Goal: Task Accomplishment & Management: Complete application form

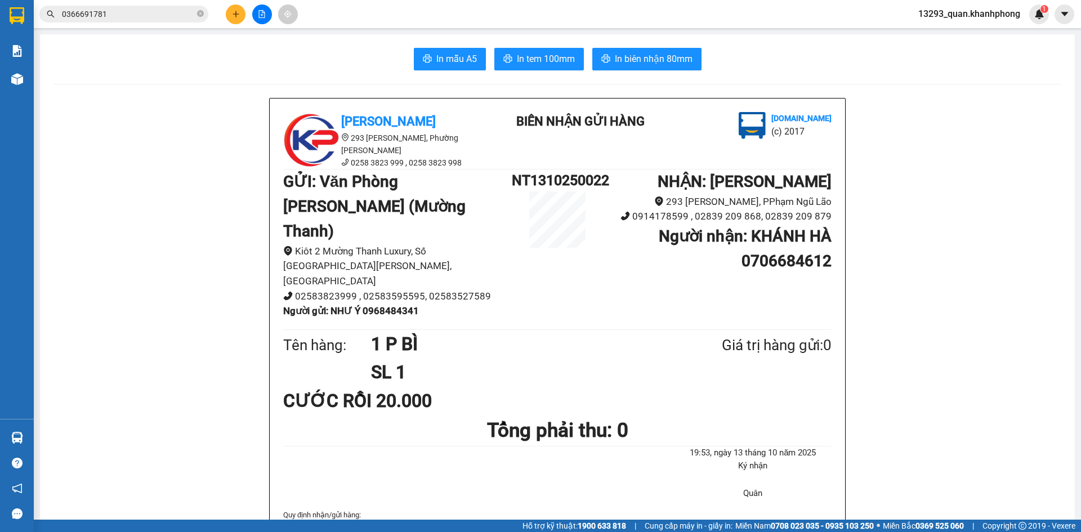
scroll to position [56, 0]
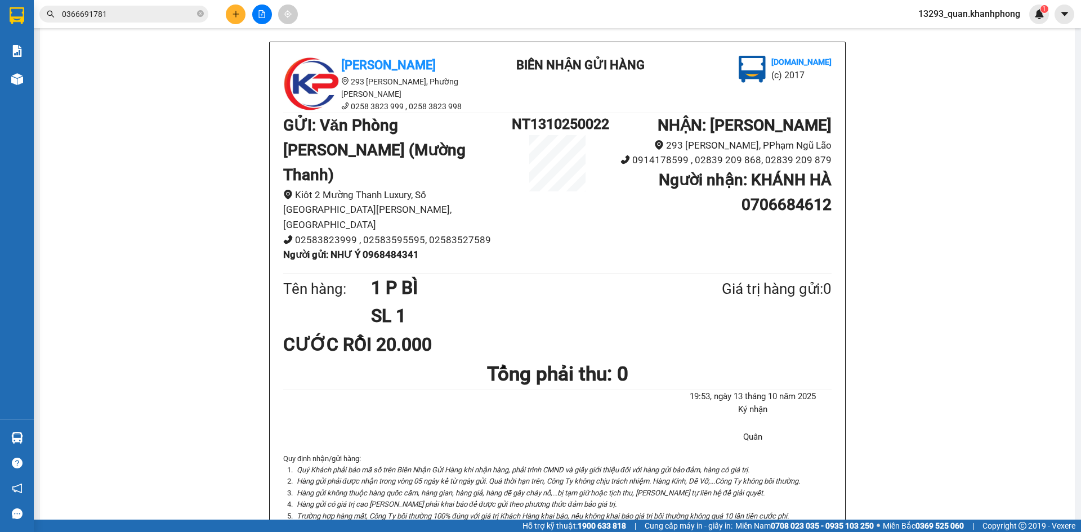
click at [241, 3] on div "Kết quả tìm kiếm ( 1 ) Bộ lọc Mã ĐH Trạng thái Món hàng Thu hộ Tổng cước Chưa c…" at bounding box center [540, 14] width 1081 height 28
click at [241, 10] on button at bounding box center [236, 15] width 20 height 20
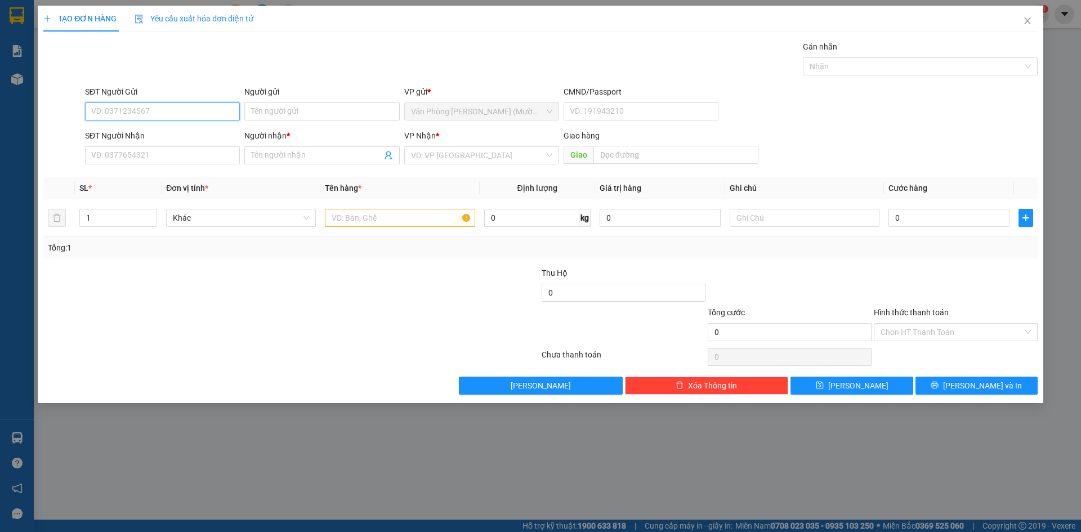
click at [185, 112] on input "SĐT Người Gửi" at bounding box center [162, 112] width 155 height 18
type input "0987074425"
click at [164, 135] on div "0987074425 - NAM TÚ" at bounding box center [162, 134] width 141 height 12
type input "NAM TÚ"
type input "0987074425"
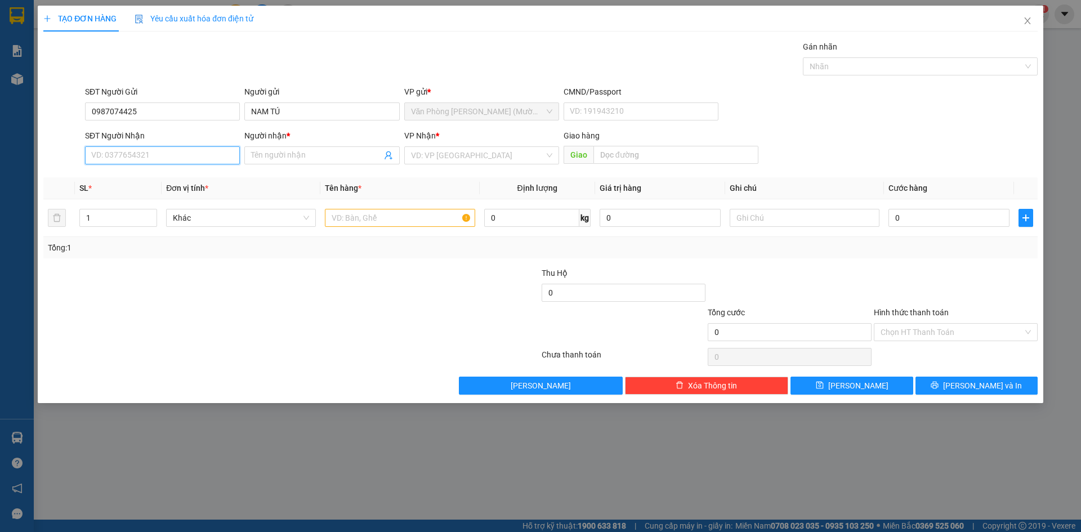
click at [193, 150] on input "SĐT Người Nhận" at bounding box center [162, 155] width 155 height 18
click at [189, 215] on div "0903160281 - LUÂN BẠC LIÊU" at bounding box center [162, 214] width 141 height 12
type input "0903160281"
type input "LUÂN BẠC LIÊU"
click at [372, 224] on input "text" at bounding box center [400, 218] width 150 height 18
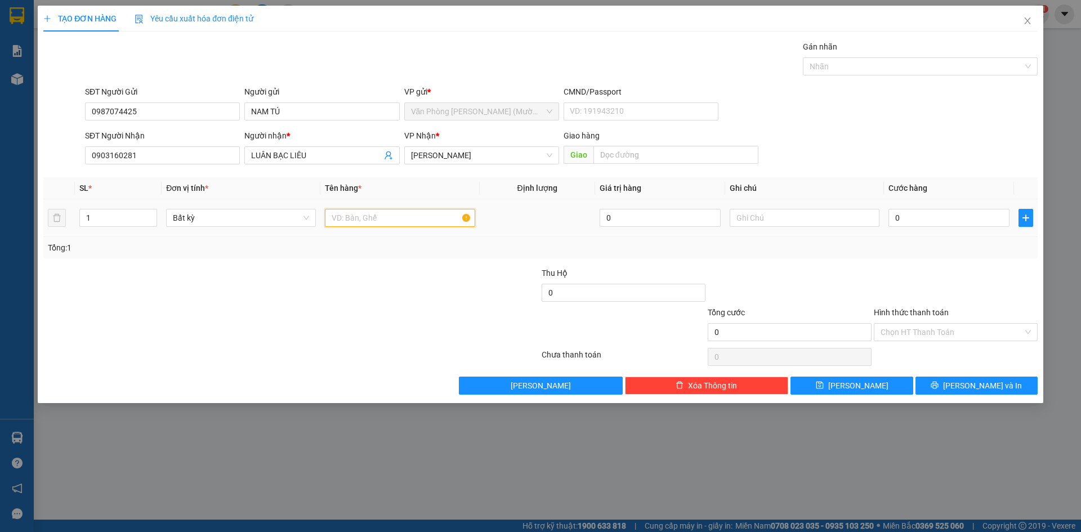
click at [376, 219] on input "text" at bounding box center [400, 218] width 150 height 18
type input "`BAO"
click at [919, 220] on input "0" at bounding box center [949, 218] width 121 height 18
type input "4"
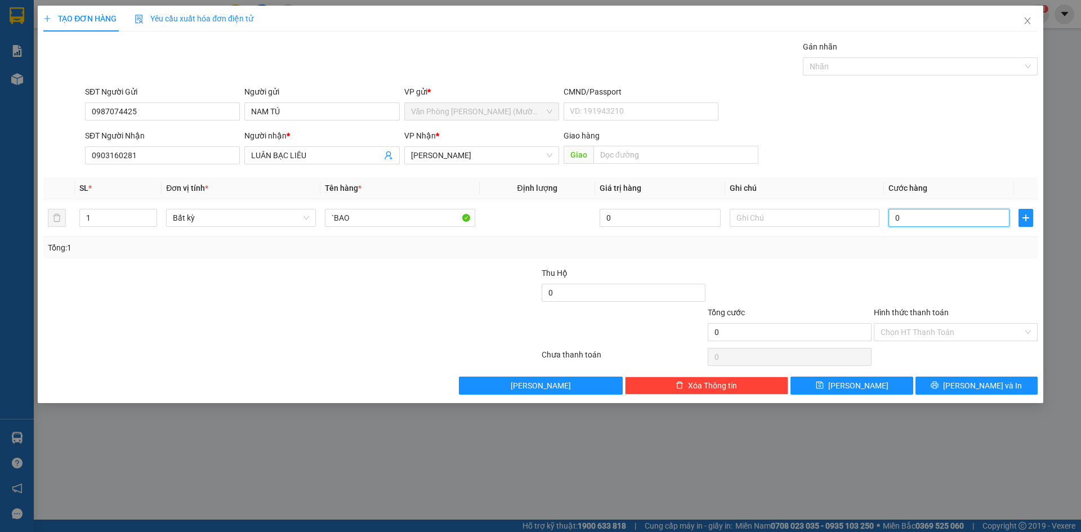
type input "4"
type input "40"
type input "40.000"
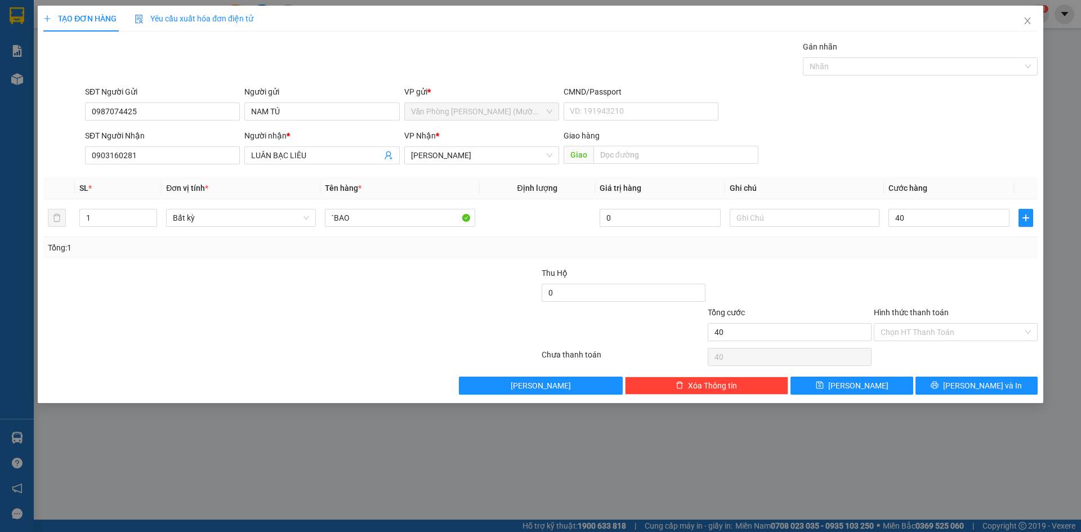
type input "40.000"
click at [957, 148] on div "SĐT Người Nhận 0903160281 Người nhận * LUÂN BẠC LIÊU VP Nhận * [PERSON_NAME] hà…" at bounding box center [562, 149] width 958 height 39
click at [960, 132] on div "SĐT Người Nhận 0903160281 Người nhận * LUÂN BẠC LIÊU VP Nhận * [PERSON_NAME] hà…" at bounding box center [562, 149] width 958 height 39
click at [973, 277] on div at bounding box center [956, 286] width 166 height 39
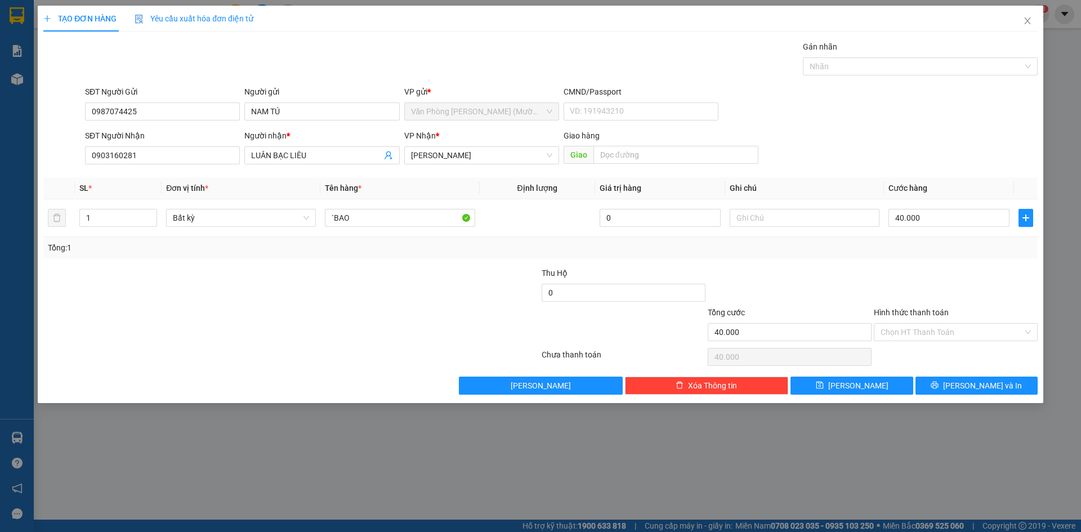
click at [978, 287] on div at bounding box center [956, 286] width 166 height 39
click at [983, 284] on div at bounding box center [956, 286] width 166 height 39
click at [989, 387] on span "[PERSON_NAME] và In" at bounding box center [982, 386] width 79 height 12
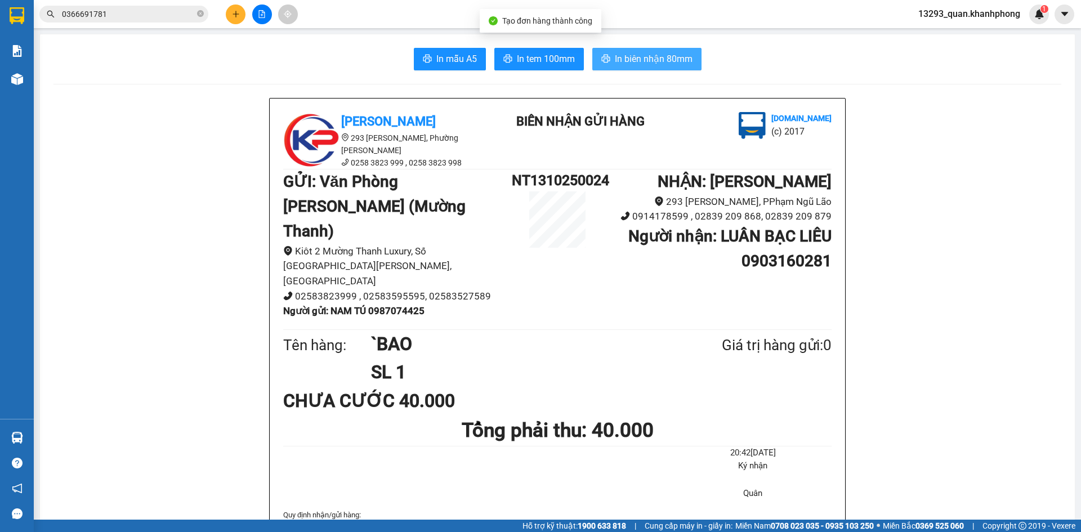
click at [653, 52] on span "In biên nhận 80mm" at bounding box center [654, 59] width 78 height 14
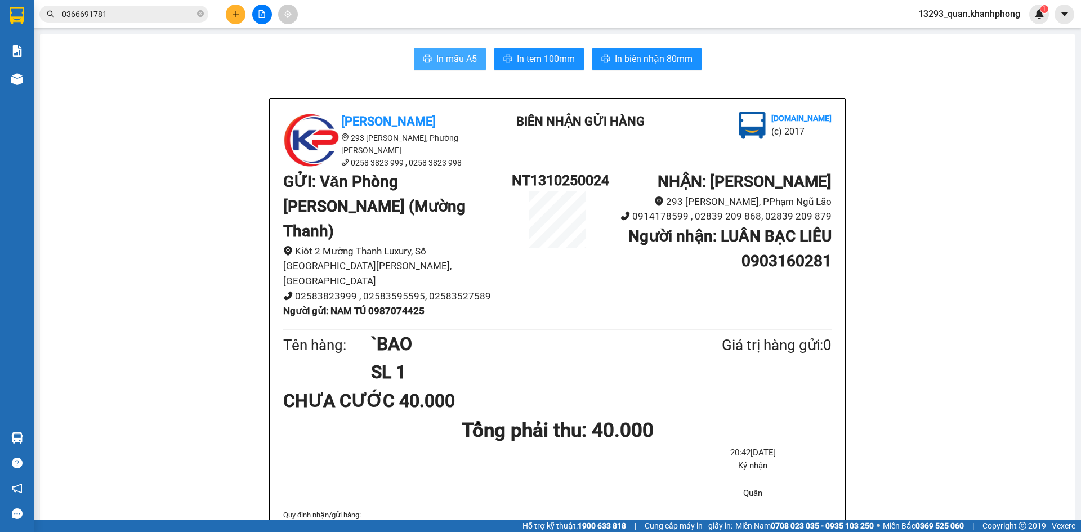
click at [460, 59] on span "In mẫu A5" at bounding box center [457, 59] width 41 height 14
click at [238, 17] on icon "plus" at bounding box center [236, 14] width 8 height 8
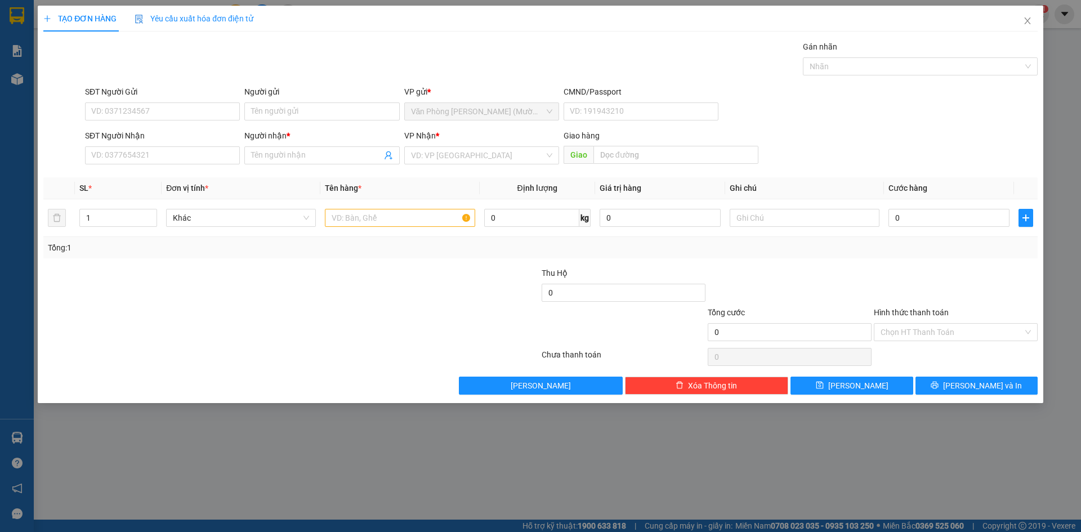
click at [217, 99] on div "SĐT Người Gửi" at bounding box center [162, 94] width 155 height 17
click at [211, 118] on input "SĐT Người Gửi" at bounding box center [162, 112] width 155 height 18
click at [176, 111] on input "0905433411" at bounding box center [162, 112] width 155 height 18
type input "0905433411"
click at [336, 112] on input "Người gửi" at bounding box center [321, 112] width 155 height 18
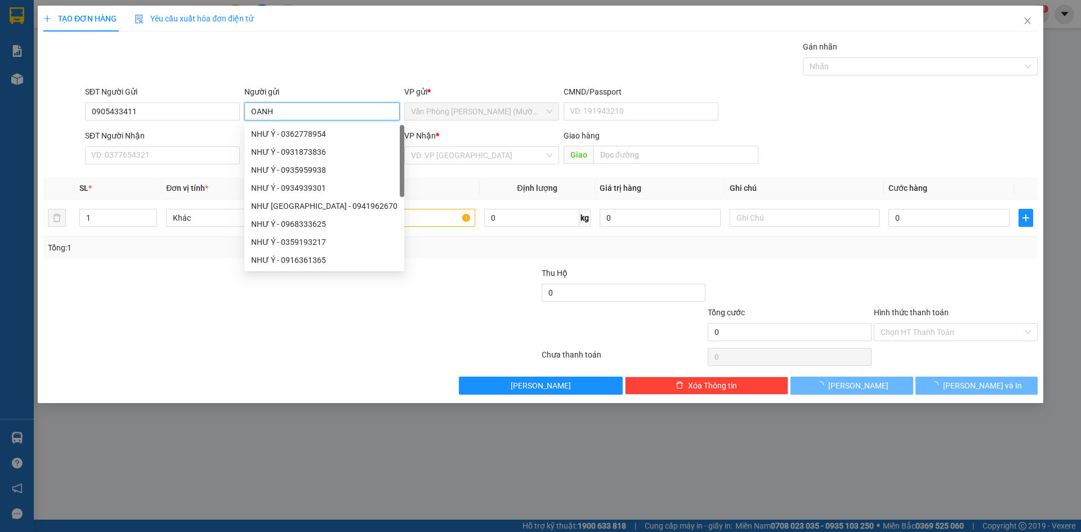
type input "OANH"
click at [230, 38] on div "TẠO ĐƠN HÀNG Yêu cầu xuất hóa đơn điện tử Transit Pickup Surcharge Ids Transit …" at bounding box center [540, 200] width 995 height 389
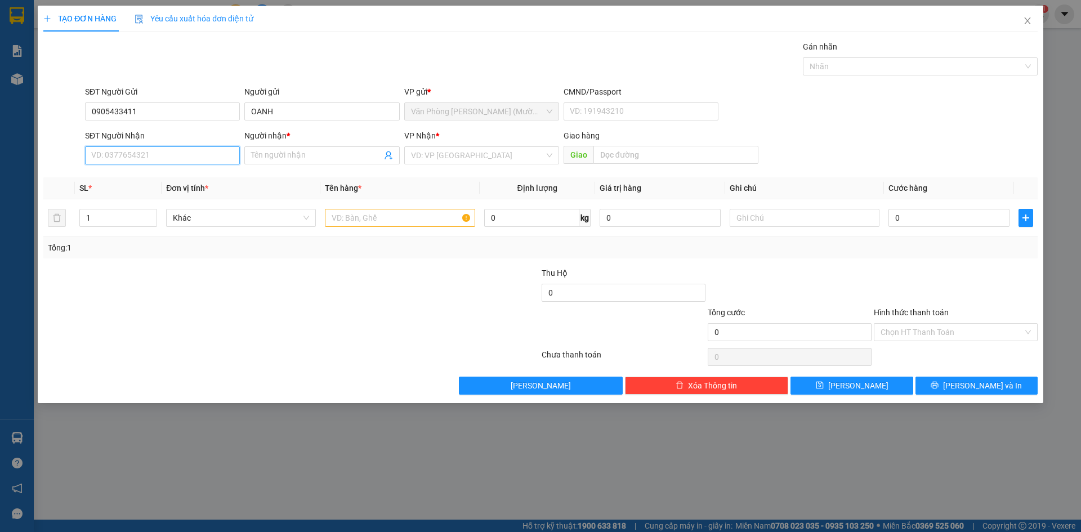
click at [172, 157] on input "SĐT Người Nhận" at bounding box center [162, 155] width 155 height 18
click at [174, 159] on input "SĐT Người Nhận" at bounding box center [162, 155] width 155 height 18
click at [294, 161] on input "Người nhận *" at bounding box center [316, 155] width 130 height 12
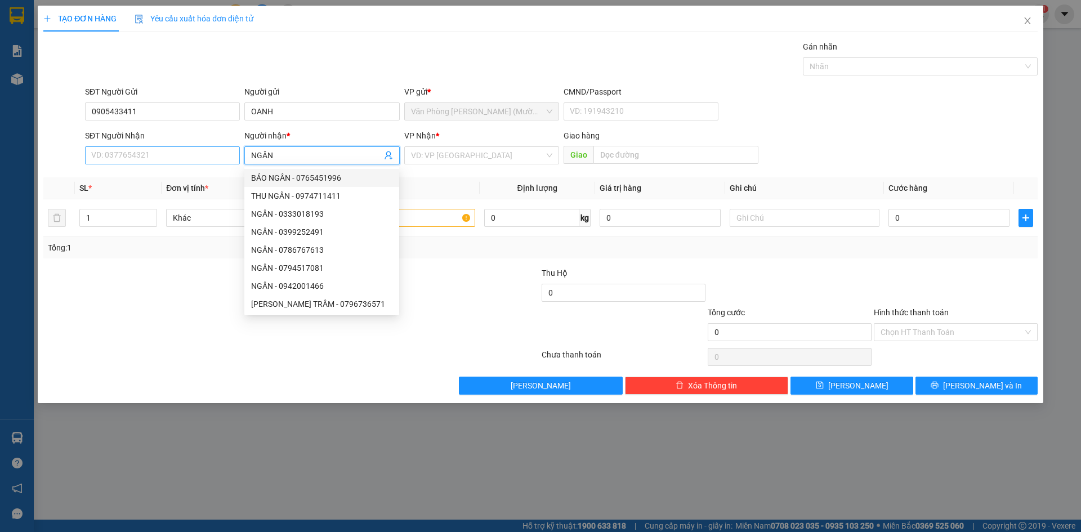
type input "NGÂN"
click at [164, 155] on input "SĐT Người Nhận" at bounding box center [162, 155] width 155 height 18
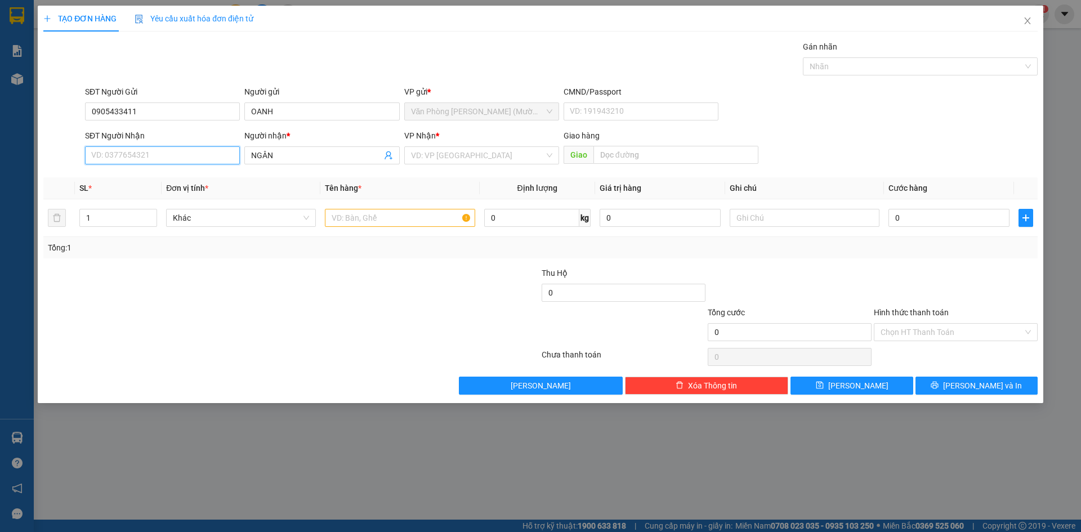
click at [186, 155] on input "SĐT Người Nhận" at bounding box center [162, 155] width 155 height 18
type input "0982533799"
click at [154, 176] on div "0982533799 - NGÂN" at bounding box center [162, 178] width 141 height 12
type input "NGÂN"
type input "0982533799"
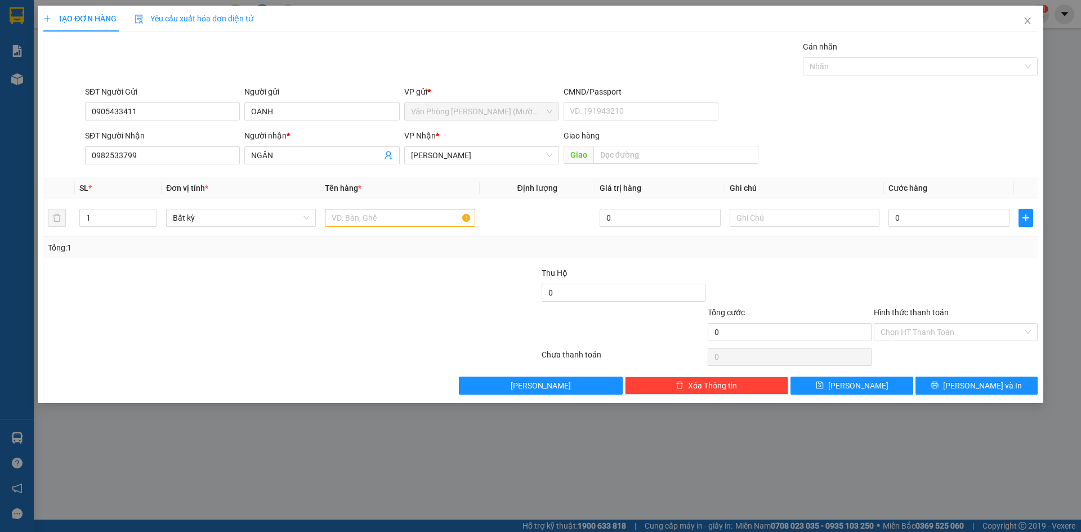
drag, startPoint x: 835, startPoint y: 136, endPoint x: 813, endPoint y: 142, distance: 22.7
click at [833, 136] on div "SĐT Người Nhận 0982533799 0982533799 Người nhận * NGÂN VP Nhận * [PERSON_NAME] …" at bounding box center [562, 149] width 958 height 39
click at [350, 224] on input "text" at bounding box center [400, 218] width 150 height 18
type input "1HS"
click at [920, 217] on input "0" at bounding box center [949, 218] width 121 height 18
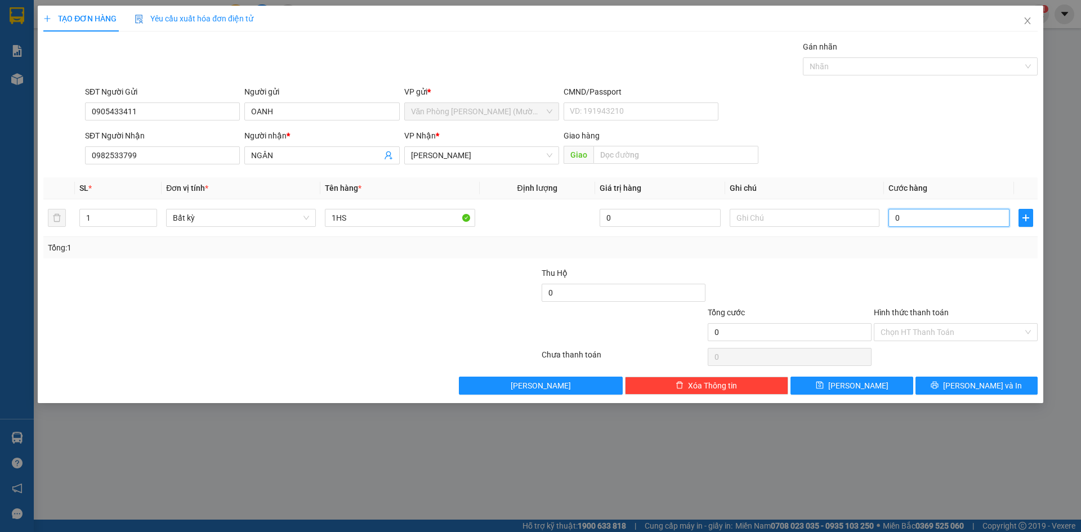
type input "2"
type input "20"
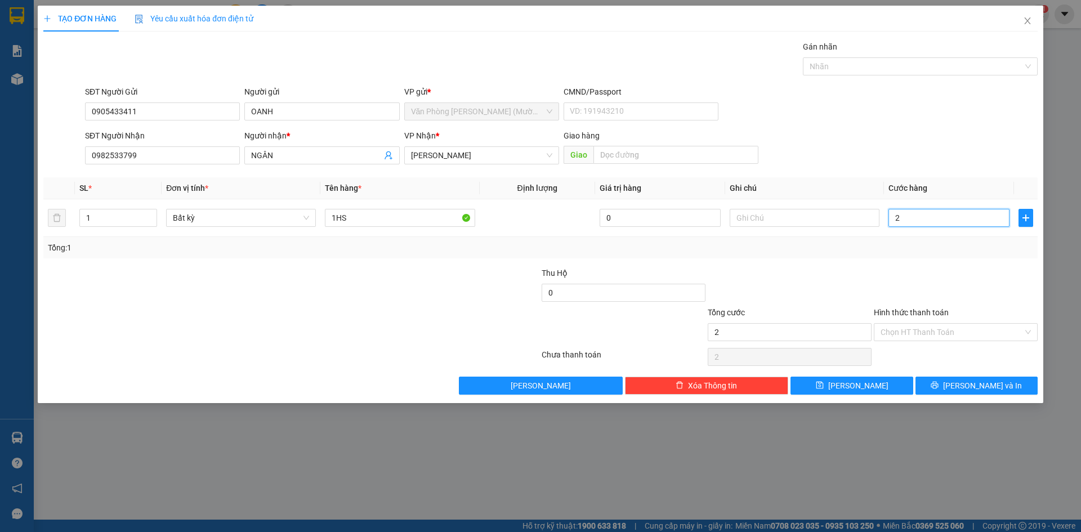
type input "20"
type input "20.000"
click at [987, 122] on div "SĐT Người Gửi 0905433411 Người gửi OANH VP gửi * Văn Phòng [PERSON_NAME] (Mường…" at bounding box center [562, 105] width 958 height 39
click at [922, 323] on div "Chọn HT Thanh Toán" at bounding box center [956, 332] width 164 height 18
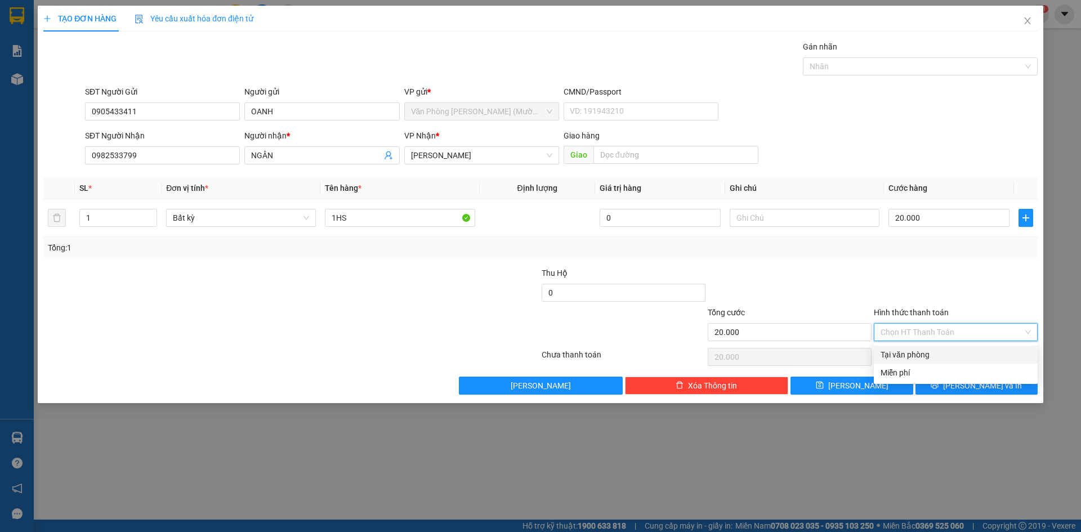
click at [920, 355] on div "Tại văn phòng" at bounding box center [956, 355] width 150 height 12
type input "0"
click at [951, 274] on div at bounding box center [956, 286] width 166 height 39
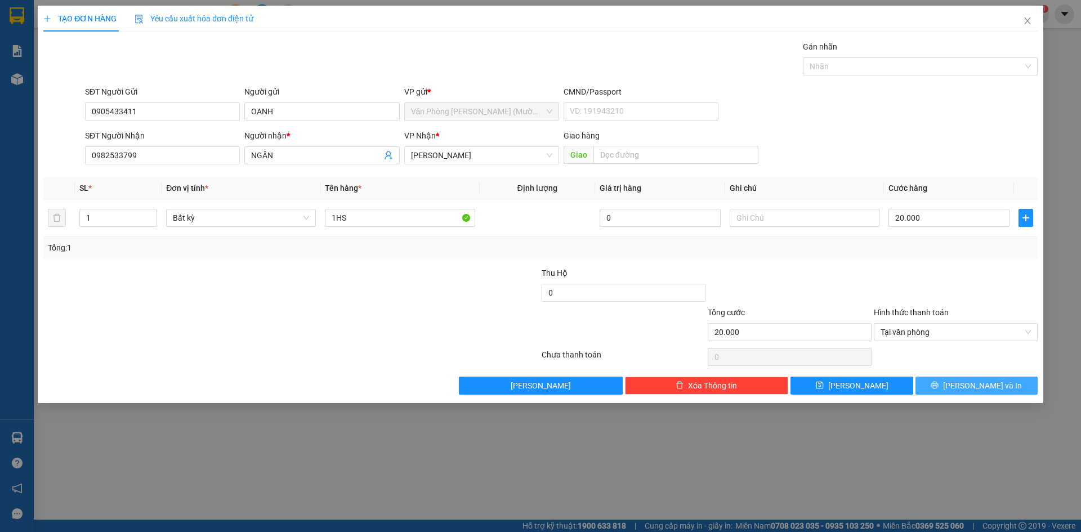
click at [985, 393] on button "[PERSON_NAME] và In" at bounding box center [977, 386] width 122 height 18
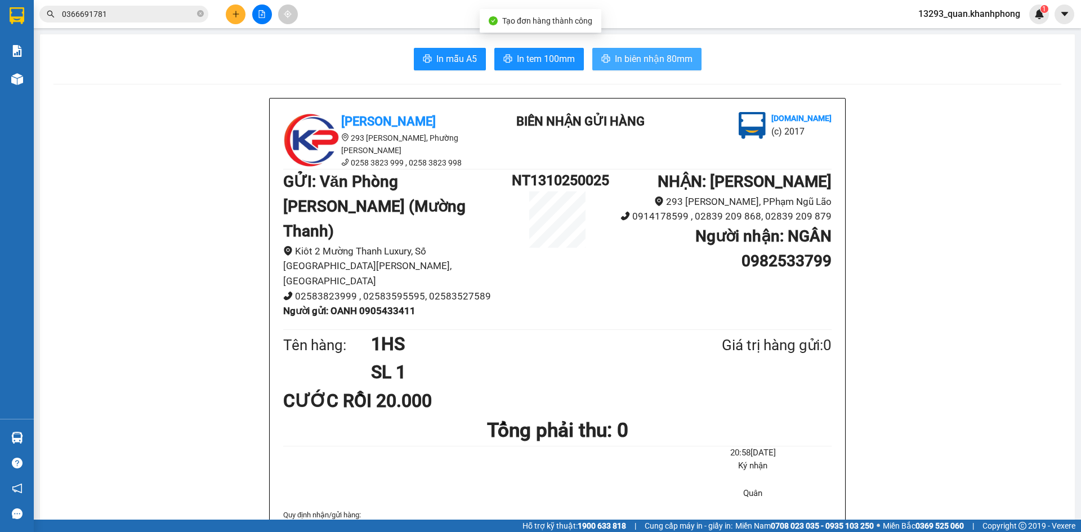
click at [677, 64] on span "In biên nhận 80mm" at bounding box center [654, 59] width 78 height 14
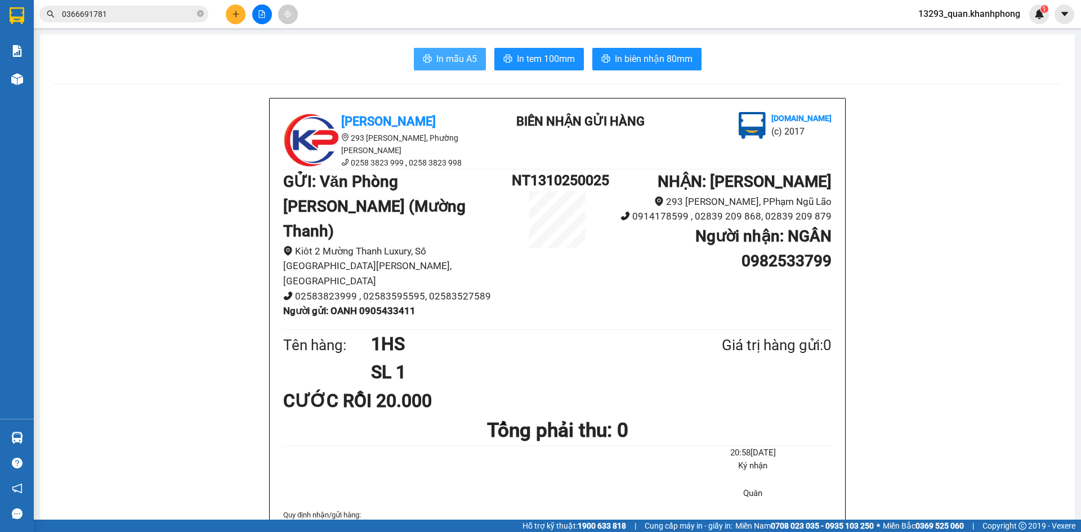
click at [445, 55] on span "In mẫu A5" at bounding box center [457, 59] width 41 height 14
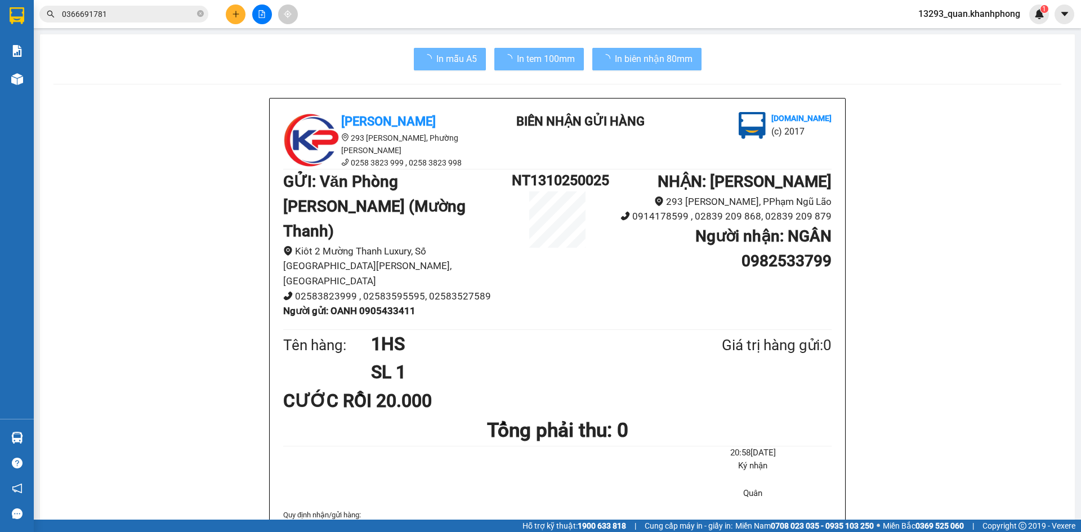
scroll to position [66, 0]
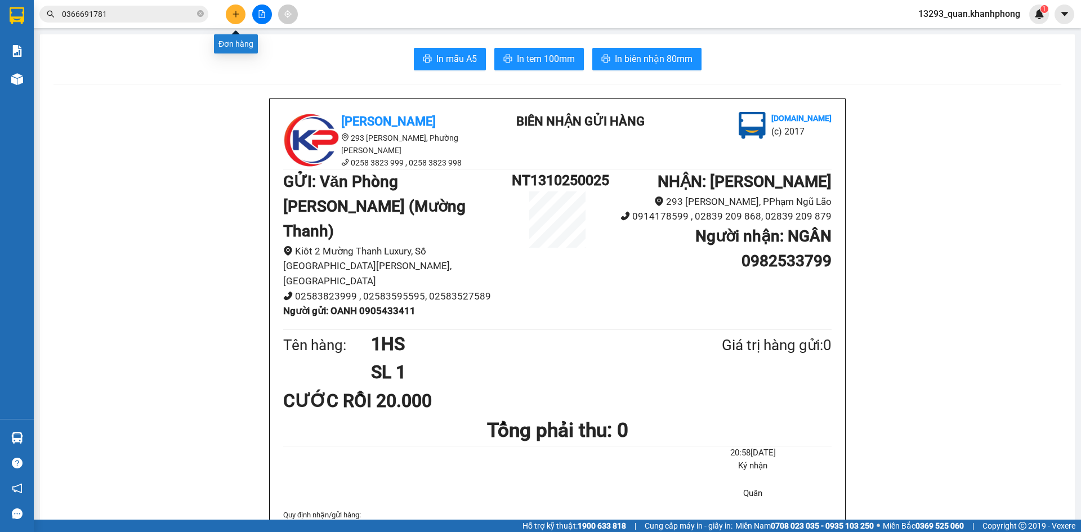
click at [238, 11] on icon "plus" at bounding box center [236, 14] width 8 height 8
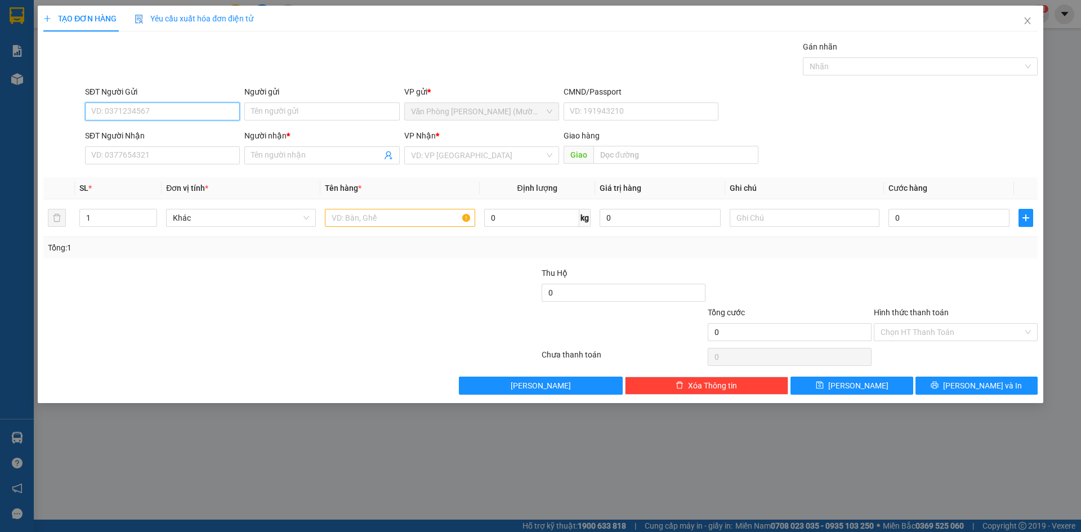
click at [187, 109] on input "SĐT Người Gửi" at bounding box center [162, 112] width 155 height 18
click at [816, 127] on form "SĐT Người Gửi VD: 0371234567 Người gửi Tên người gửi VP gửi * Văn Phòng [PERSON…" at bounding box center [540, 127] width 995 height 83
click at [202, 106] on input "SĐT Người Gửi" at bounding box center [162, 112] width 155 height 18
click at [851, 131] on div "SĐT Người Nhận VD: 0377654321 Người nhận * Tên người nhận VP Nhận * VD: VP Sài …" at bounding box center [562, 149] width 958 height 39
click at [180, 115] on input "SĐT Người Gửi" at bounding box center [162, 112] width 155 height 18
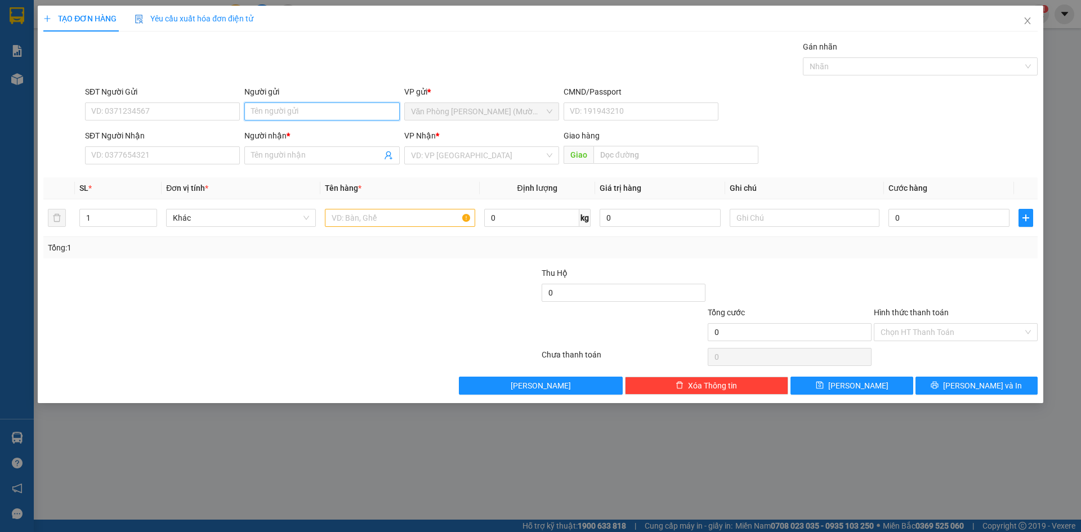
click at [314, 106] on input "Người gửi" at bounding box center [321, 112] width 155 height 18
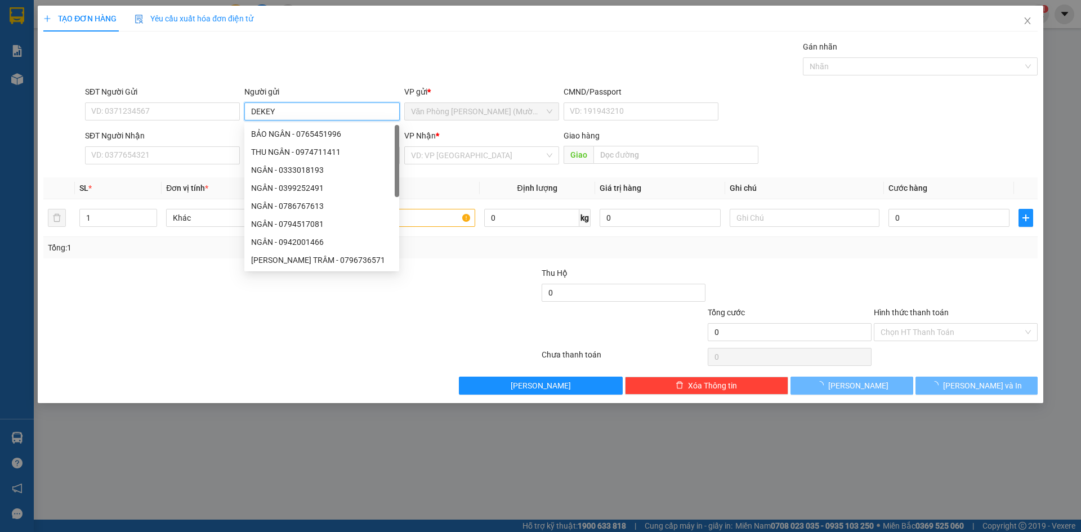
type input "DEKEY"
click at [358, 57] on div "Gói vận chuyển * Tiêu chuẩn Gán nhãn Nhãn" at bounding box center [562, 60] width 958 height 39
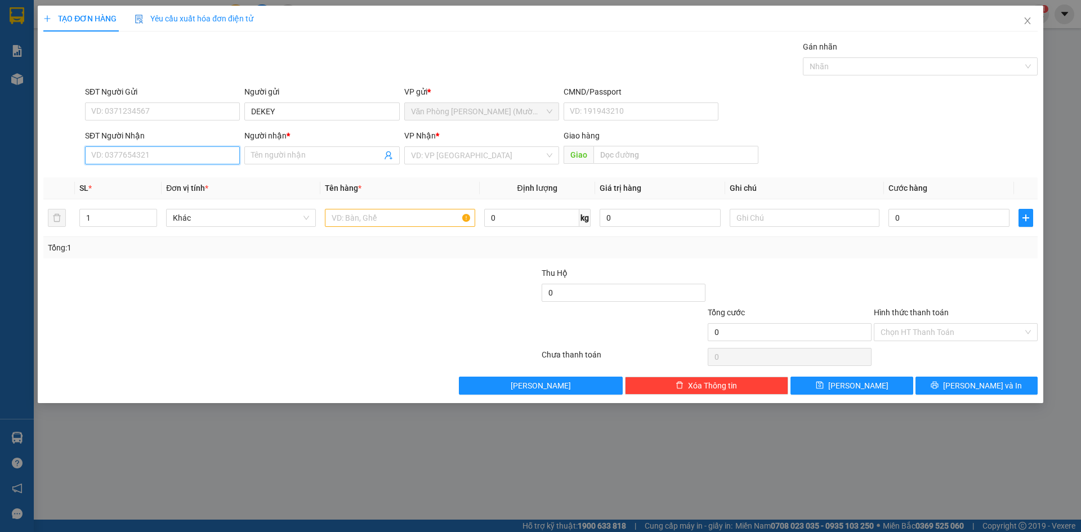
click at [195, 159] on input "SĐT Người Nhận" at bounding box center [162, 155] width 155 height 18
click at [311, 159] on input "Người nhận *" at bounding box center [316, 155] width 130 height 12
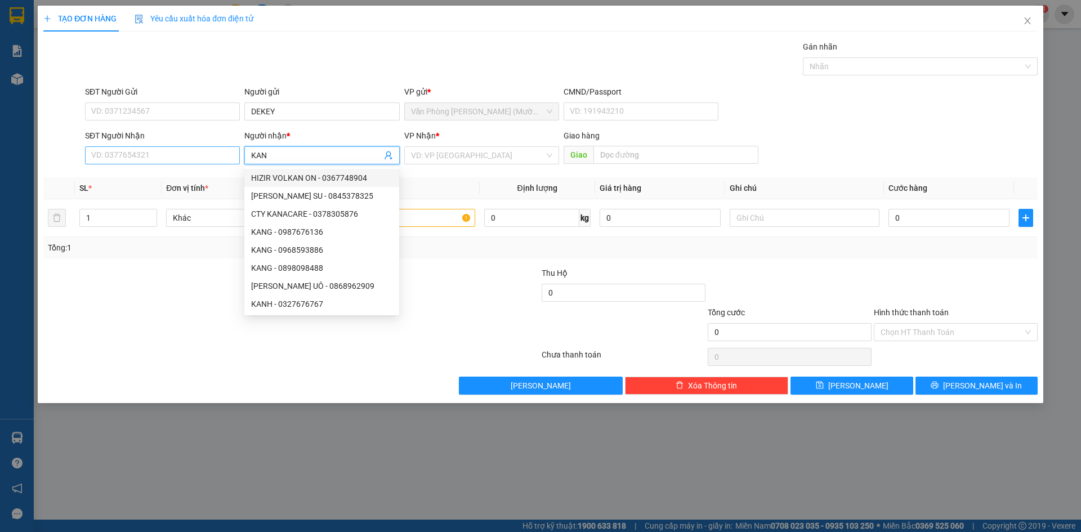
type input "KAN"
click at [192, 155] on input "SĐT Người Nhận" at bounding box center [162, 155] width 155 height 18
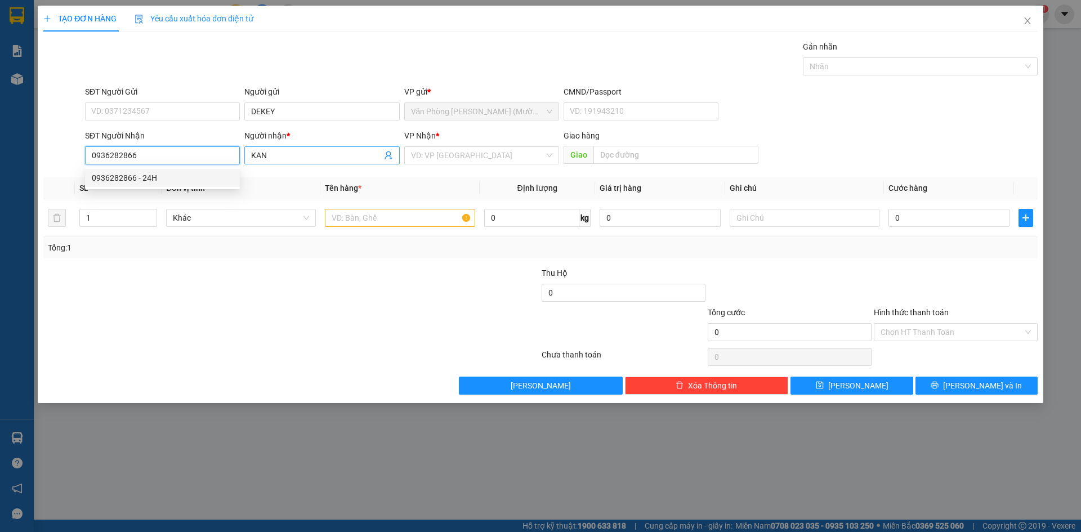
type input "0936282866"
click at [318, 158] on input "KAN" at bounding box center [316, 155] width 130 height 12
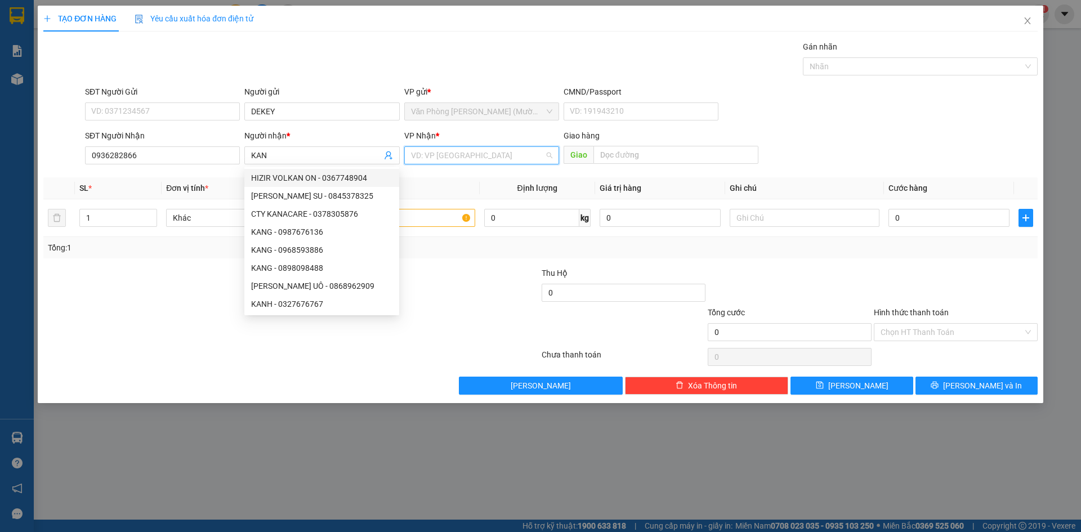
click at [495, 156] on input "search" at bounding box center [477, 155] width 133 height 17
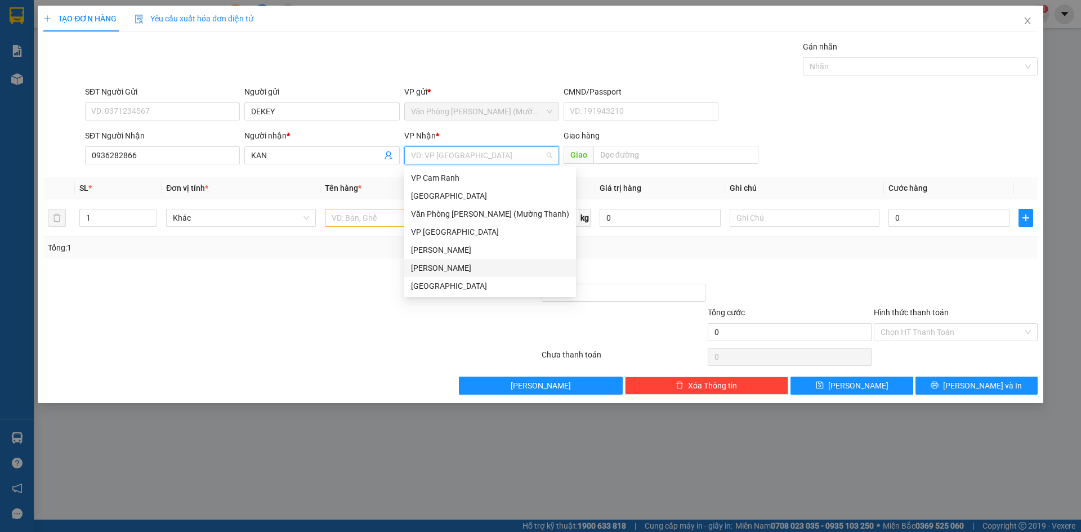
click at [456, 273] on div "[PERSON_NAME]" at bounding box center [490, 268] width 158 height 12
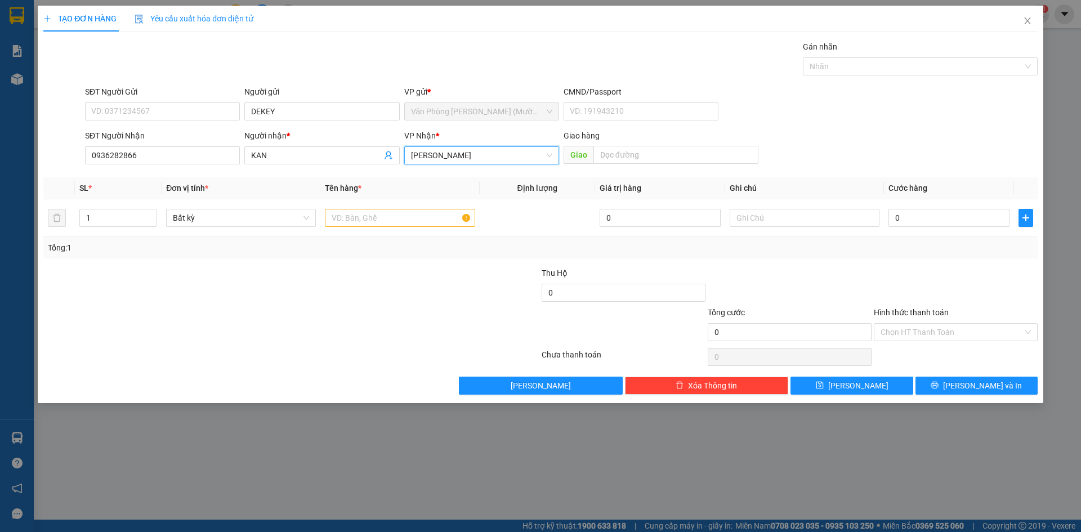
click at [818, 134] on div "SĐT Người Nhận 0936282866 Người nhận * KAN VP Nhận * [PERSON_NAME] Lão [PERSON_…" at bounding box center [562, 149] width 958 height 39
click at [395, 224] on input "text" at bounding box center [400, 218] width 150 height 18
type input "1K"
click at [169, 163] on input "0936282866" at bounding box center [162, 155] width 155 height 18
click at [168, 162] on input "0936282866" at bounding box center [162, 155] width 155 height 18
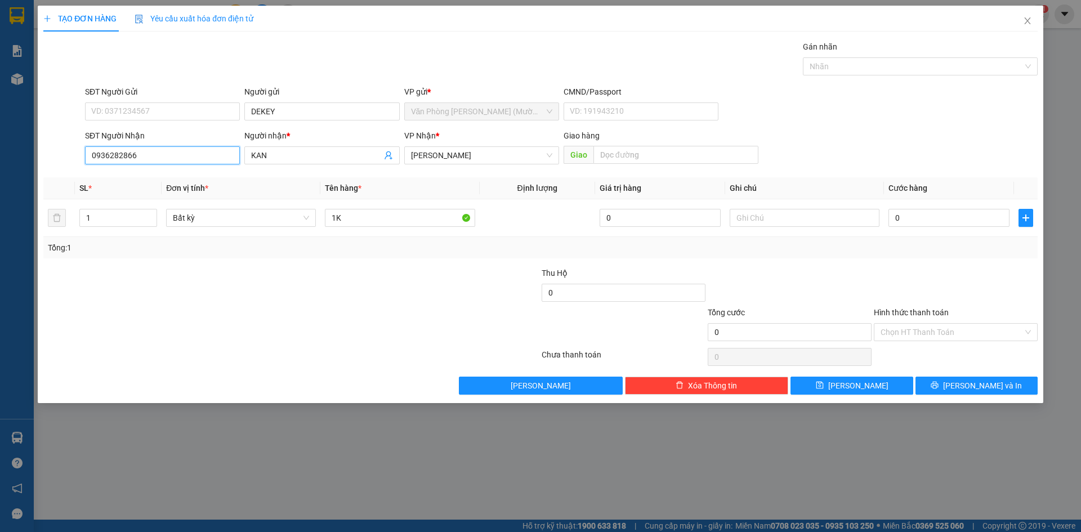
click at [168, 162] on input "0936282866" at bounding box center [162, 155] width 155 height 18
click at [279, 43] on div "Gói vận chuyển * Tiêu chuẩn Gán nhãn Nhãn" at bounding box center [562, 60] width 958 height 39
drag, startPoint x: 859, startPoint y: 117, endPoint x: 852, endPoint y: 117, distance: 7.3
click at [859, 117] on div "SĐT Người Gửi VD: 0371234567 Người gửi DEKEY VP gửi * Văn Phòng [PERSON_NAME] (…" at bounding box center [562, 105] width 958 height 39
type input "3"
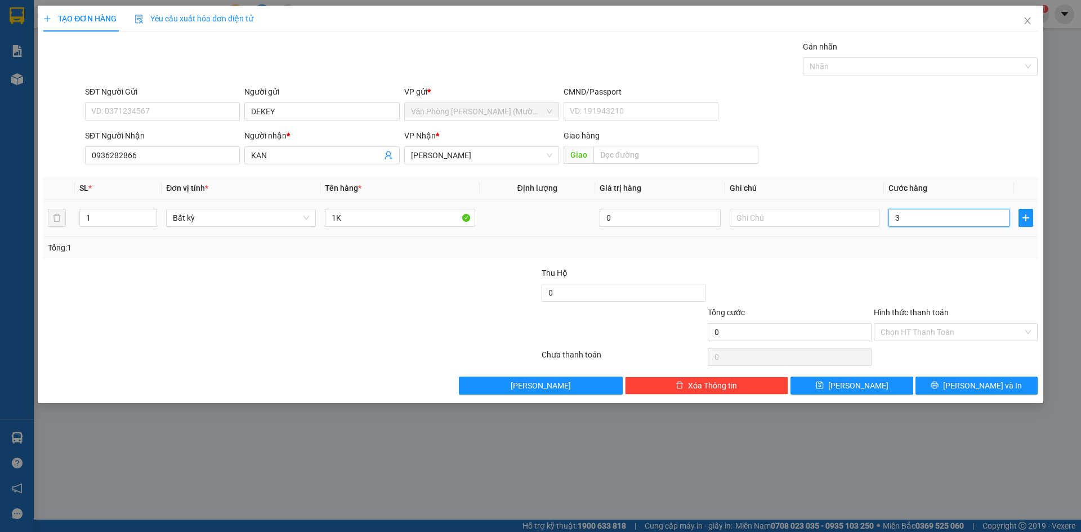
type input "3"
type input "30"
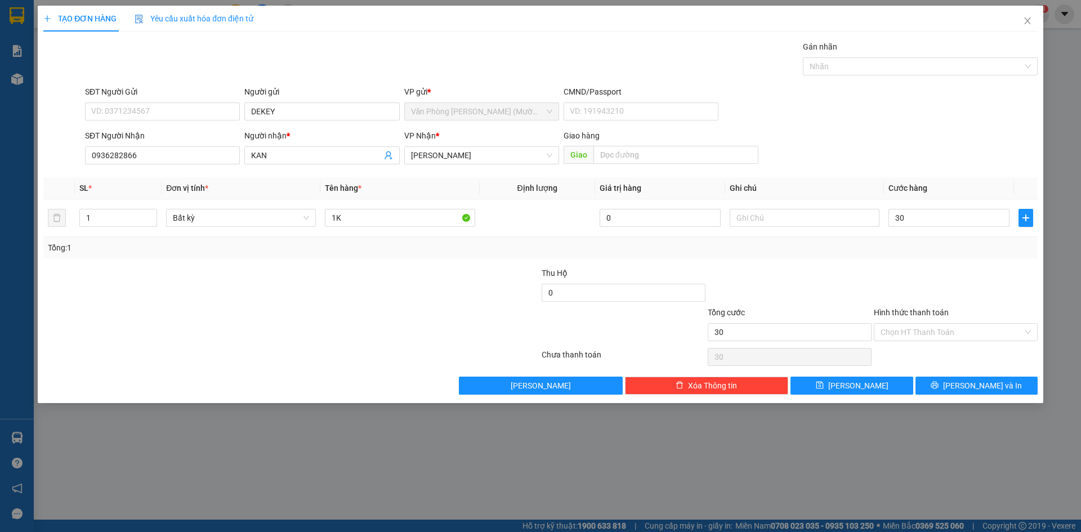
type input "30.000"
click at [946, 114] on div "SĐT Người Gửi VD: 0371234567 Người gửi DEKEY VP gửi * Văn Phòng [PERSON_NAME] (…" at bounding box center [562, 105] width 958 height 39
click at [946, 328] on input "Hình thức thanh toán" at bounding box center [952, 332] width 143 height 17
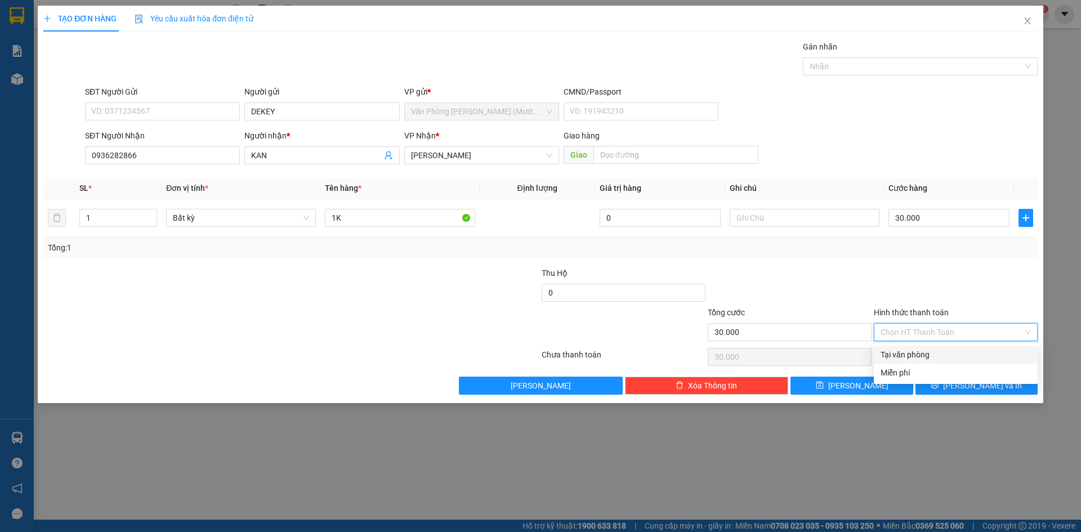
click at [910, 358] on div "Tại văn phòng" at bounding box center [956, 355] width 150 height 12
type input "0"
click at [954, 293] on div at bounding box center [956, 286] width 166 height 39
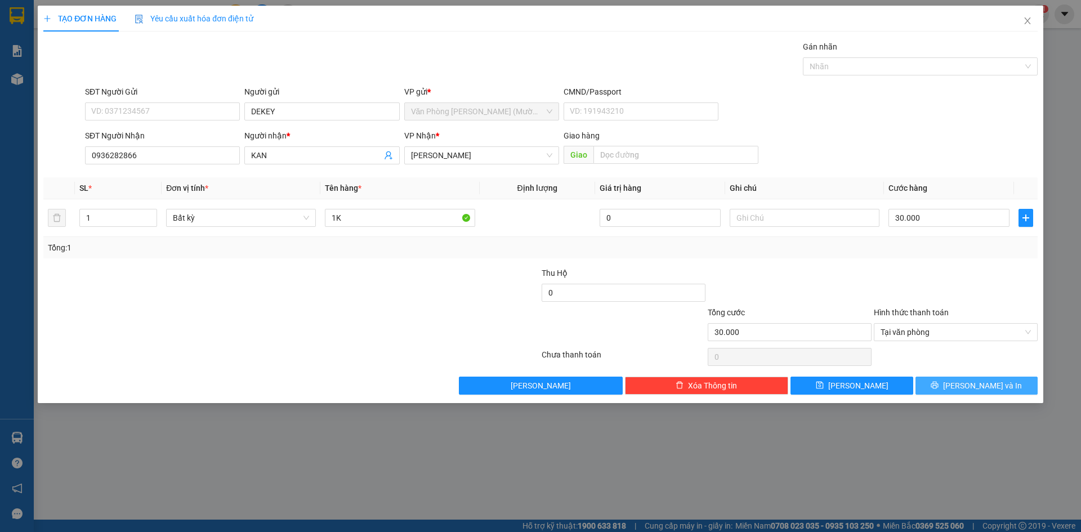
click at [980, 391] on span "[PERSON_NAME] và In" at bounding box center [982, 386] width 79 height 12
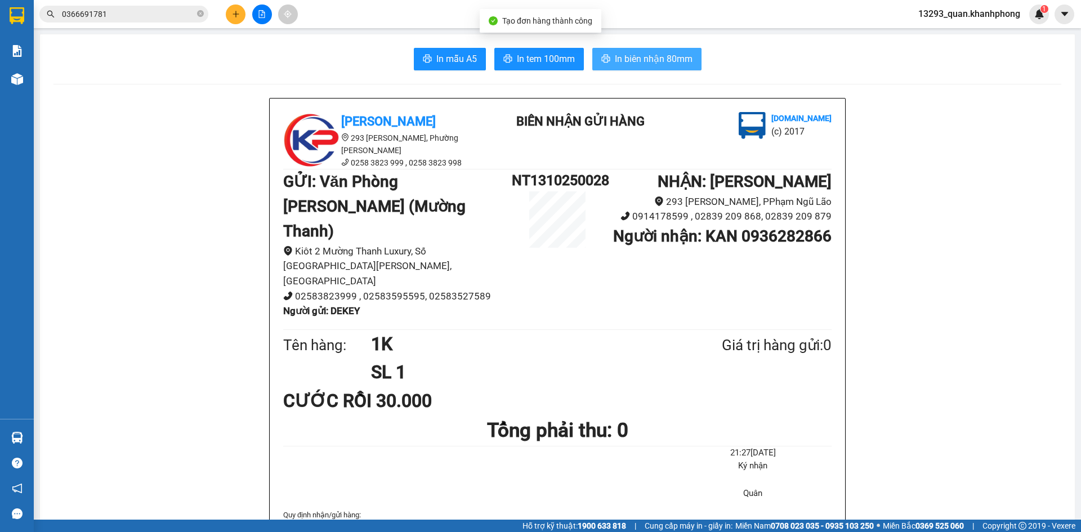
click at [657, 58] on span "In biên nhận 80mm" at bounding box center [654, 59] width 78 height 14
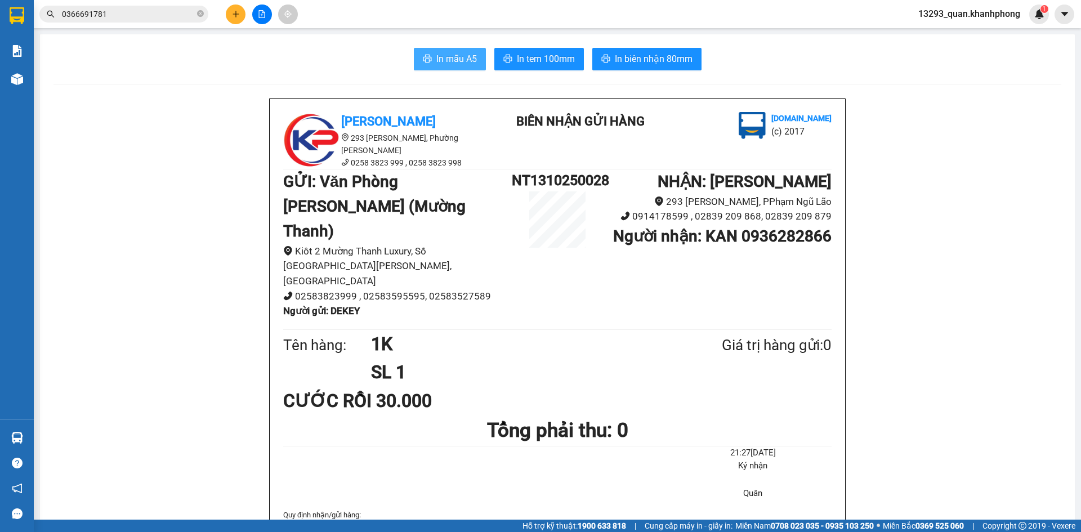
click at [440, 59] on span "In mẫu A5" at bounding box center [457, 59] width 41 height 14
click at [233, 14] on icon "plus" at bounding box center [236, 14] width 8 height 8
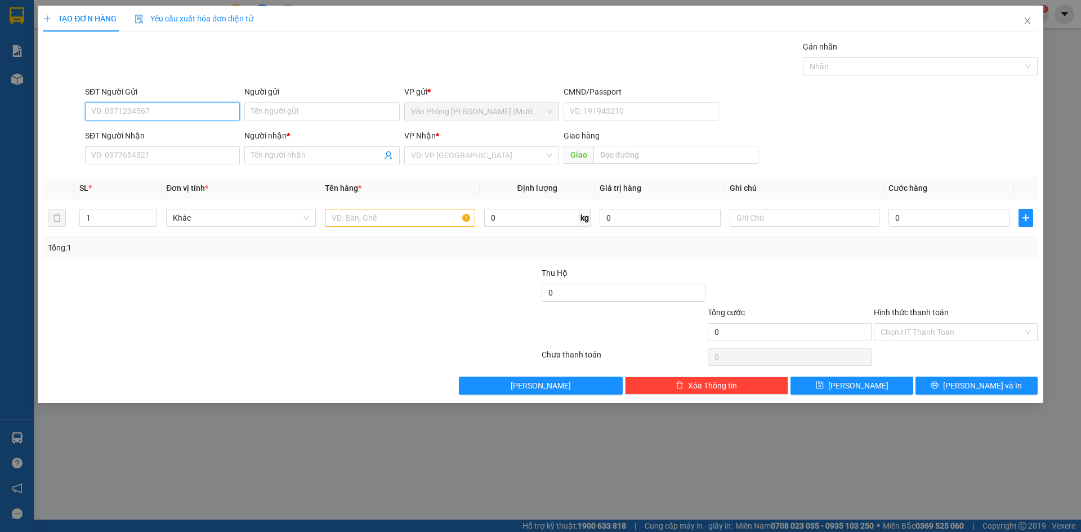
click at [186, 108] on input "SĐT Người Gửi" at bounding box center [162, 112] width 155 height 18
paste input "0936282866"
type input "0936282866"
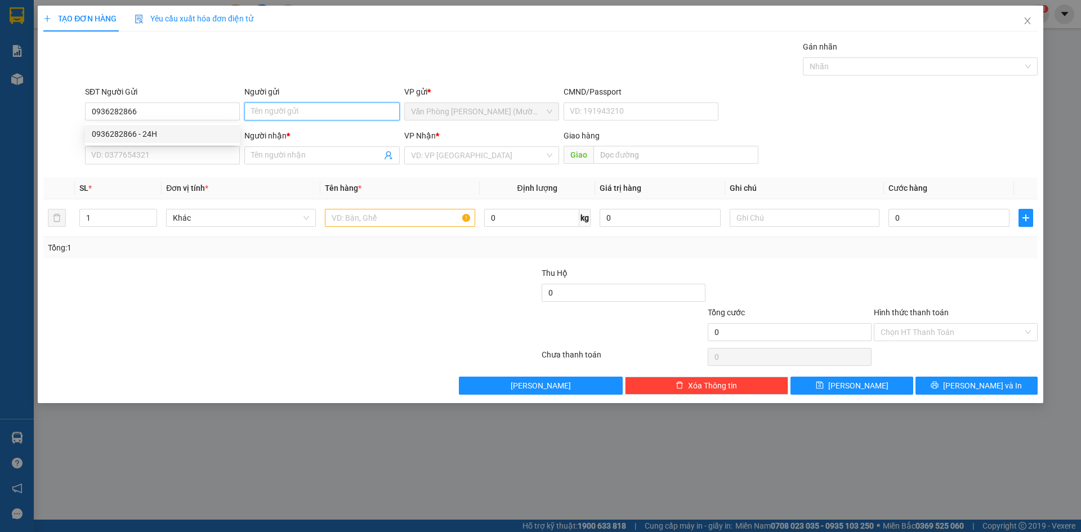
click at [292, 109] on input "Người gửi" at bounding box center [321, 112] width 155 height 18
type input "DEKEY"
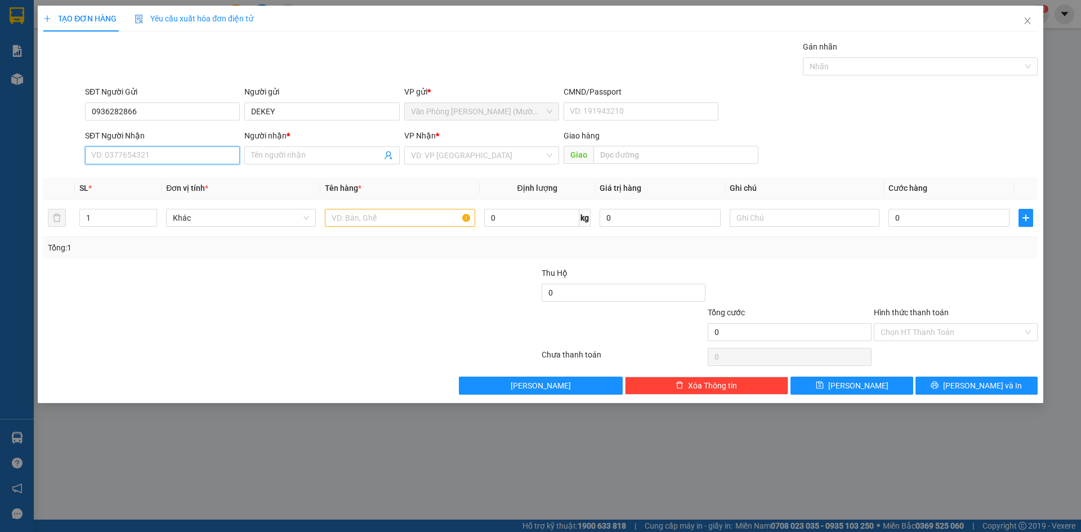
click at [163, 163] on input "SĐT Người Nhận" at bounding box center [162, 155] width 155 height 18
paste input "0936282866"
type input "0936282866"
click at [286, 158] on input "Người nhận *" at bounding box center [316, 155] width 130 height 12
type input "DEBOX"
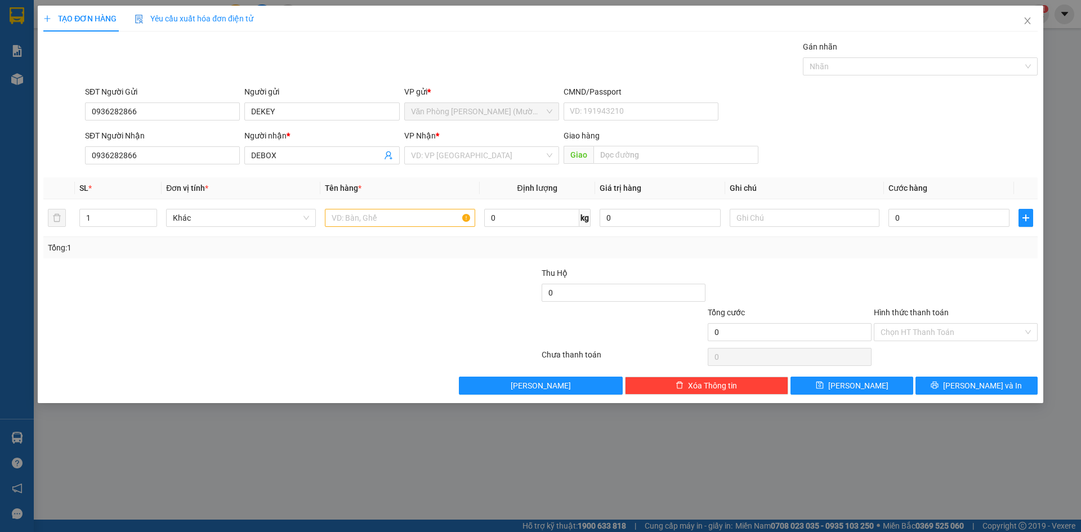
click at [384, 61] on div "Gói vận chuyển * Tiêu chuẩn Gán nhãn Nhãn" at bounding box center [562, 60] width 958 height 39
click at [470, 164] on div "VP Nhận * VD: VP [GEOGRAPHIC_DATA]" at bounding box center [481, 149] width 155 height 39
click at [470, 159] on input "search" at bounding box center [477, 155] width 133 height 17
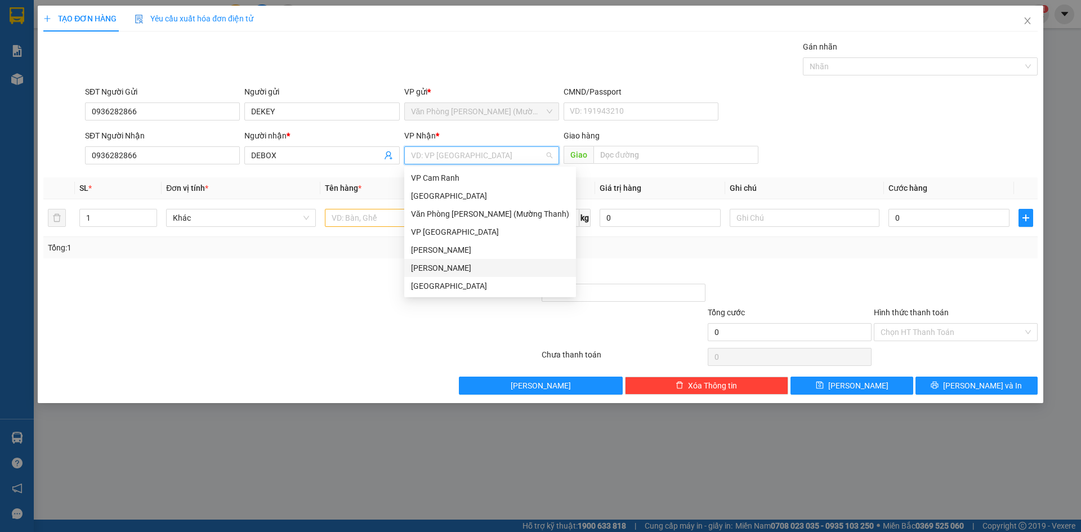
click at [473, 268] on div "[PERSON_NAME]" at bounding box center [490, 268] width 158 height 12
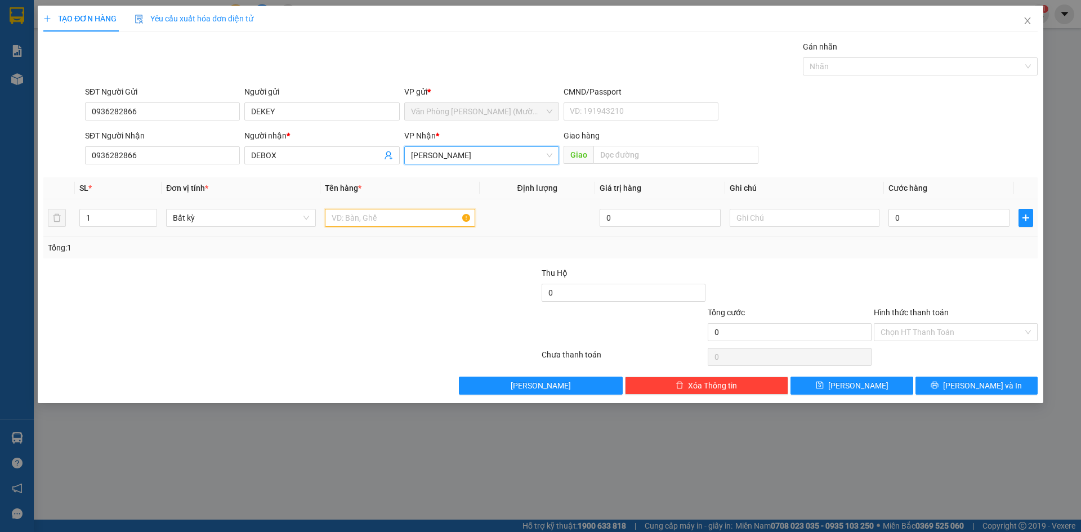
click at [394, 216] on input "text" at bounding box center [400, 218] width 150 height 18
type input "1K"
click at [958, 219] on input "0" at bounding box center [949, 218] width 121 height 18
type input "3"
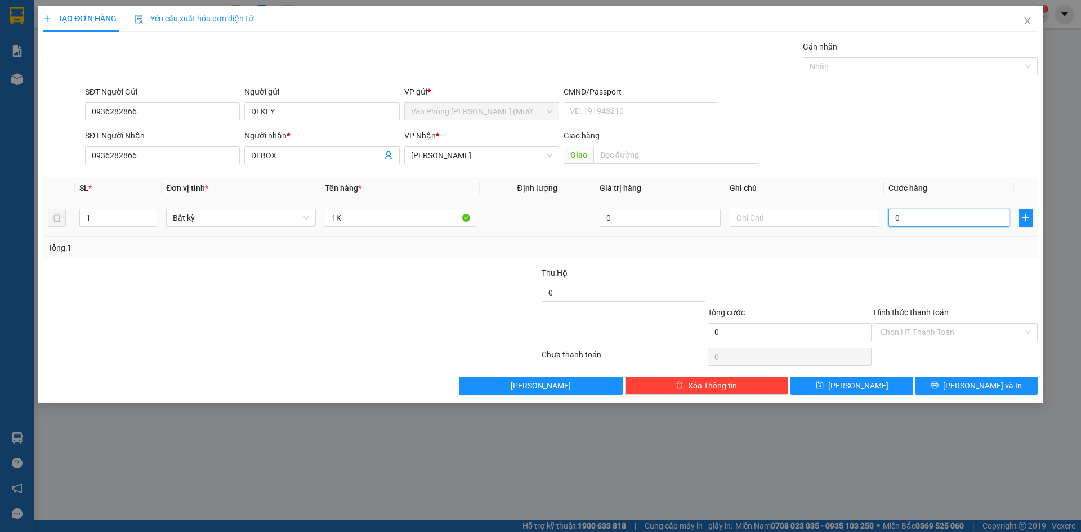
type input "3"
type input "30"
type input "30.000"
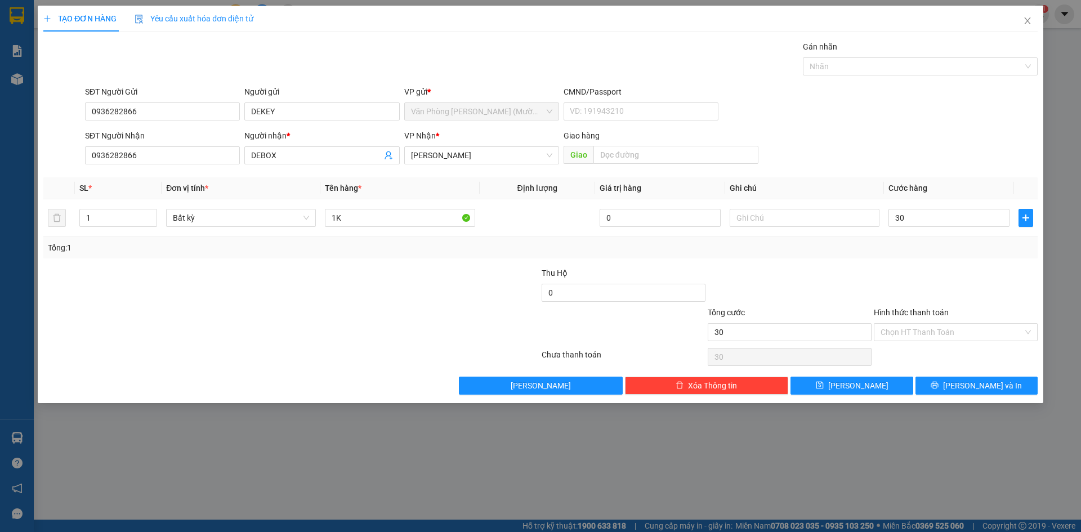
type input "30.000"
click at [1004, 88] on div "SĐT Người Gửi 0936282866 Người gửi DEKEY VP gửi * Văn Phòng [PERSON_NAME] ([PER…" at bounding box center [562, 105] width 958 height 39
drag, startPoint x: 980, startPoint y: 271, endPoint x: 961, endPoint y: 323, distance: 55.1
click at [979, 271] on div at bounding box center [956, 286] width 166 height 39
drag, startPoint x: 959, startPoint y: 330, endPoint x: 954, endPoint y: 333, distance: 6.0
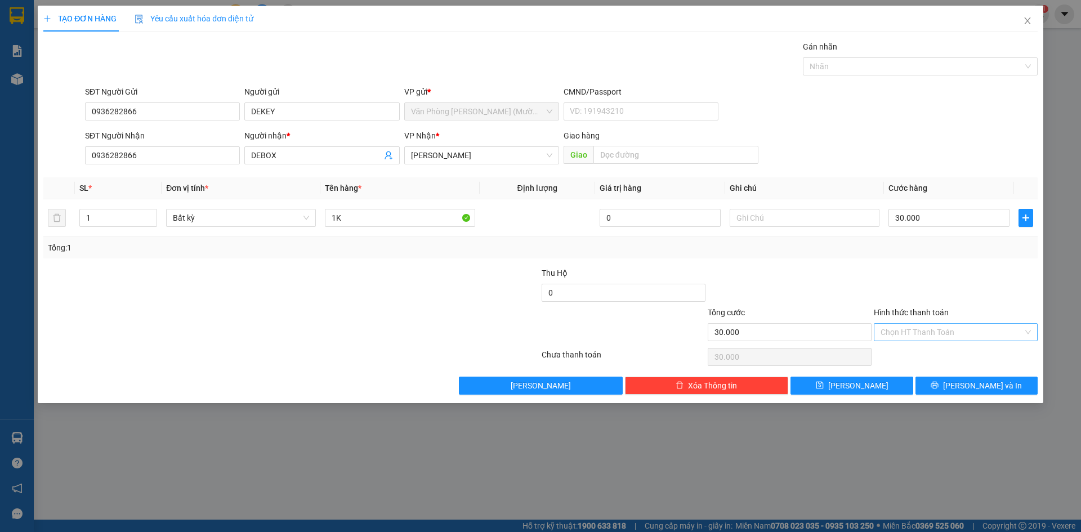
click at [959, 333] on input "Hình thức thanh toán" at bounding box center [952, 332] width 143 height 17
drag, startPoint x: 932, startPoint y: 360, endPoint x: 949, endPoint y: 348, distance: 20.8
click at [933, 360] on div "Tại văn phòng" at bounding box center [956, 355] width 150 height 12
type input "0"
click at [969, 315] on div "Hình thức thanh toán" at bounding box center [956, 314] width 164 height 17
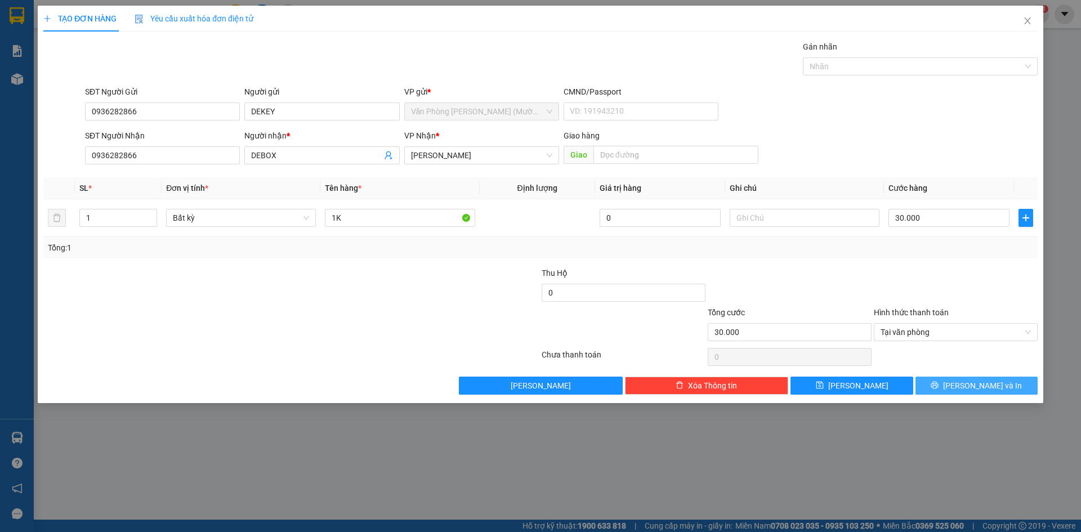
click at [964, 377] on button "[PERSON_NAME] và In" at bounding box center [977, 386] width 122 height 18
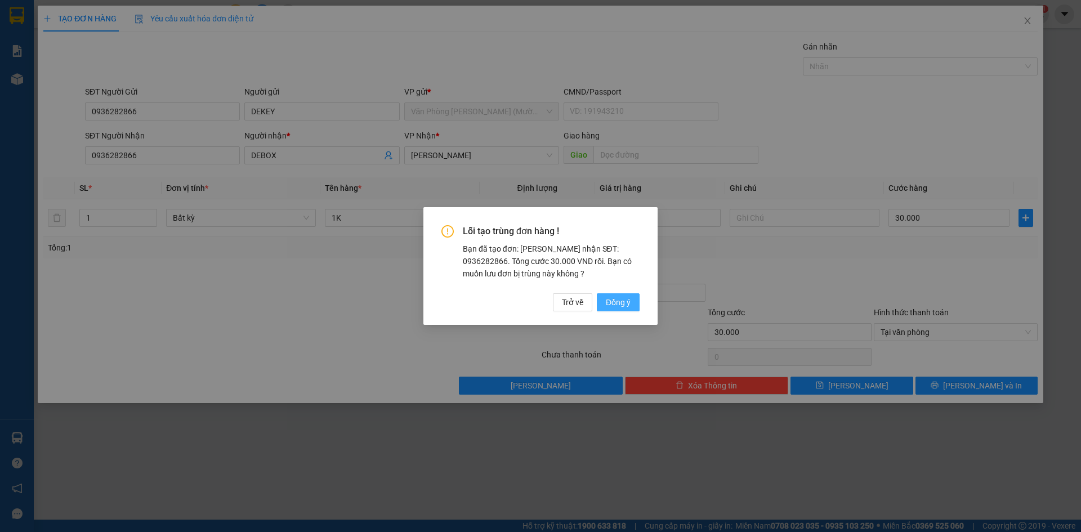
click at [618, 303] on span "Đồng ý" at bounding box center [618, 302] width 25 height 12
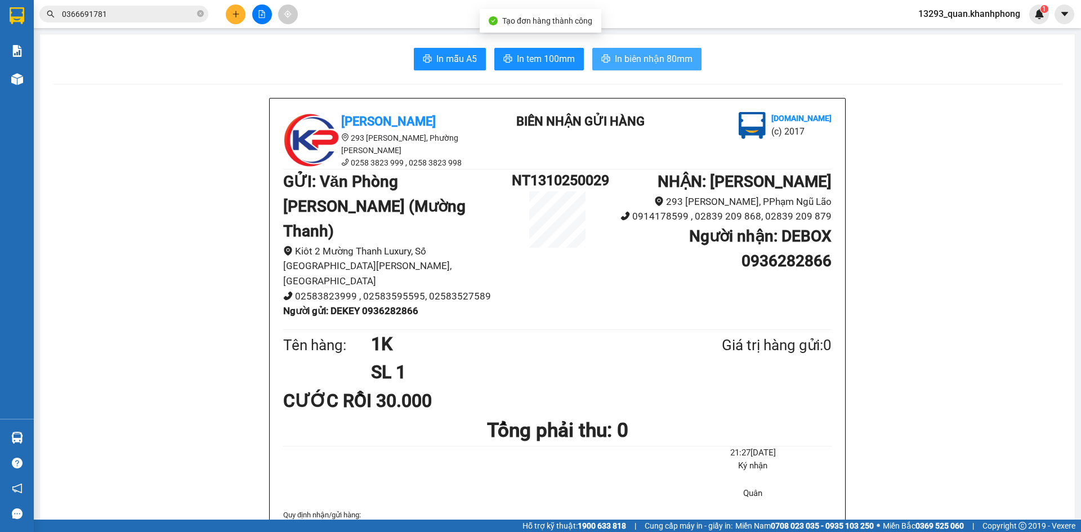
click at [657, 60] on span "In biên nhận 80mm" at bounding box center [654, 59] width 78 height 14
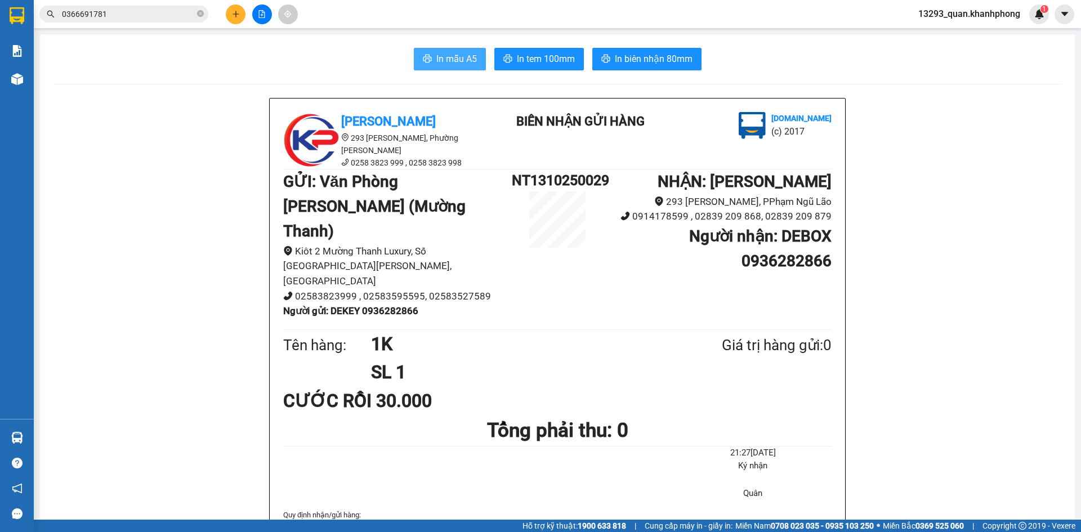
click at [449, 65] on span "In mẫu A5" at bounding box center [457, 59] width 41 height 14
click at [230, 16] on button at bounding box center [236, 15] width 20 height 20
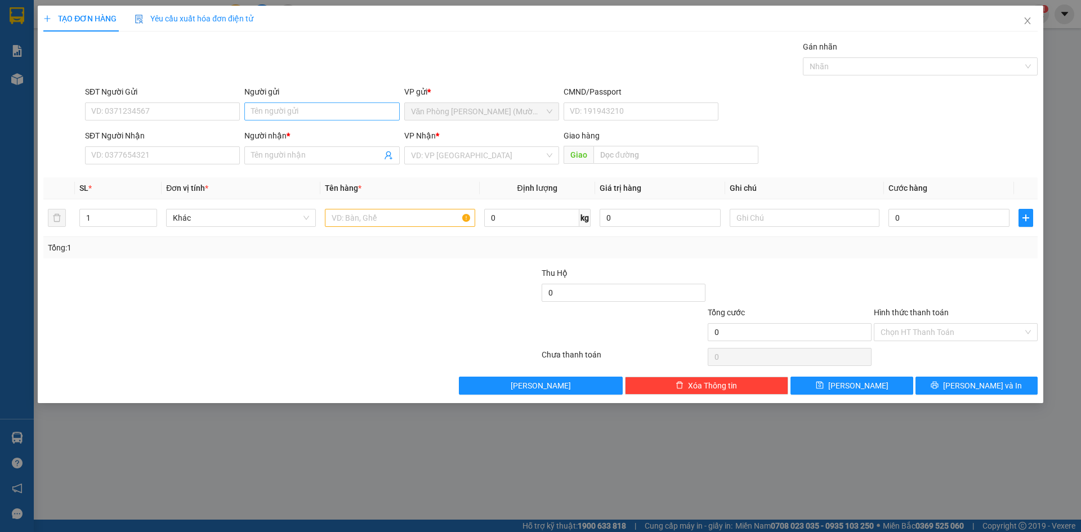
drag, startPoint x: 304, startPoint y: 99, endPoint x: 301, endPoint y: 112, distance: 12.6
click at [304, 103] on div "Người gửi Tên người gửi" at bounding box center [321, 105] width 155 height 39
click at [301, 112] on input "Người gửi" at bounding box center [321, 112] width 155 height 18
type input "DEKEY"
click at [186, 155] on input "SĐT Người Nhận" at bounding box center [162, 155] width 155 height 18
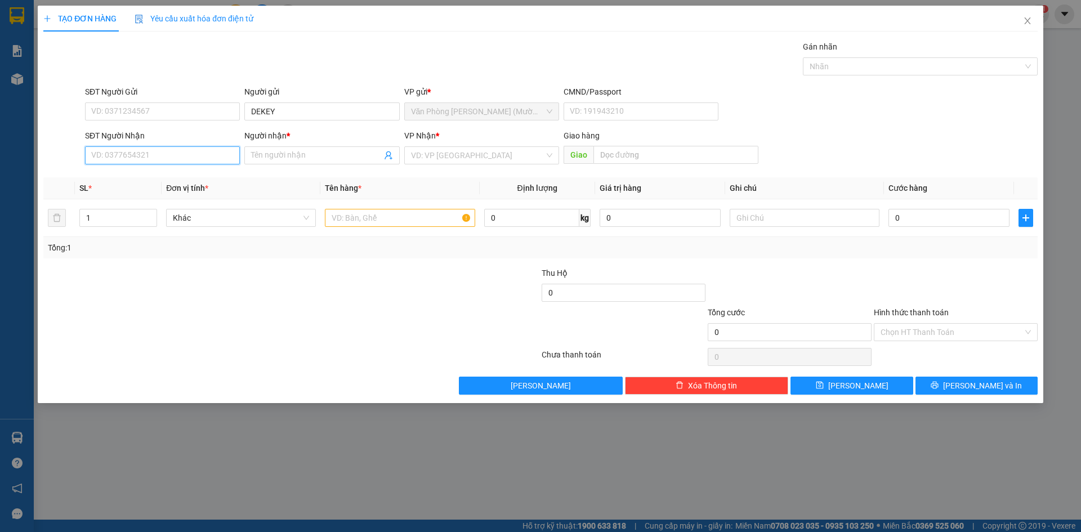
paste input "0936282866"
type input "0936282866"
click at [306, 161] on input "Người nhận *" at bounding box center [316, 155] width 130 height 12
type input "KDEN"
click at [426, 158] on input "search" at bounding box center [477, 155] width 133 height 17
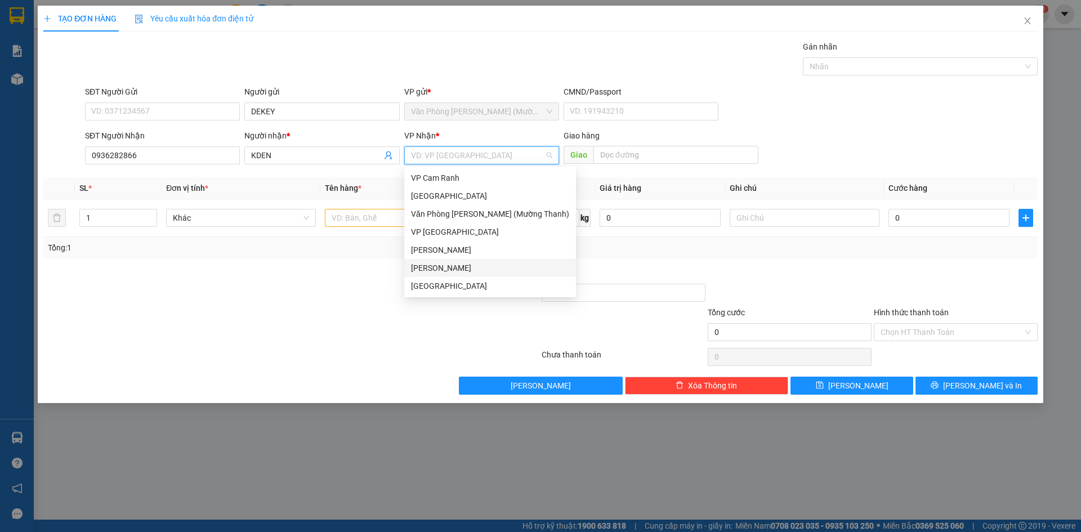
click at [454, 271] on div "[PERSON_NAME]" at bounding box center [490, 268] width 158 height 12
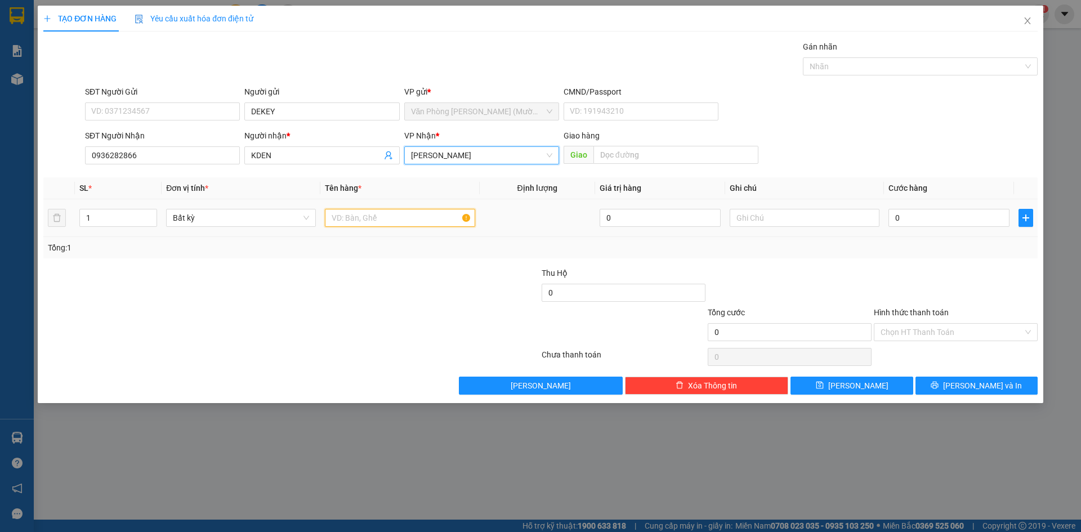
click at [373, 219] on input "text" at bounding box center [400, 218] width 150 height 18
type input "1K"
click at [936, 221] on input "0" at bounding box center [949, 218] width 121 height 18
type input "3"
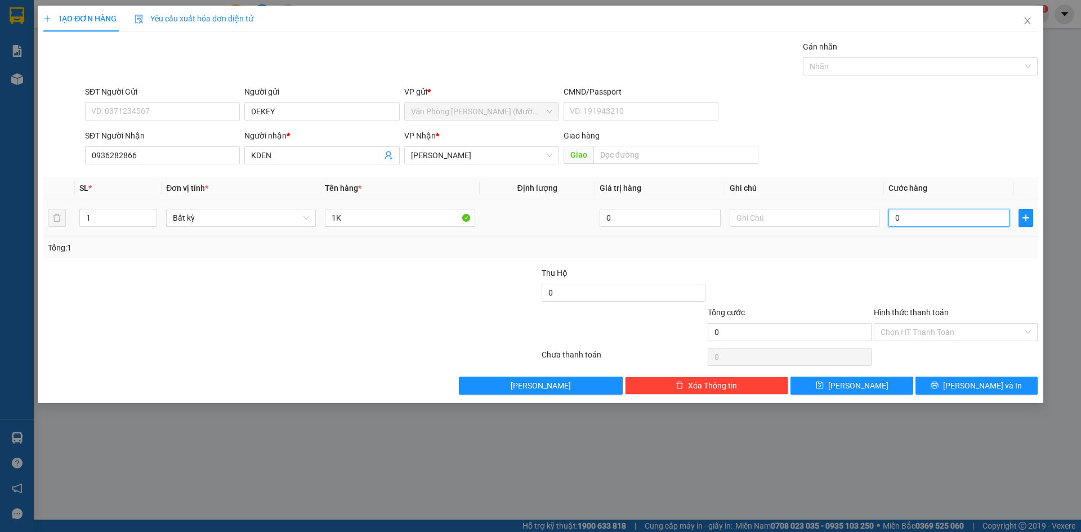
type input "3"
type input "30"
type input "30.000"
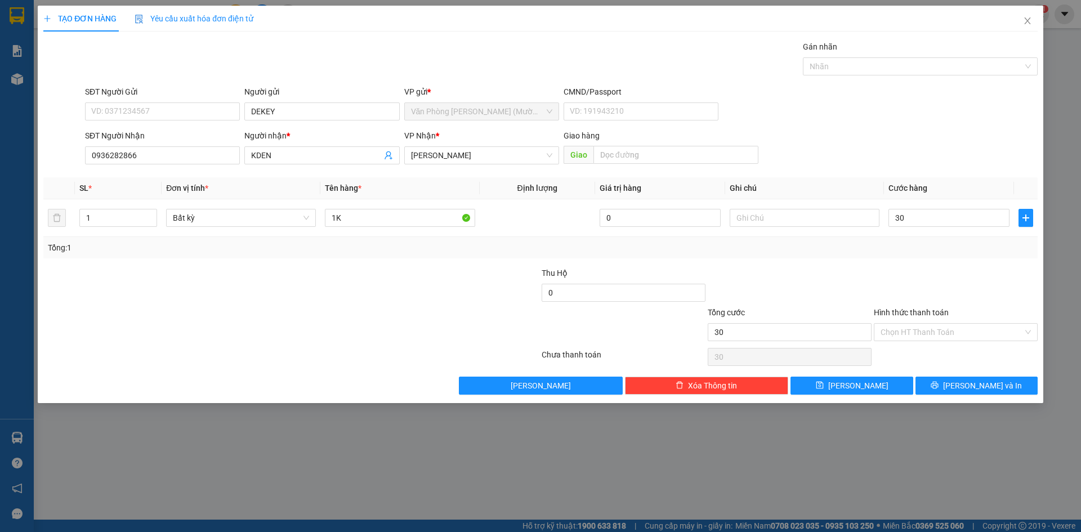
type input "30.000"
click at [981, 132] on div "SĐT Người Nhận 0936282866 Người nhận * KDEN VP Nhận * [PERSON_NAME] [PERSON_NAM…" at bounding box center [562, 149] width 958 height 39
click at [968, 241] on div "Tổng: 1" at bounding box center [540, 247] width 995 height 21
click at [962, 333] on input "Hình thức thanh toán" at bounding box center [952, 332] width 143 height 17
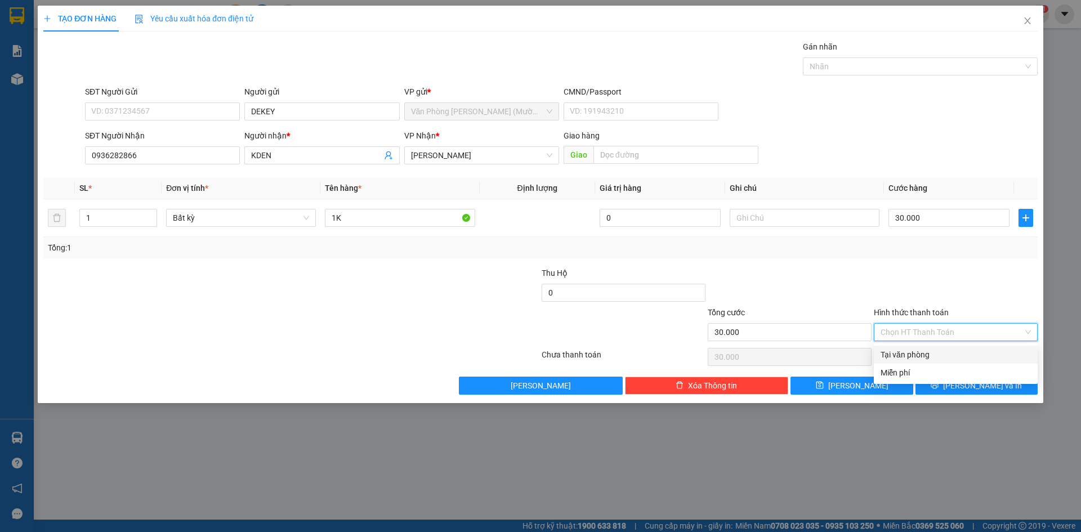
click at [955, 352] on div "Tại văn phòng" at bounding box center [956, 355] width 150 height 12
type input "0"
click at [984, 302] on div at bounding box center [956, 286] width 166 height 39
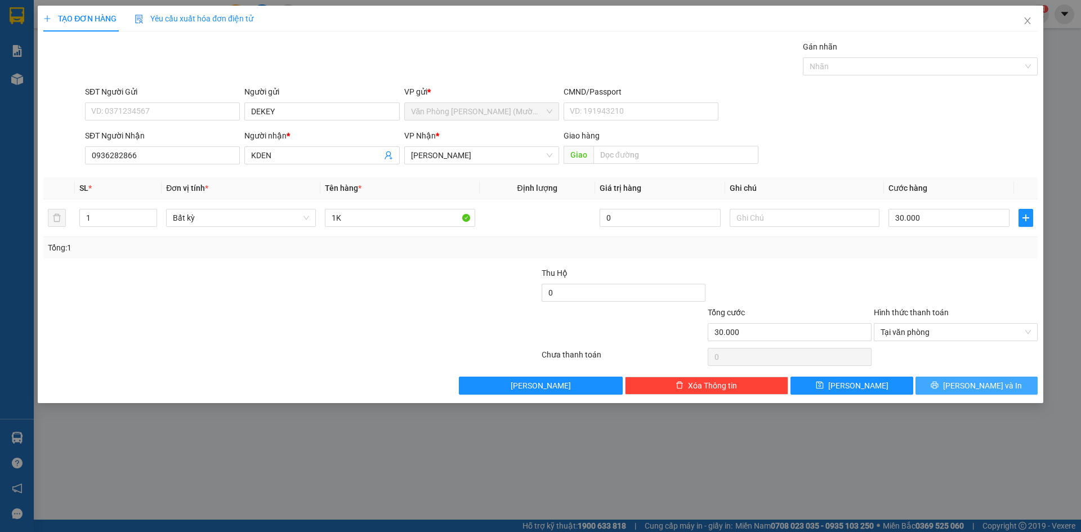
click at [985, 385] on span "[PERSON_NAME] và In" at bounding box center [982, 386] width 79 height 12
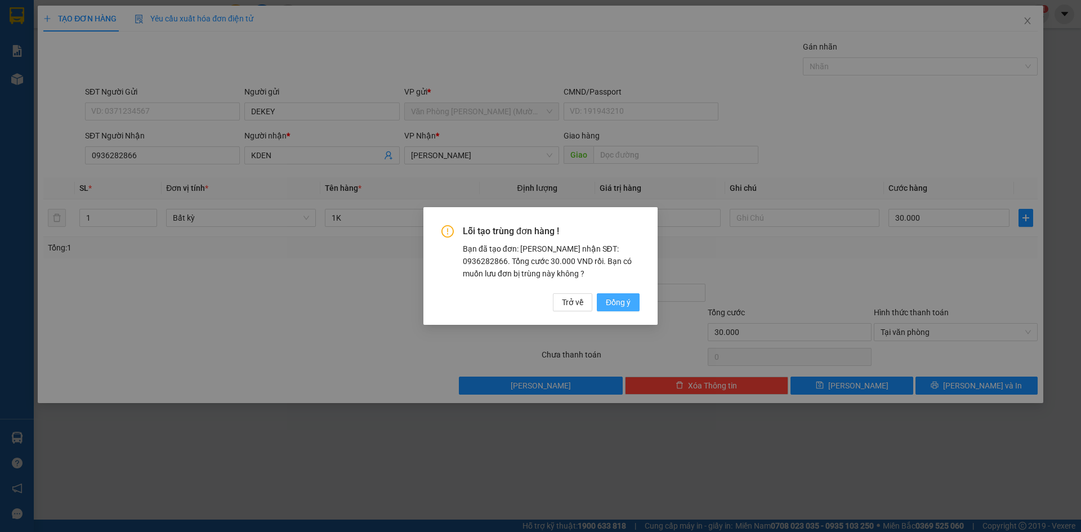
click at [619, 305] on span "Đồng ý" at bounding box center [618, 302] width 25 height 12
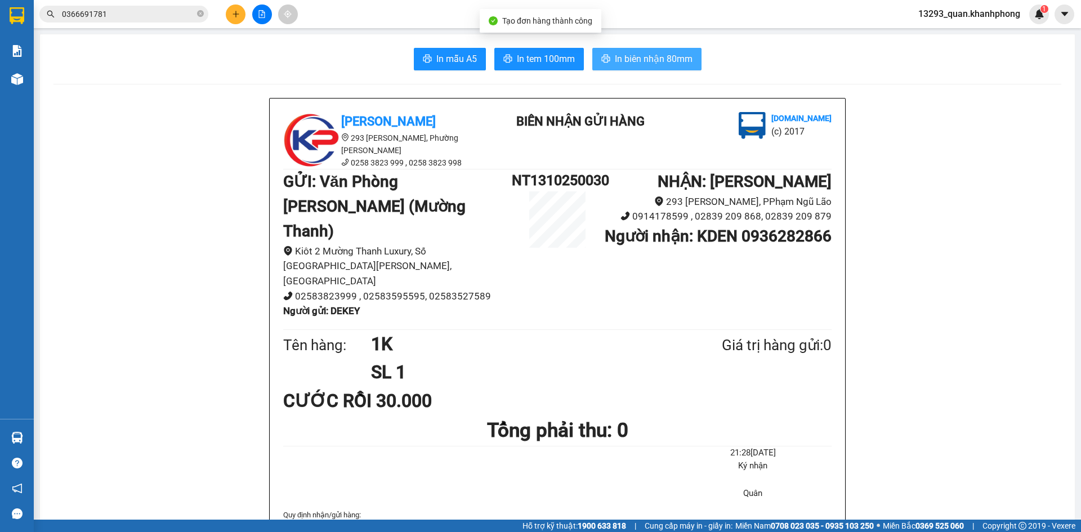
click at [648, 56] on span "In biên nhận 80mm" at bounding box center [654, 59] width 78 height 14
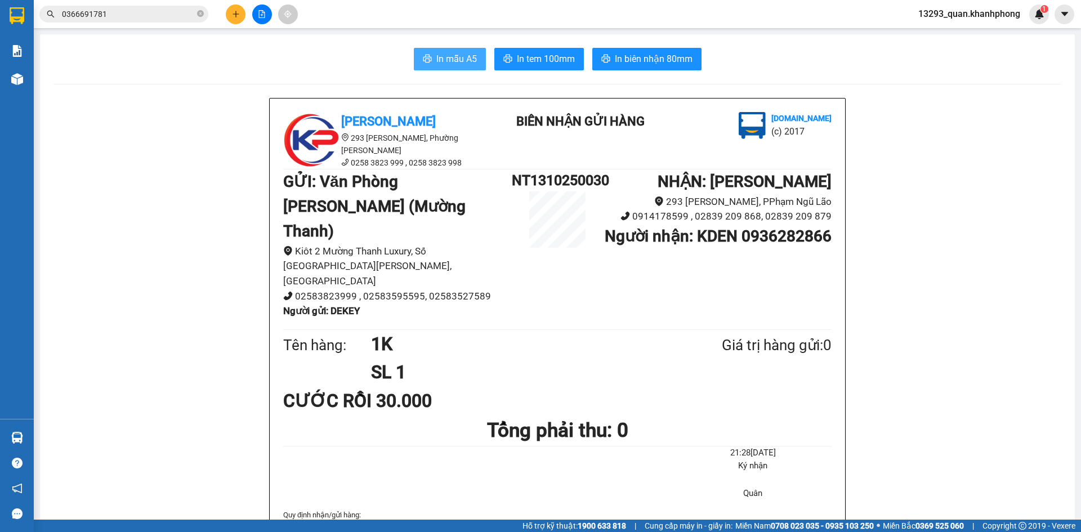
click at [446, 61] on span "In mẫu A5" at bounding box center [457, 59] width 41 height 14
click at [233, 14] on icon "plus" at bounding box center [236, 14] width 8 height 8
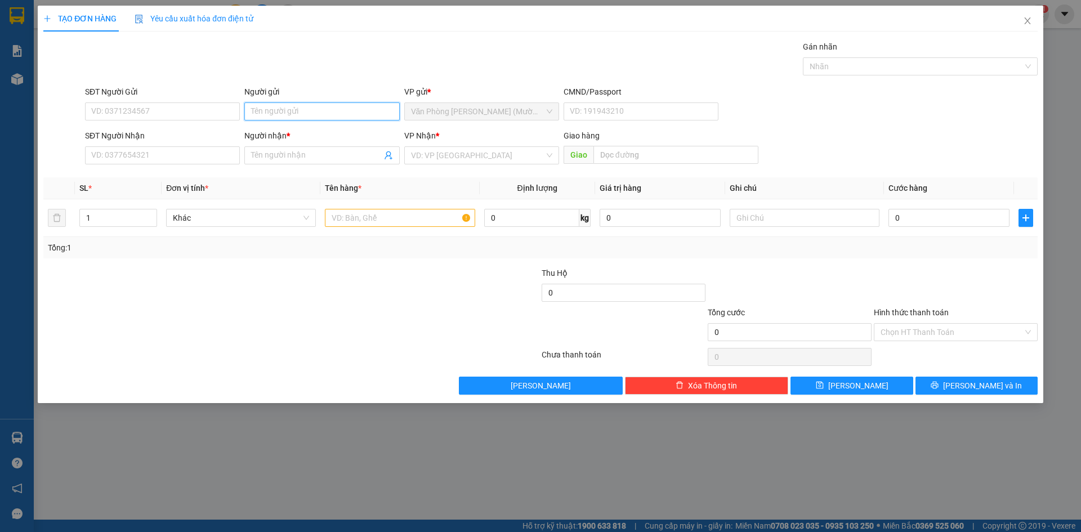
click at [297, 106] on input "Người gửi" at bounding box center [321, 112] width 155 height 18
type input "DEKEY"
click at [308, 68] on div "Gói vận chuyển * Tiêu chuẩn Gán nhãn Nhãn" at bounding box center [562, 60] width 958 height 39
click at [136, 157] on input "SĐT Người Nhận" at bounding box center [162, 155] width 155 height 18
paste input "0936282866"
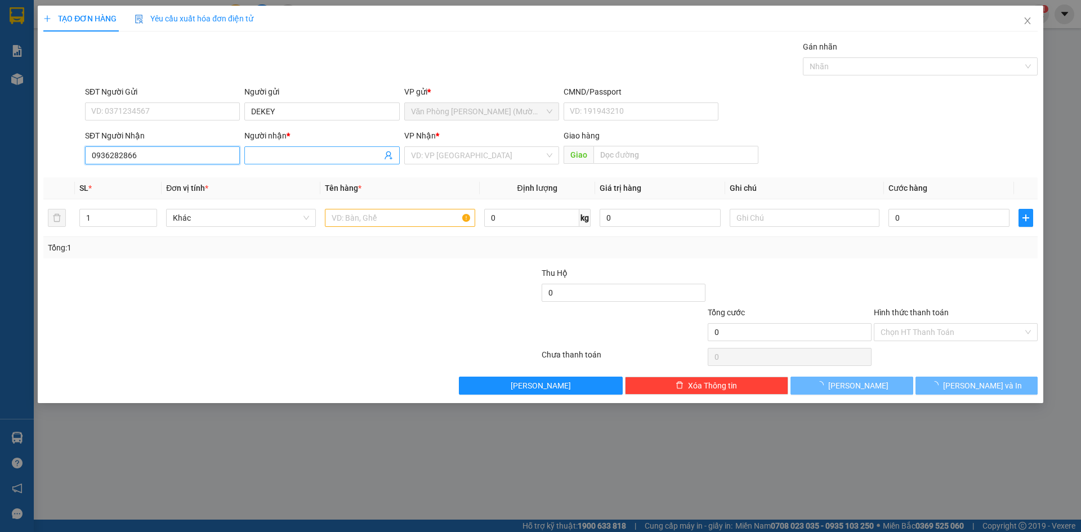
type input "0936282866"
click at [312, 159] on input "Người nhận *" at bounding box center [316, 155] width 130 height 12
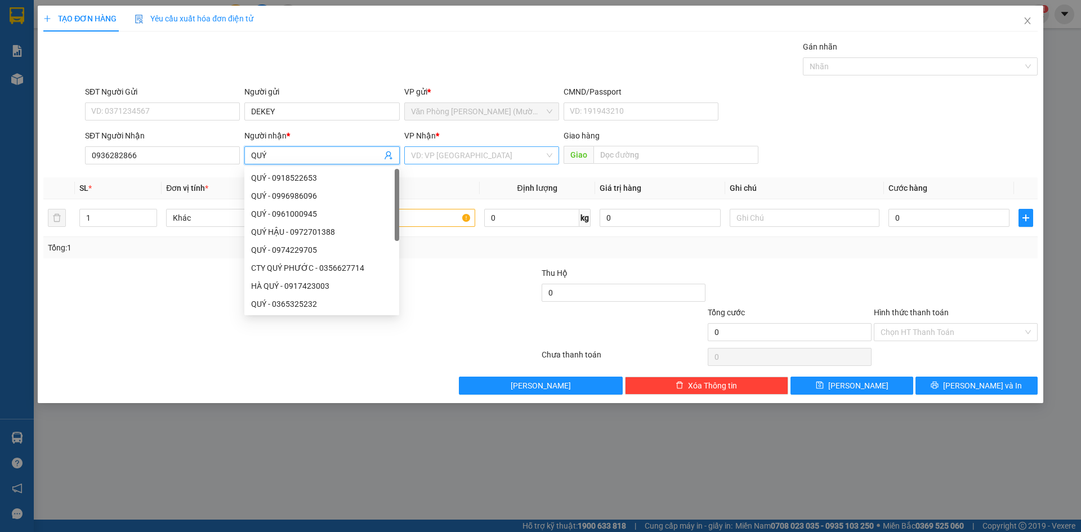
type input "QUÝ"
click at [477, 159] on input "search" at bounding box center [477, 155] width 133 height 17
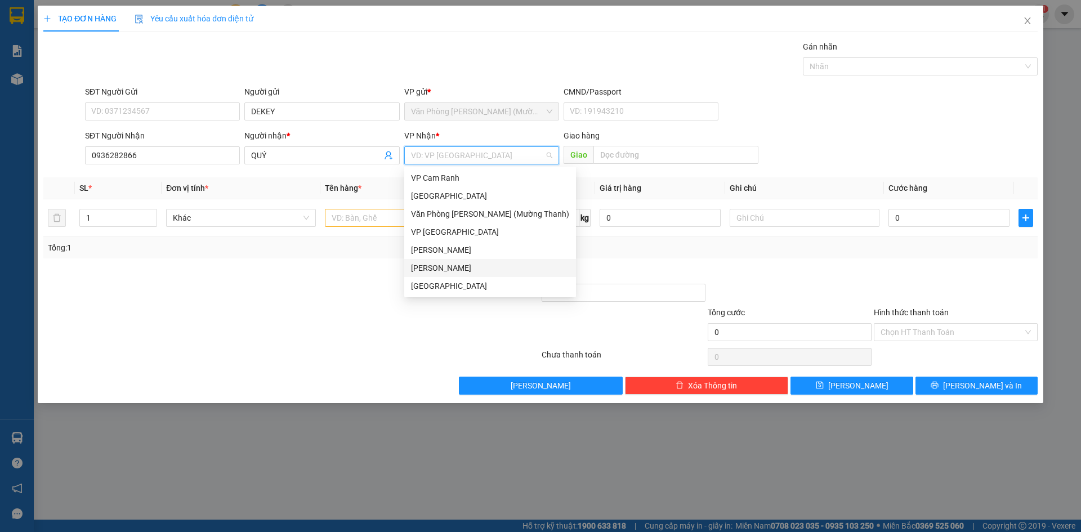
click at [464, 268] on div "[PERSON_NAME]" at bounding box center [490, 268] width 158 height 12
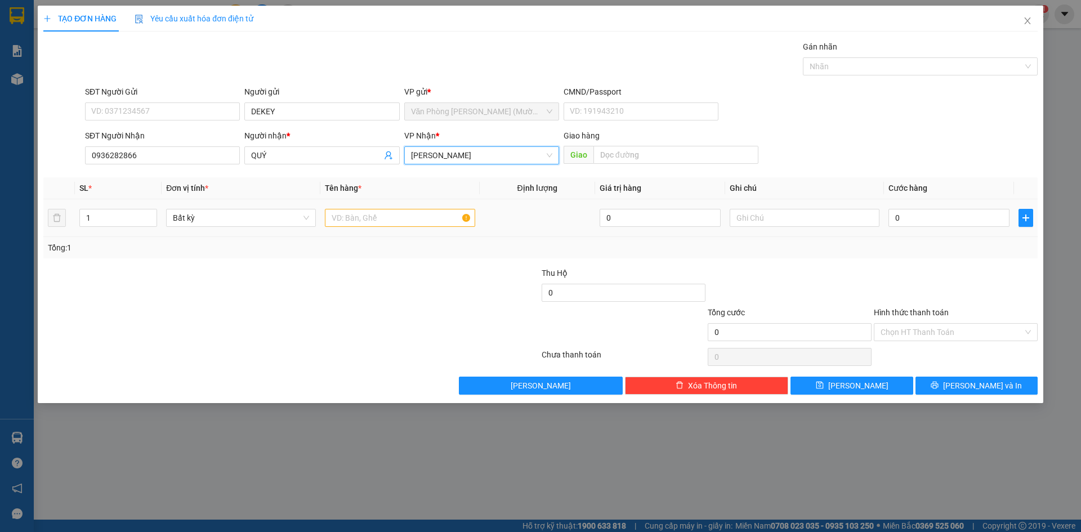
click at [407, 228] on div at bounding box center [400, 218] width 150 height 23
click at [409, 222] on input "text" at bounding box center [400, 218] width 150 height 18
type input "1K"
click at [952, 229] on td "0" at bounding box center [949, 218] width 130 height 38
click at [951, 221] on input "0" at bounding box center [949, 218] width 121 height 18
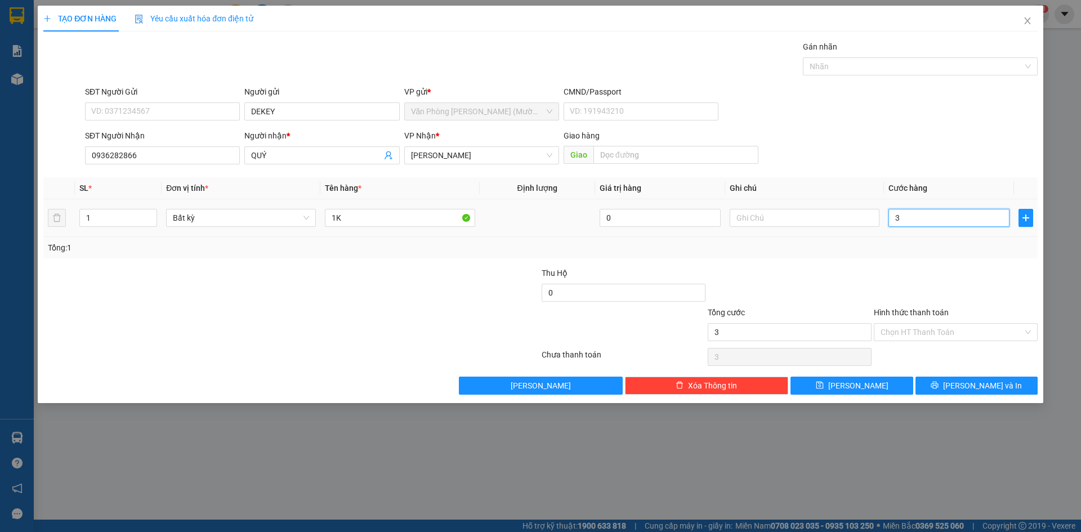
type input "3"
type input "30"
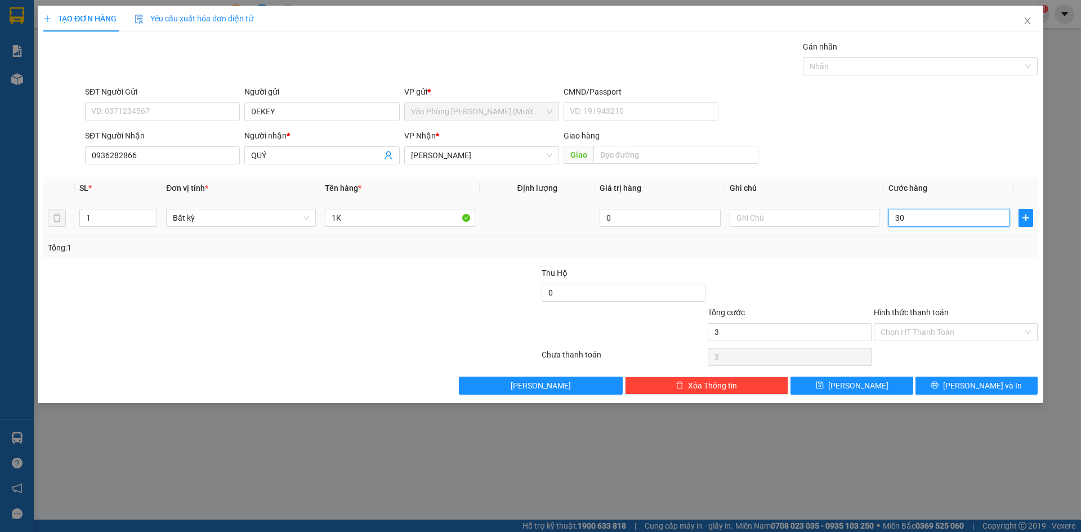
type input "30"
type input "30.000"
click at [971, 170] on div "Transit Pickup Surcharge Ids Transit Deliver Surcharge Ids Transit Deliver Surc…" at bounding box center [540, 218] width 995 height 354
click at [960, 265] on div "Transit Pickup Surcharge Ids Transit Deliver Surcharge Ids Transit Deliver Surc…" at bounding box center [540, 218] width 995 height 354
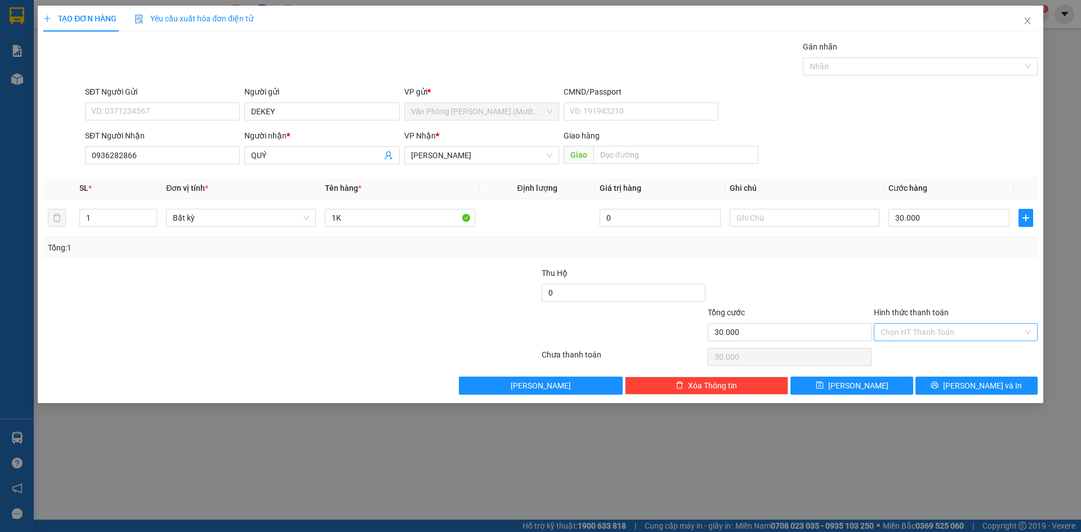
click at [958, 334] on input "Hình thức thanh toán" at bounding box center [952, 332] width 143 height 17
click at [930, 355] on div "Tại văn phòng" at bounding box center [956, 355] width 150 height 12
type input "0"
drag, startPoint x: 996, startPoint y: 300, endPoint x: 994, endPoint y: 377, distance: 76.7
click at [999, 304] on div at bounding box center [956, 286] width 166 height 39
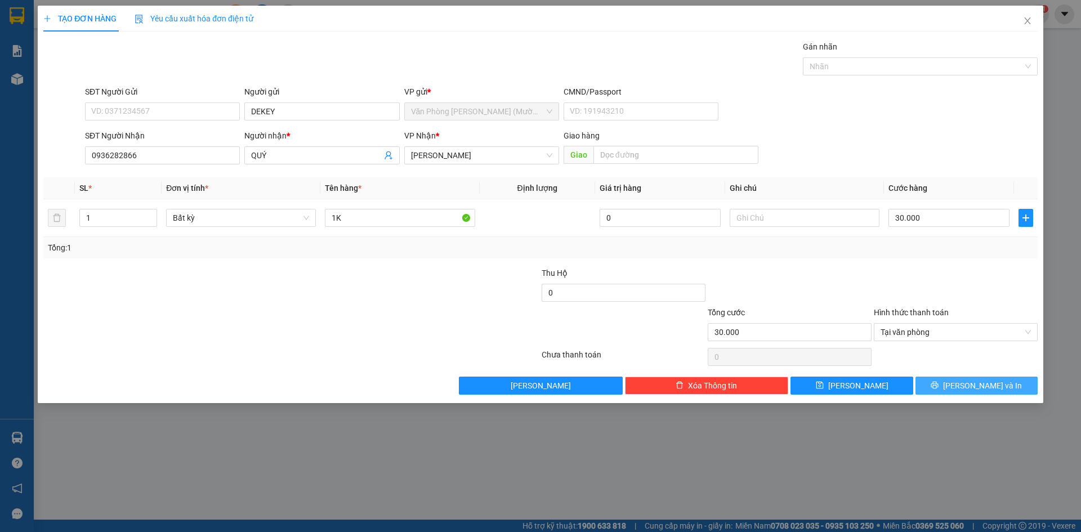
drag, startPoint x: 992, startPoint y: 382, endPoint x: 986, endPoint y: 372, distance: 11.9
click at [991, 382] on span "[PERSON_NAME] và In" at bounding box center [982, 386] width 79 height 12
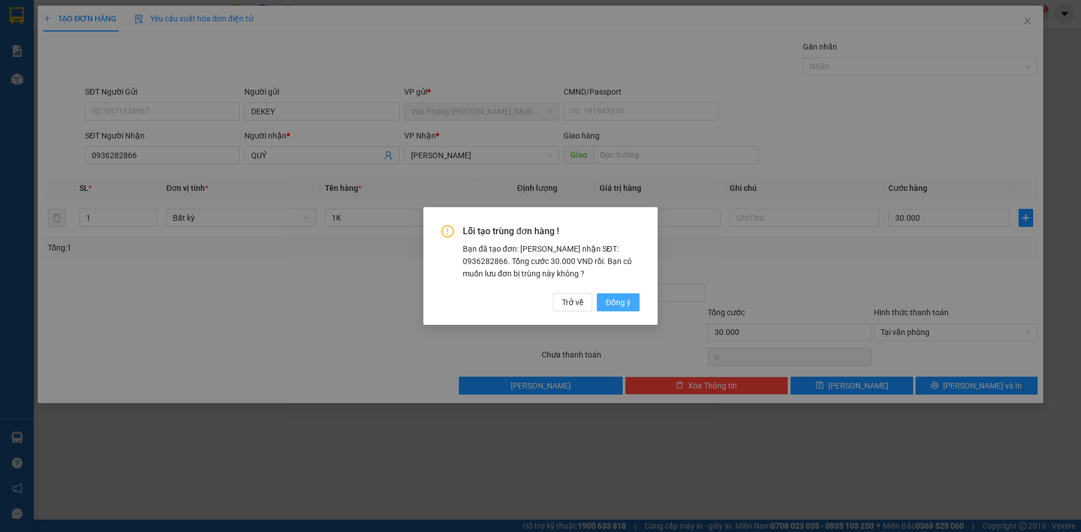
click at [615, 302] on span "Đồng ý" at bounding box center [618, 302] width 25 height 12
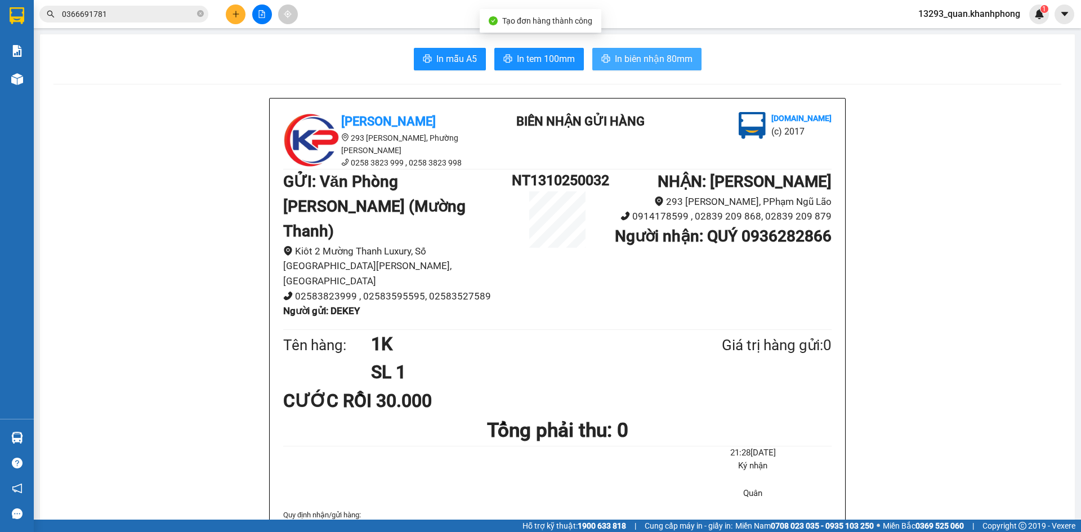
click at [662, 52] on span "In biên nhận 80mm" at bounding box center [654, 59] width 78 height 14
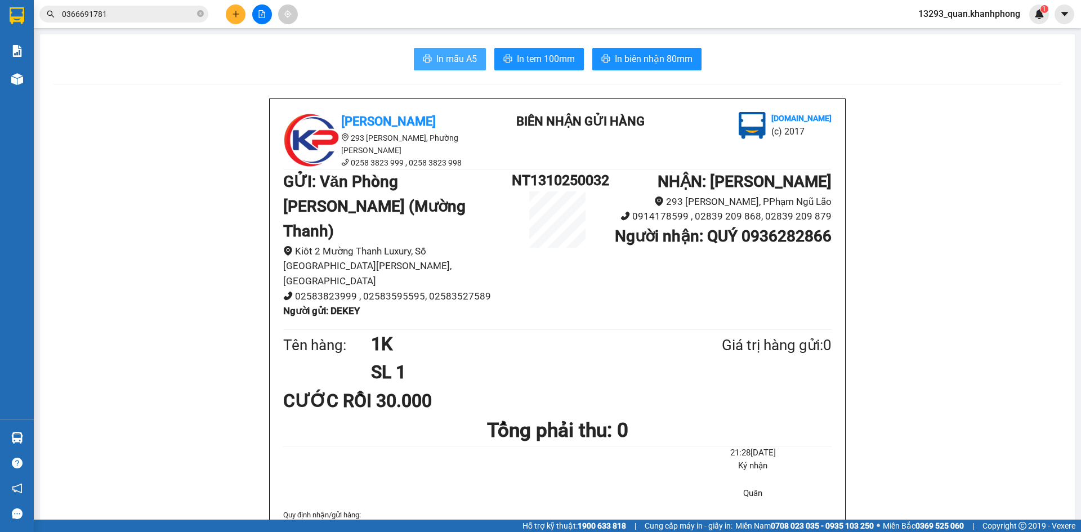
click at [453, 53] on span "In mẫu A5" at bounding box center [457, 59] width 41 height 14
click at [228, 15] on button at bounding box center [236, 15] width 20 height 20
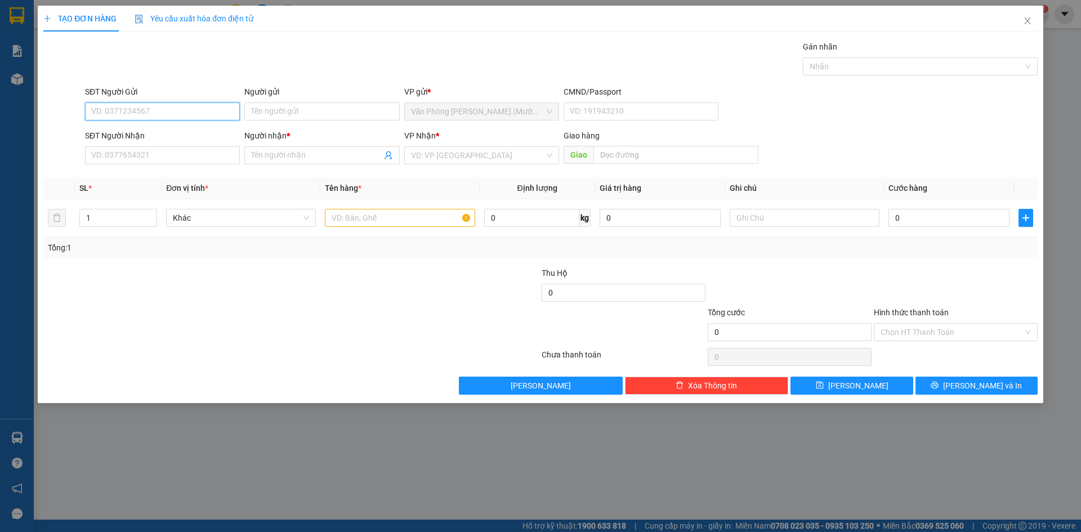
click at [201, 115] on input "SĐT Người Gửi" at bounding box center [162, 112] width 155 height 18
click at [331, 101] on div "Người gửi" at bounding box center [321, 94] width 155 height 17
click at [323, 112] on input "Người gửi" at bounding box center [321, 112] width 155 height 18
type input "DEKEY"
click at [258, 40] on div "TẠO ĐƠN HÀNG Yêu cầu xuất hóa đơn điện tử Transit Pickup Surcharge Ids Transit …" at bounding box center [540, 200] width 995 height 389
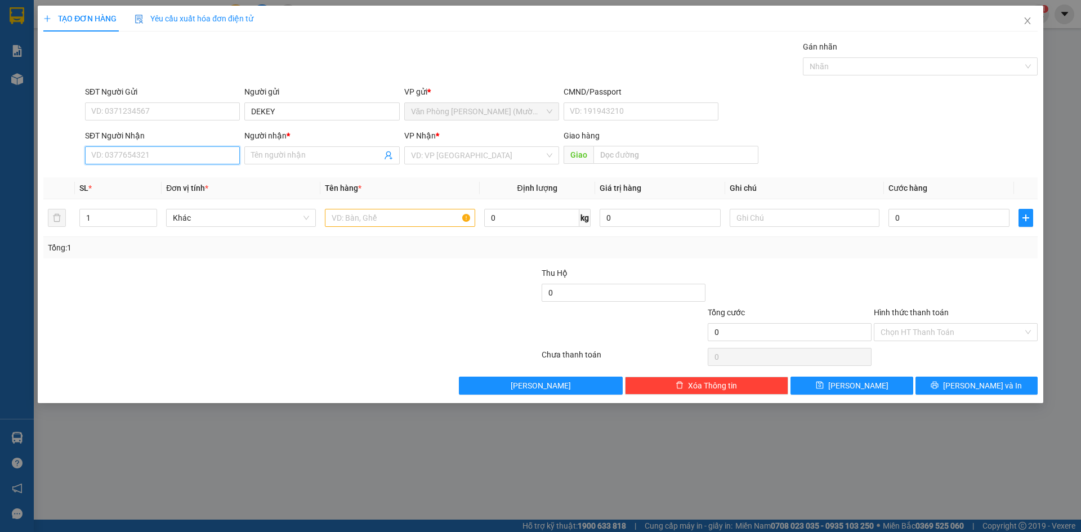
click at [154, 155] on input "SĐT Người Nhận" at bounding box center [162, 155] width 155 height 18
paste input "0936282866"
type input "0936282866"
click at [307, 163] on span at bounding box center [321, 155] width 155 height 18
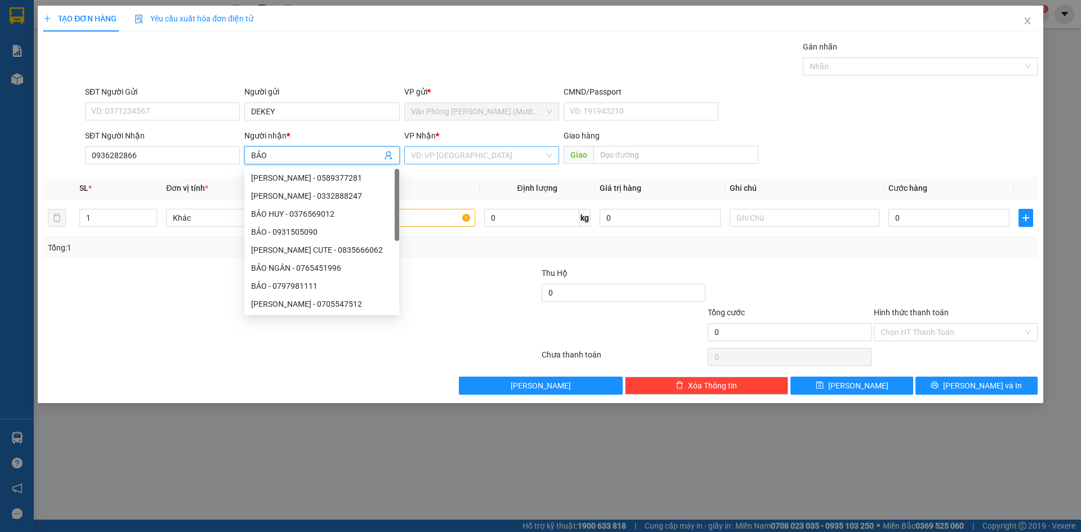
type input "BẢO"
click at [464, 159] on input "search" at bounding box center [477, 155] width 133 height 17
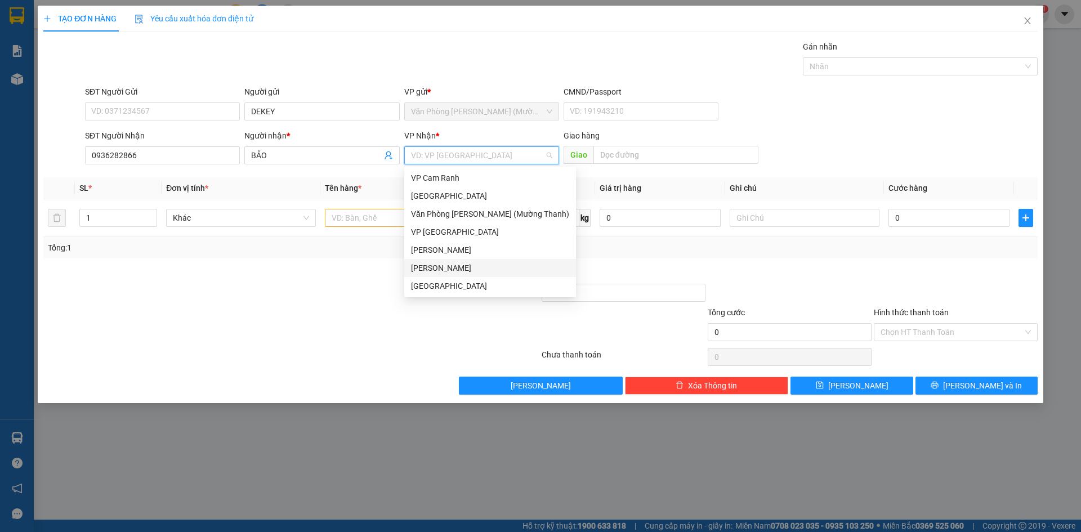
click at [468, 270] on div "[PERSON_NAME]" at bounding box center [490, 268] width 158 height 12
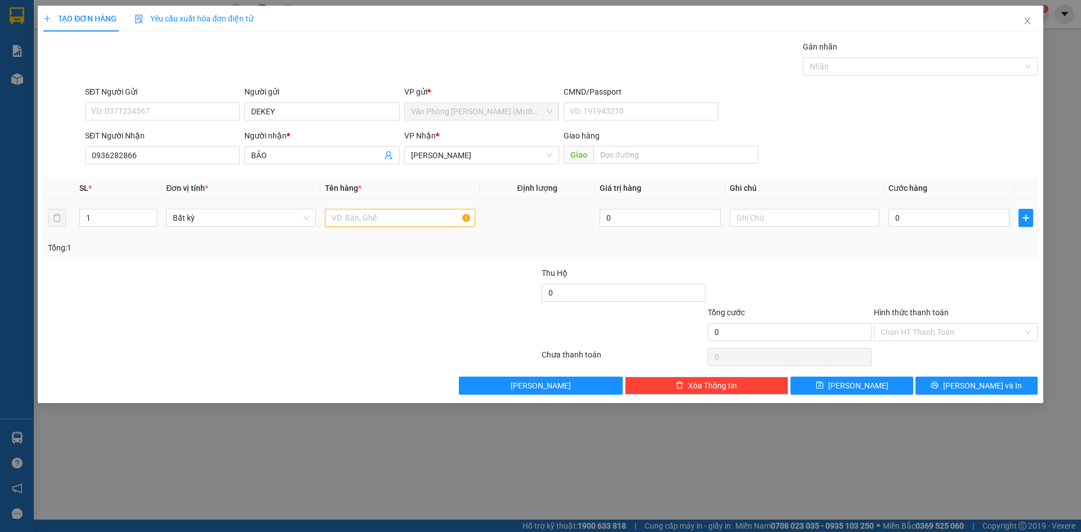
click at [346, 229] on td at bounding box center [400, 218] width 159 height 38
click at [348, 221] on input "text" at bounding box center [400, 218] width 150 height 18
type input "1K"
drag, startPoint x: 1022, startPoint y: 128, endPoint x: 980, endPoint y: 210, distance: 92.0
click at [1021, 128] on form "SĐT Người Gửi VD: 0371234567 Người gửi DEKEY VP gửi * Văn Phòng [PERSON_NAME] (…" at bounding box center [540, 127] width 995 height 83
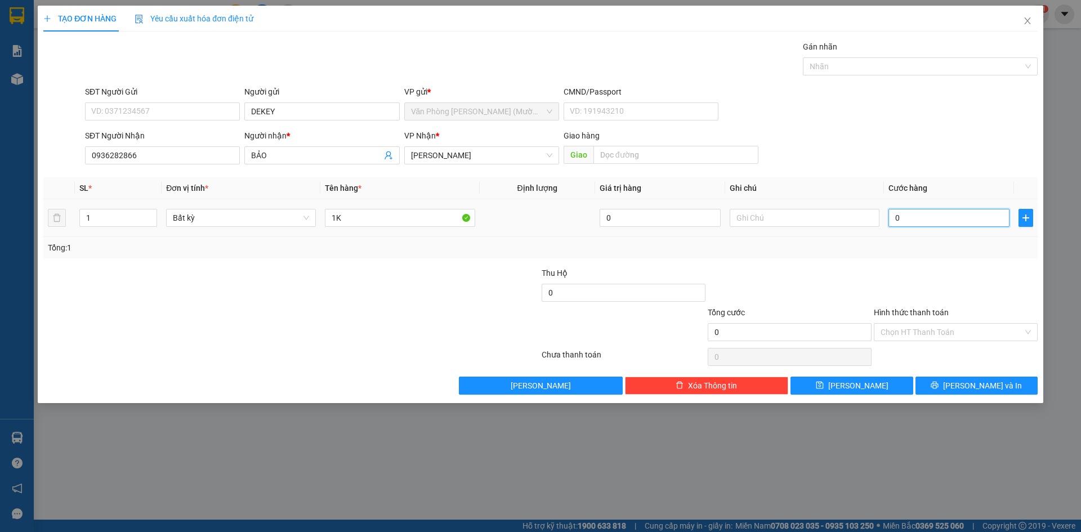
click at [954, 217] on input "0" at bounding box center [949, 218] width 121 height 18
type input "3"
type input "30"
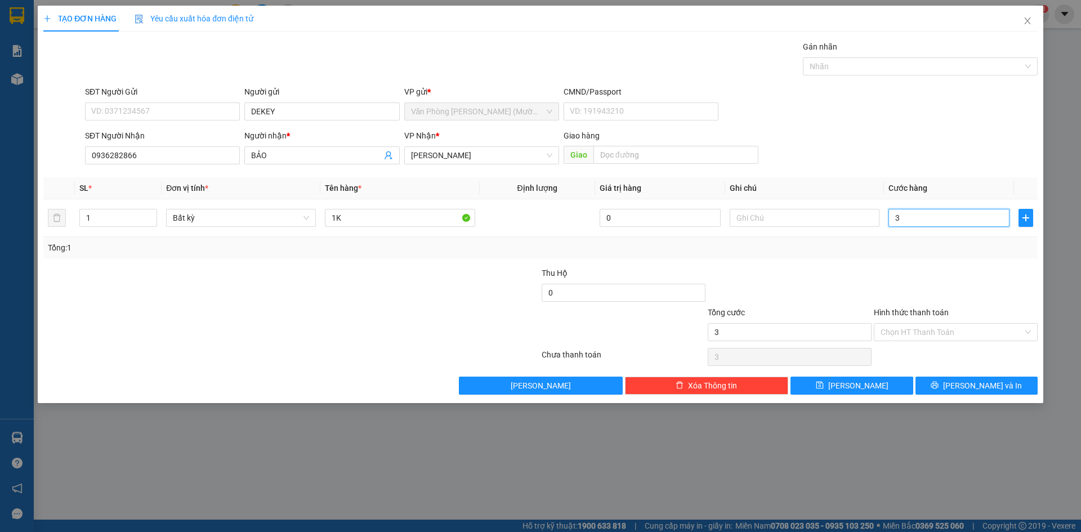
type input "30"
type input "30.000"
click at [1012, 152] on div "SĐT Người Nhận 0936282866 Người nhận * BẢO VP Nhận * [PERSON_NAME] hàng Giao" at bounding box center [562, 149] width 958 height 39
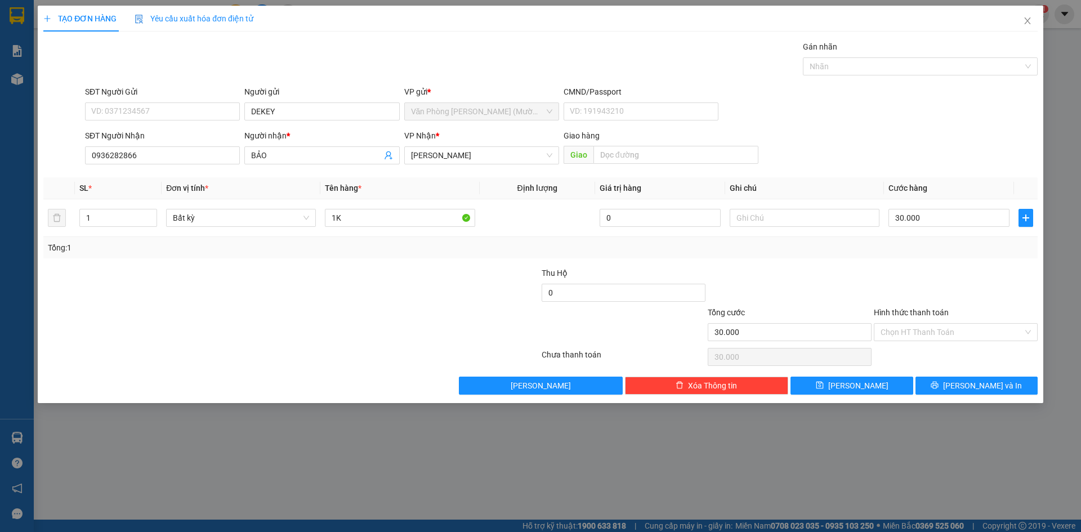
click at [849, 124] on div "SĐT Người Gửi VD: 0371234567 Người gửi DEKEY VP gửi * Văn Phòng [PERSON_NAME] (…" at bounding box center [562, 105] width 958 height 39
drag, startPoint x: 986, startPoint y: 306, endPoint x: 967, endPoint y: 333, distance: 33.1
click at [986, 306] on div "Hình thức thanh toán" at bounding box center [956, 314] width 164 height 17
click at [966, 336] on input "Hình thức thanh toán" at bounding box center [952, 332] width 143 height 17
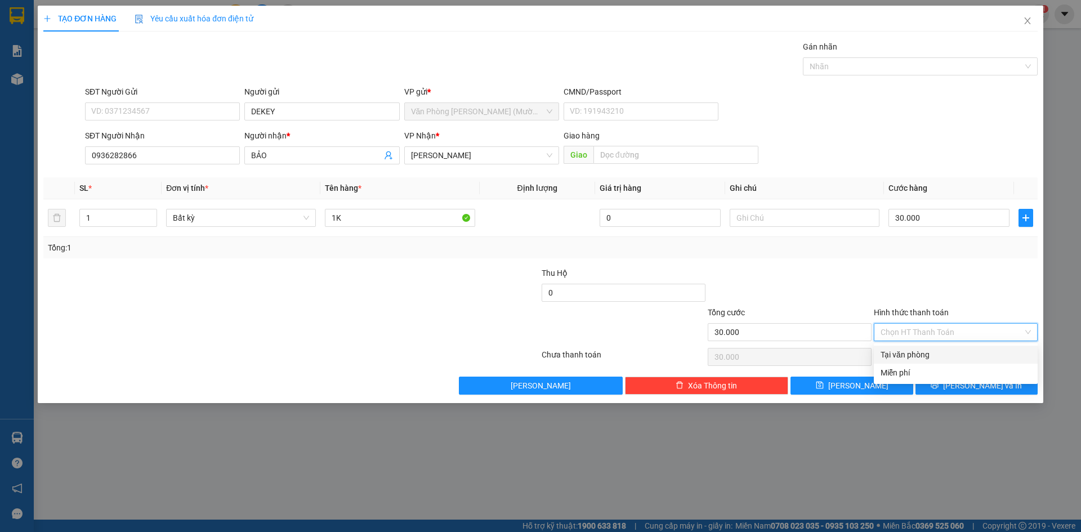
click at [943, 351] on div "Tại văn phòng" at bounding box center [956, 355] width 150 height 12
type input "0"
drag, startPoint x: 993, startPoint y: 298, endPoint x: 1004, endPoint y: 358, distance: 60.7
click at [993, 300] on div at bounding box center [956, 286] width 166 height 39
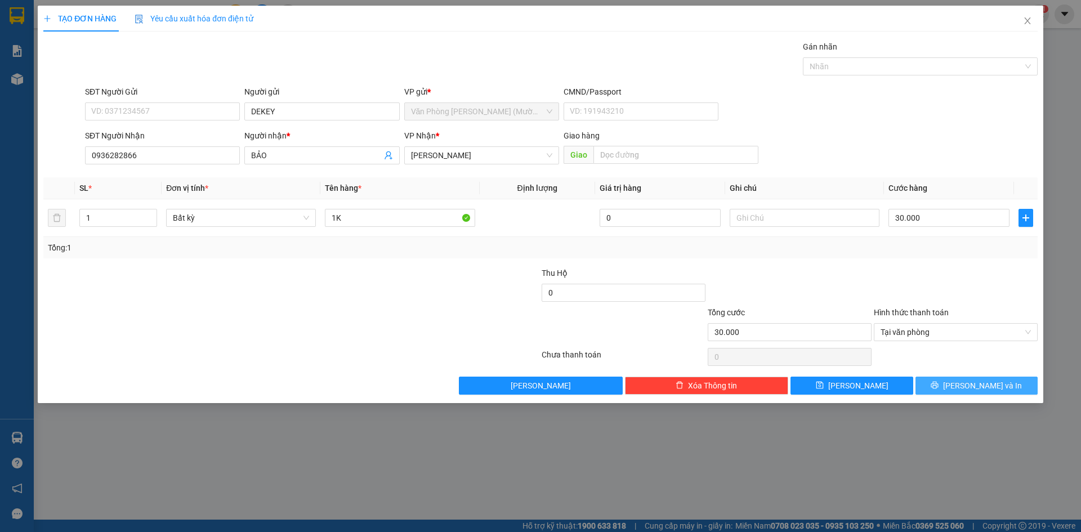
click at [1020, 388] on button "[PERSON_NAME] và In" at bounding box center [977, 386] width 122 height 18
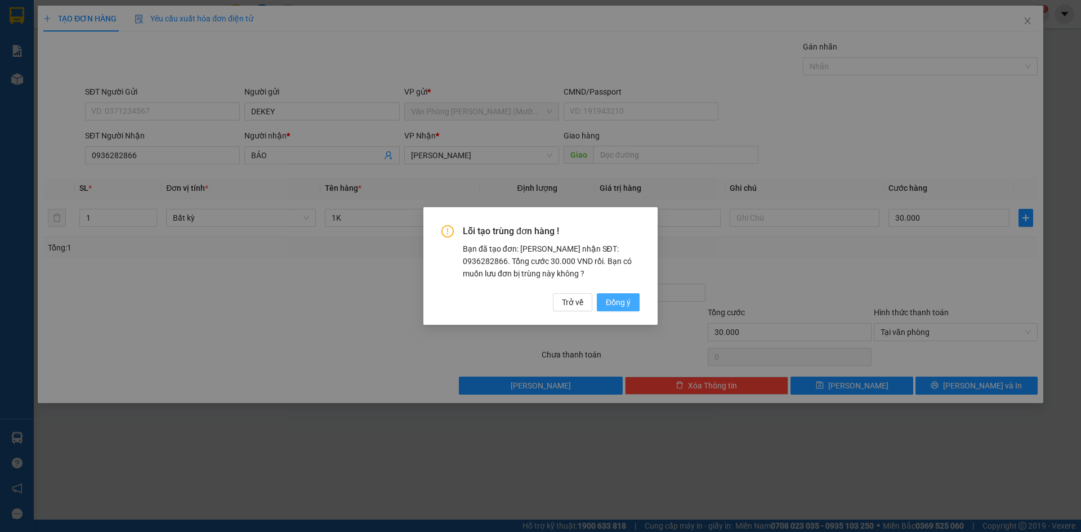
click at [615, 295] on button "Đồng ý" at bounding box center [618, 302] width 43 height 18
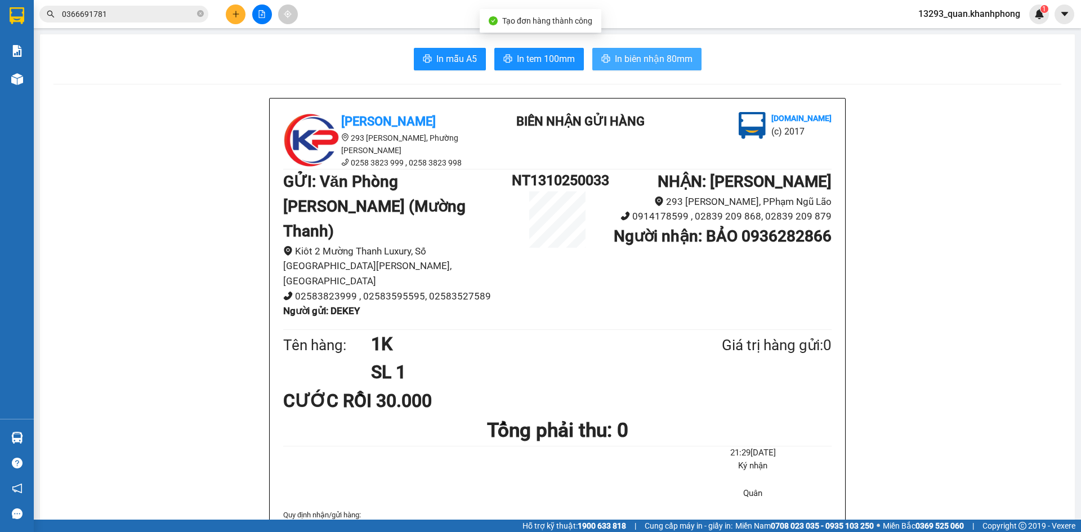
click at [637, 60] on span "In biên nhận 80mm" at bounding box center [654, 59] width 78 height 14
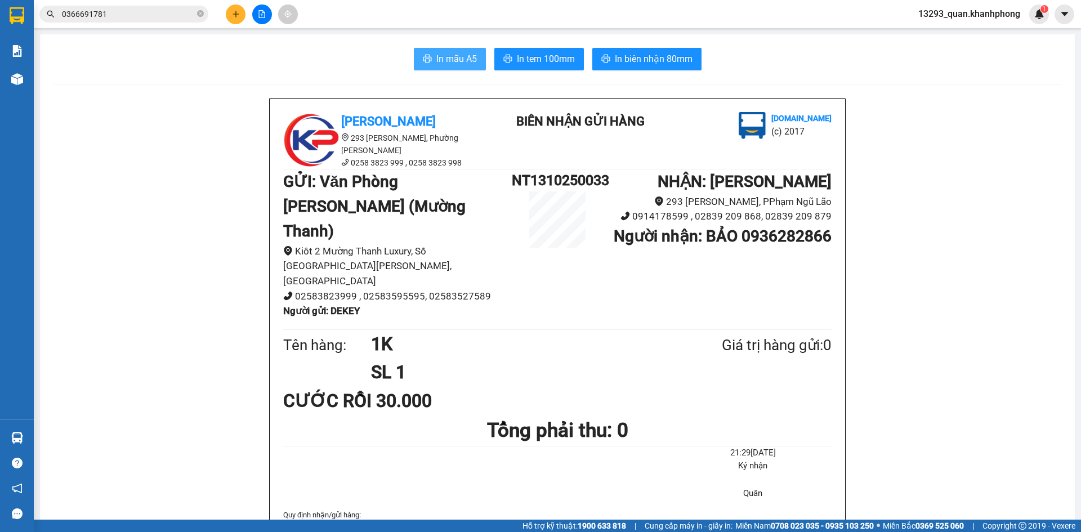
click at [457, 57] on span "In mẫu A5" at bounding box center [457, 59] width 41 height 14
click at [238, 15] on icon "plus" at bounding box center [236, 14] width 8 height 8
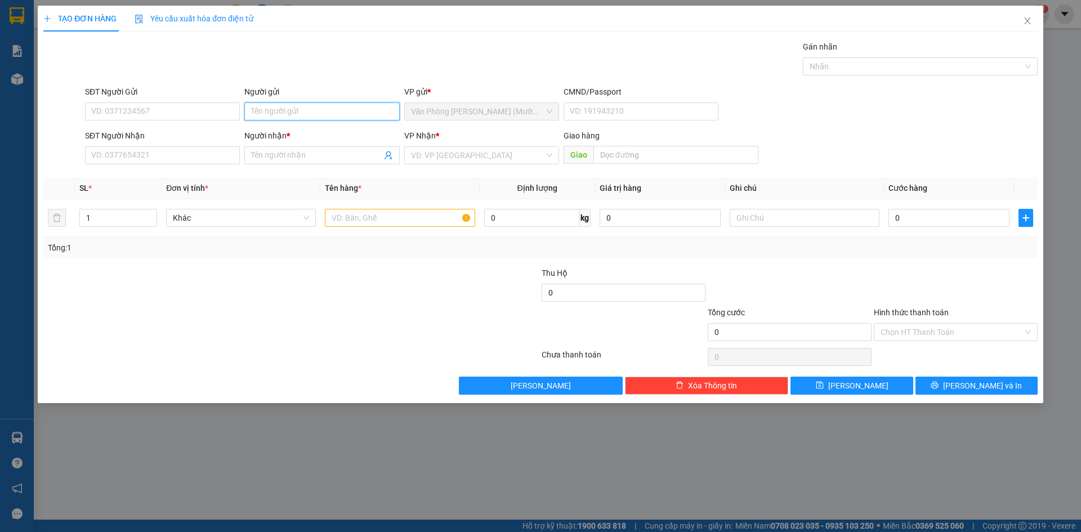
click at [273, 112] on input "Người gửi" at bounding box center [321, 112] width 155 height 18
type input "DEKEY"
click at [322, 51] on div "Gói vận chuyển * Tiêu chuẩn Gán nhãn Nhãn" at bounding box center [562, 60] width 958 height 39
drag, startPoint x: 179, startPoint y: 154, endPoint x: 171, endPoint y: 154, distance: 7.9
click at [176, 154] on input "SĐT Người Nhận" at bounding box center [162, 155] width 155 height 18
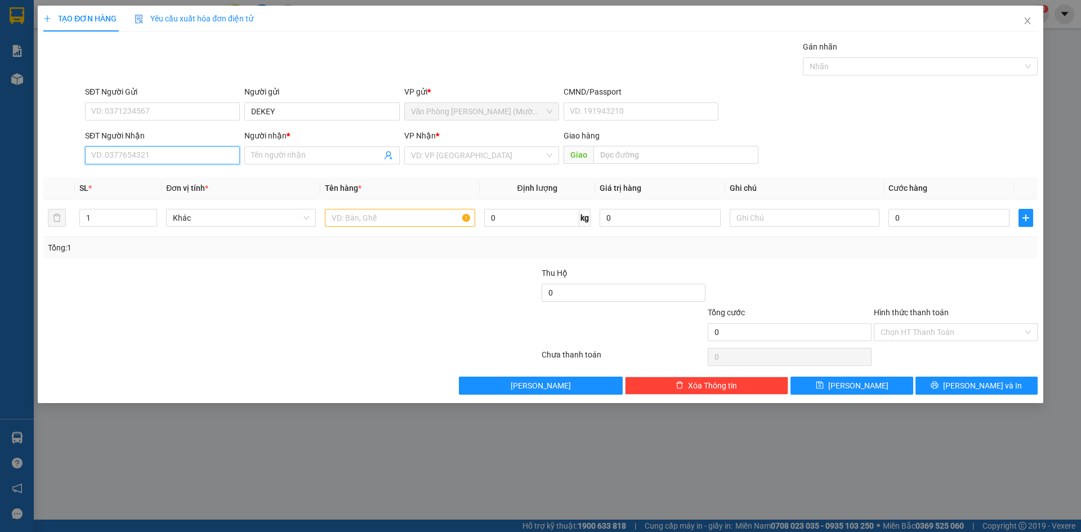
paste input "0936282866"
type input "0936282866"
click at [302, 155] on input "Người nhận *" at bounding box center [316, 155] width 130 height 12
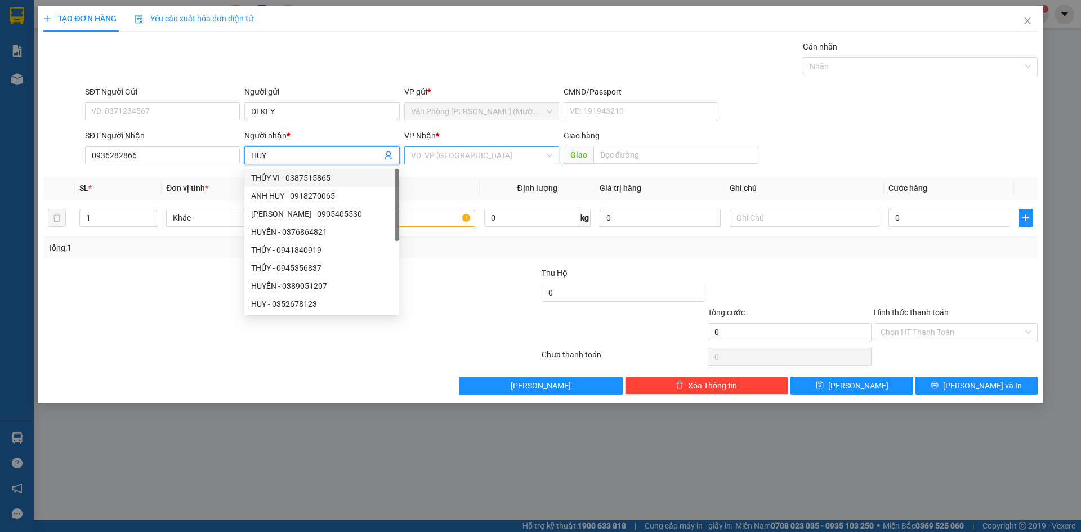
type input "HUY"
click at [466, 157] on input "search" at bounding box center [477, 155] width 133 height 17
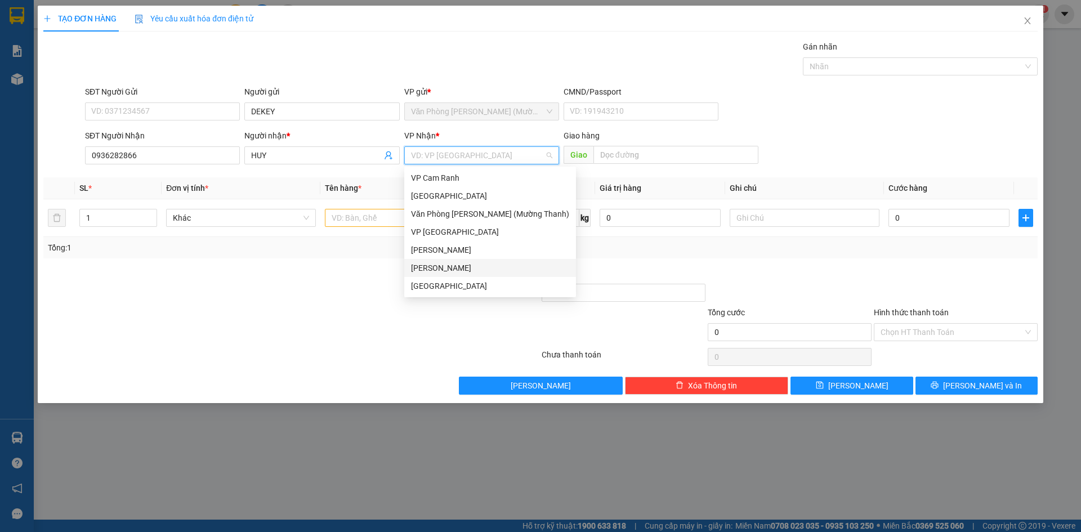
click at [456, 265] on div "[PERSON_NAME]" at bounding box center [490, 268] width 158 height 12
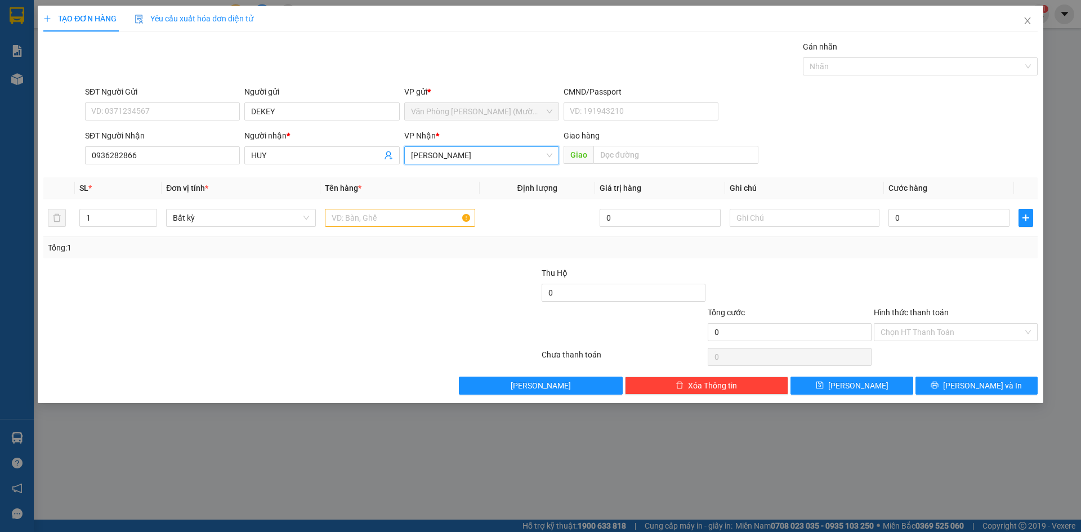
click at [860, 144] on div "SĐT Người Nhận 0936282866 Người nhận * HUY VP Nhận * [PERSON_NAME] Lão [PERSON_…" at bounding box center [562, 149] width 958 height 39
click at [412, 225] on input "text" at bounding box center [400, 218] width 150 height 18
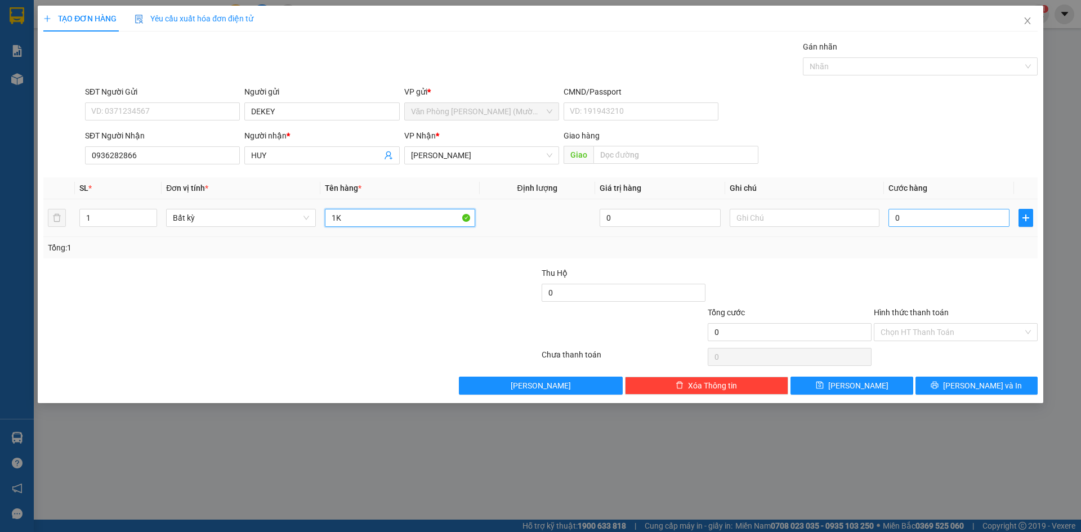
type input "1K"
click at [931, 217] on input "0" at bounding box center [949, 218] width 121 height 18
type input "4"
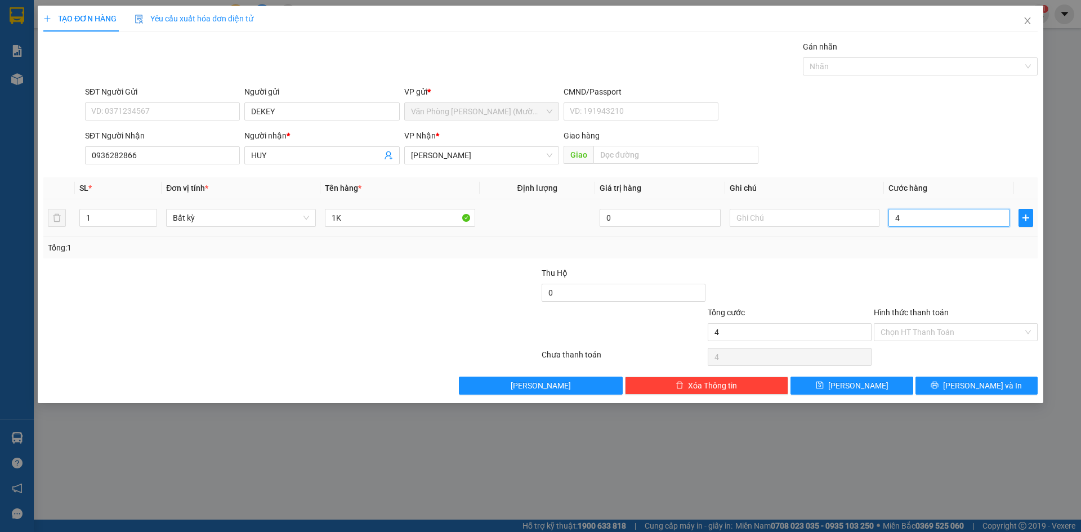
type input "40"
type input "40.000"
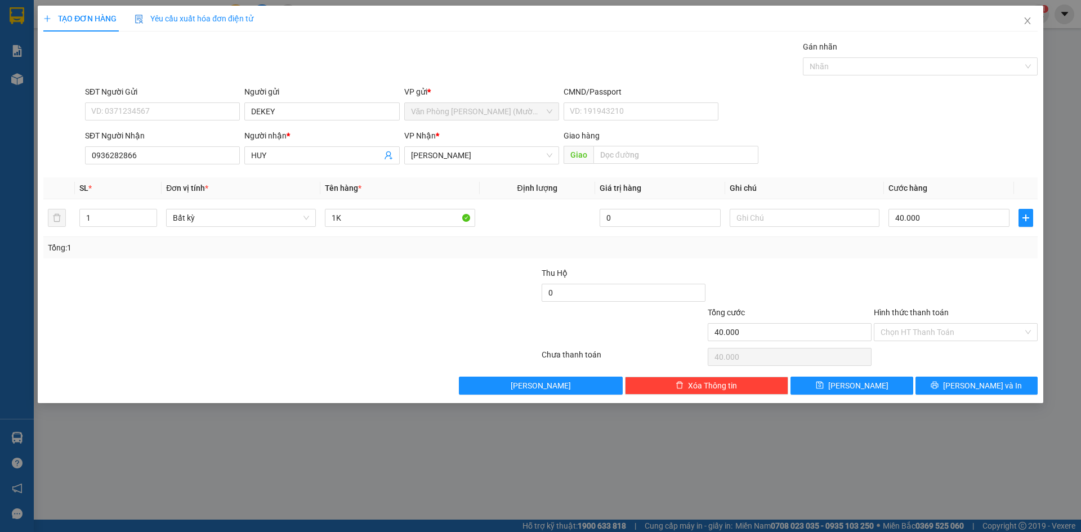
click at [946, 148] on div "SĐT Người Nhận 0936282866 Người nhận * HUY VP Nhận * [PERSON_NAME] hàng Giao" at bounding box center [562, 149] width 958 height 39
drag, startPoint x: 974, startPoint y: 280, endPoint x: 988, endPoint y: 354, distance: 75.1
click at [977, 291] on div at bounding box center [956, 286] width 166 height 39
click at [974, 332] on input "Hình thức thanh toán" at bounding box center [952, 332] width 143 height 17
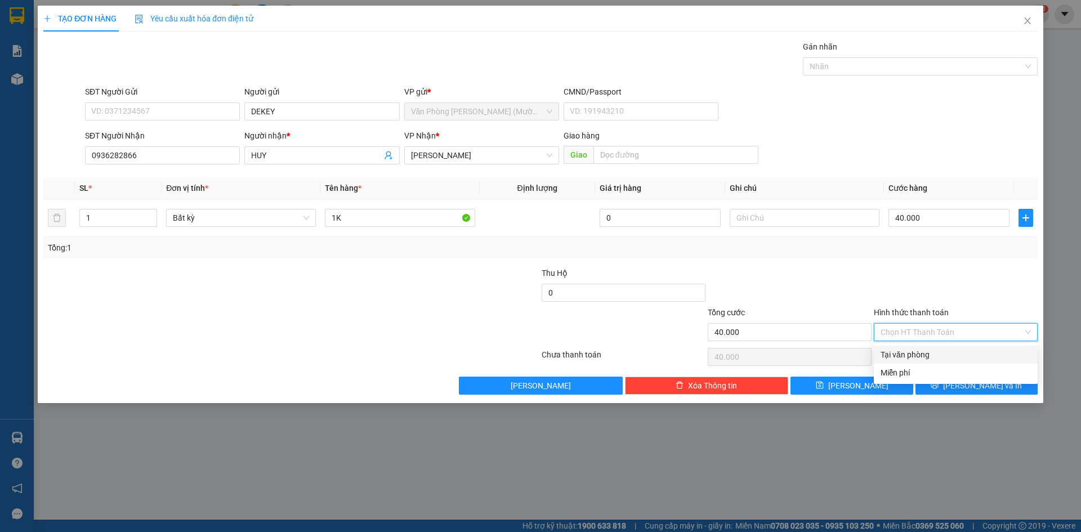
click at [954, 355] on div "Tại văn phòng" at bounding box center [956, 355] width 150 height 12
type input "0"
click at [972, 297] on div at bounding box center [956, 286] width 166 height 39
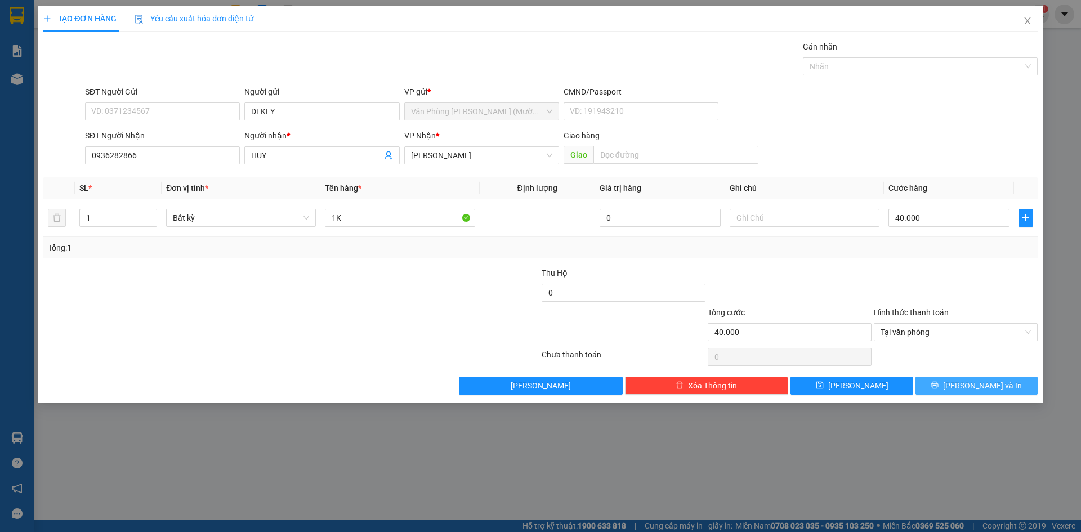
drag, startPoint x: 981, startPoint y: 375, endPoint x: 984, endPoint y: 387, distance: 12.7
click at [981, 382] on div "Transit Pickup Surcharge Ids Transit Deliver Surcharge Ids Transit Deliver Surc…" at bounding box center [540, 218] width 995 height 354
click at [984, 387] on span "[PERSON_NAME] và In" at bounding box center [982, 386] width 79 height 12
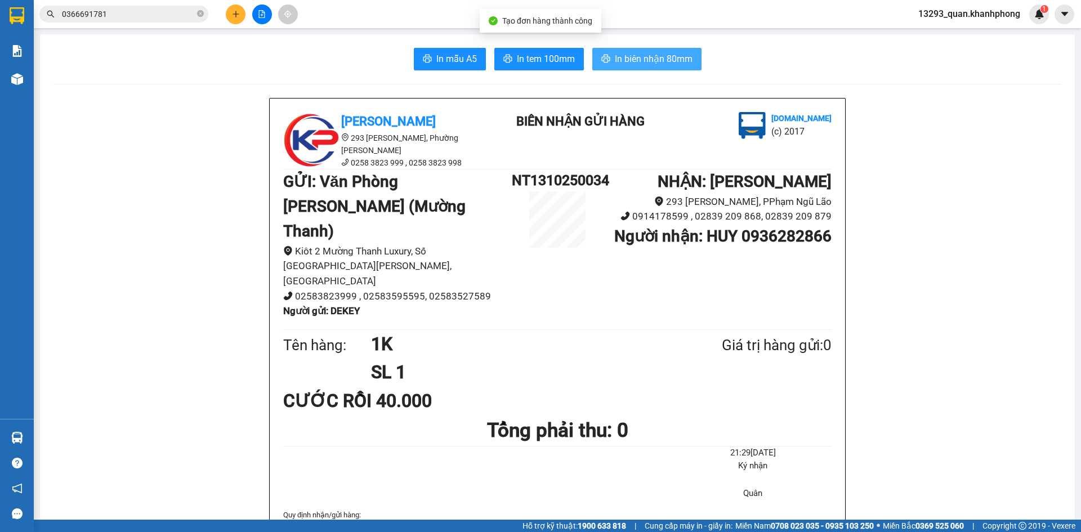
click at [648, 56] on span "In biên nhận 80mm" at bounding box center [654, 59] width 78 height 14
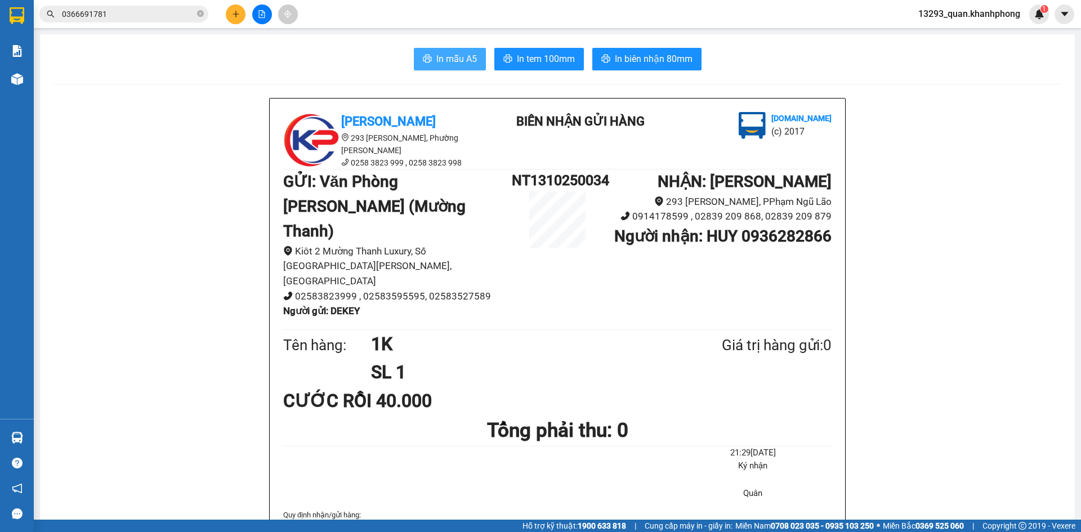
click at [454, 57] on span "In mẫu A5" at bounding box center [457, 59] width 41 height 14
click at [235, 17] on icon "plus" at bounding box center [236, 14] width 8 height 8
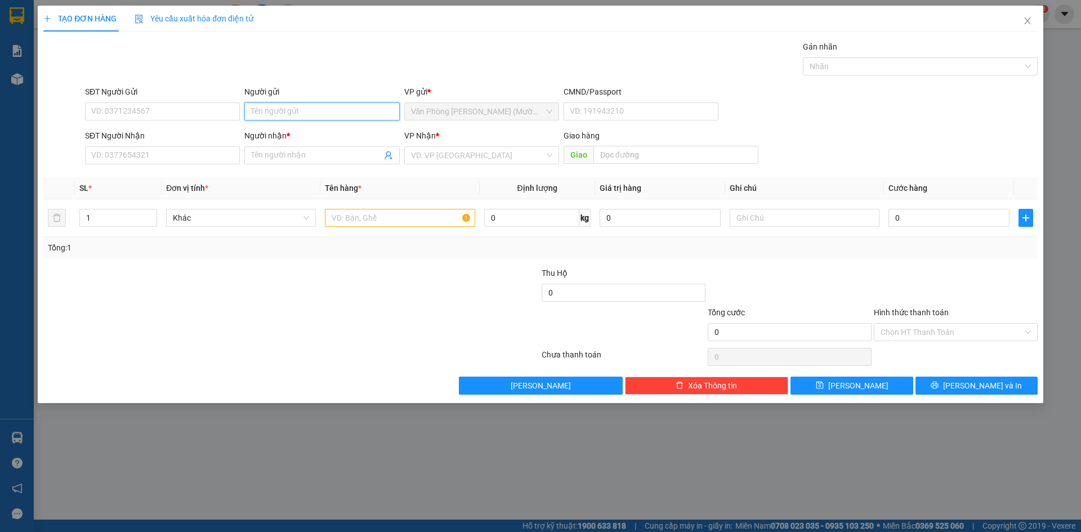
click at [286, 105] on input "Người gửi" at bounding box center [321, 112] width 155 height 18
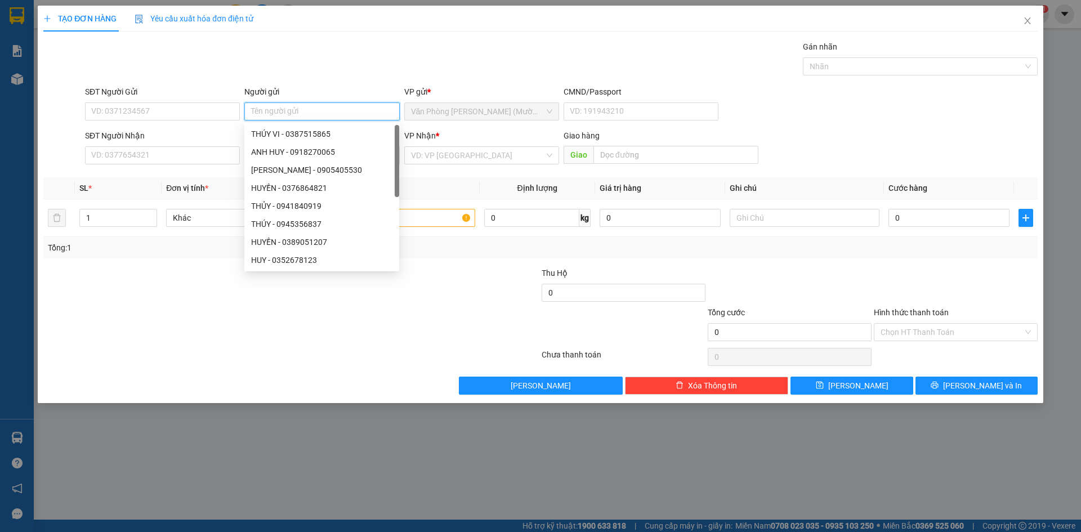
click at [265, 117] on input "Người gửi" at bounding box center [321, 112] width 155 height 18
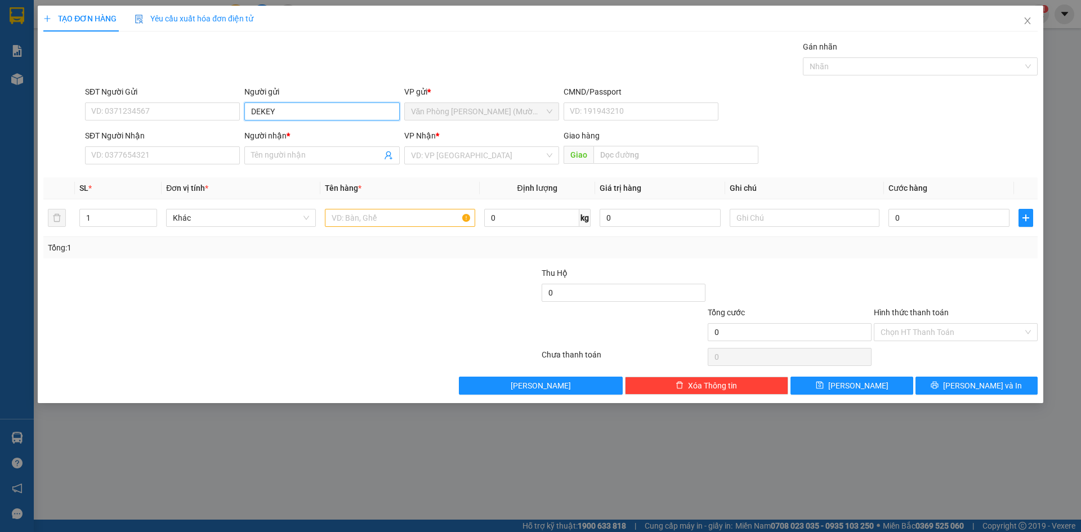
type input "DEKEY"
click at [323, 60] on div "Gói vận chuyển * Tiêu chuẩn Gán nhãn Nhãn" at bounding box center [562, 60] width 958 height 39
click at [298, 157] on input "Người nhận *" at bounding box center [316, 155] width 130 height 12
click at [180, 161] on input "SĐT Người Nhận" at bounding box center [162, 155] width 155 height 18
paste input "0936282866"
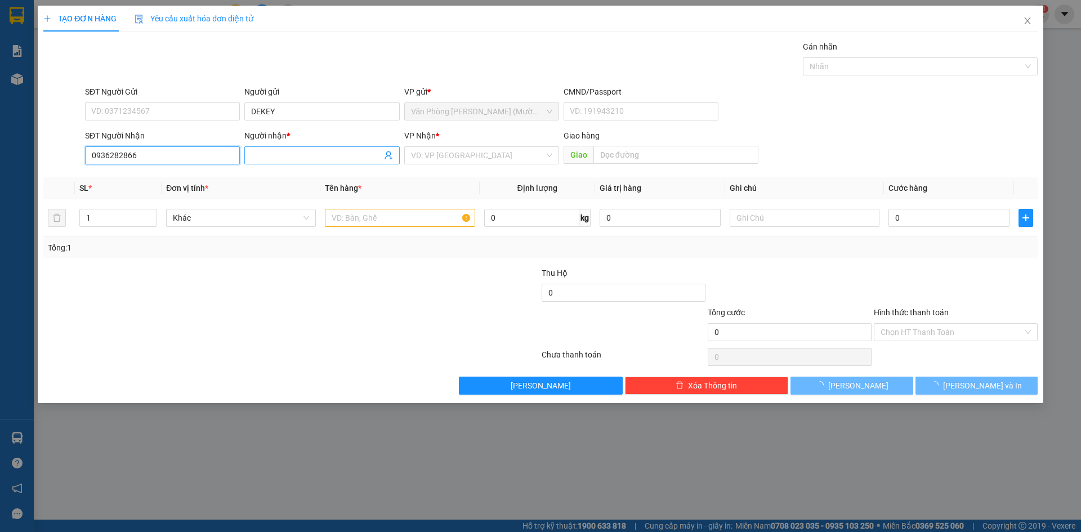
type input "0936282866"
click at [289, 153] on input "Người nhận *" at bounding box center [316, 155] width 130 height 12
click at [278, 156] on input "Người nhận *" at bounding box center [316, 155] width 130 height 12
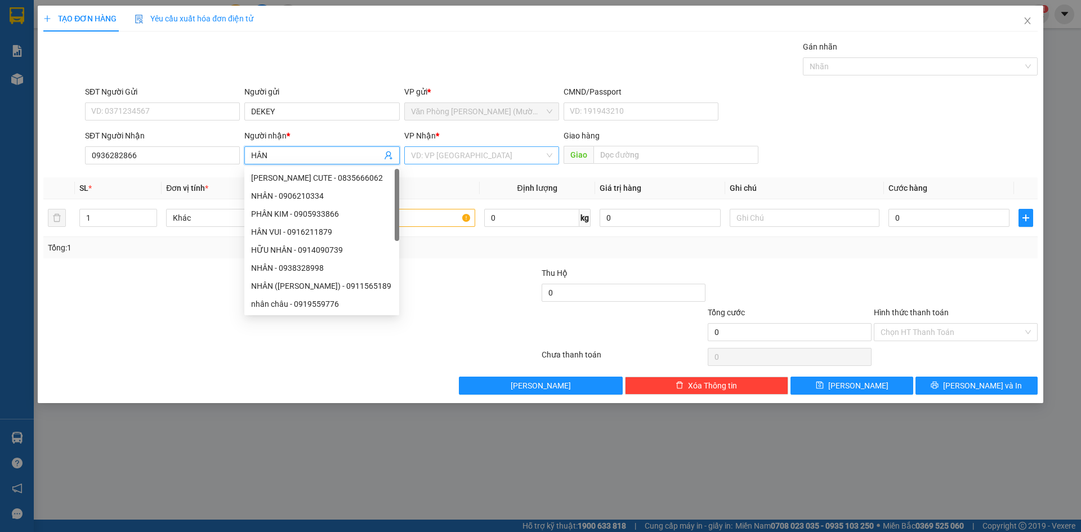
type input "HÂN"
click at [462, 152] on input "search" at bounding box center [477, 155] width 133 height 17
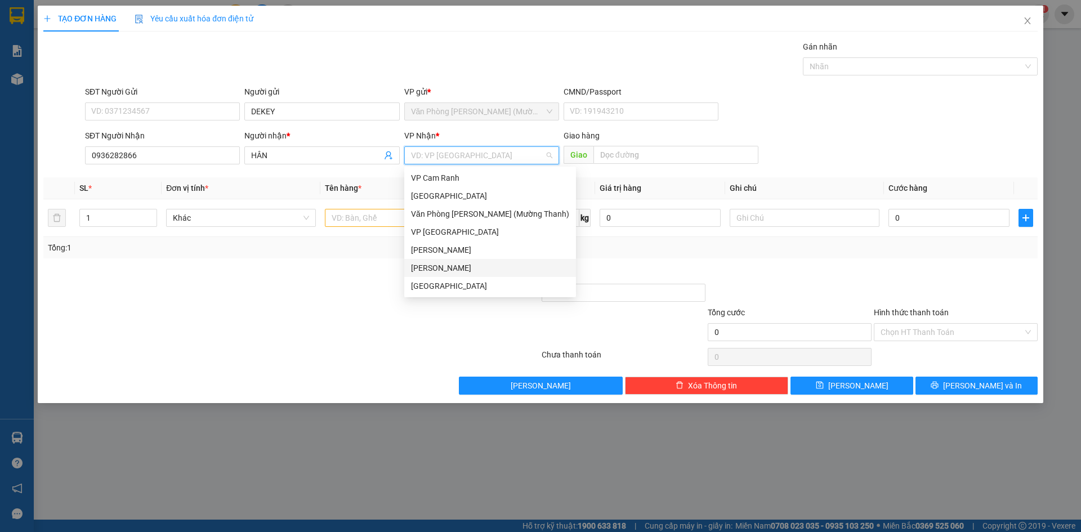
click at [450, 265] on div "[PERSON_NAME]" at bounding box center [490, 268] width 158 height 12
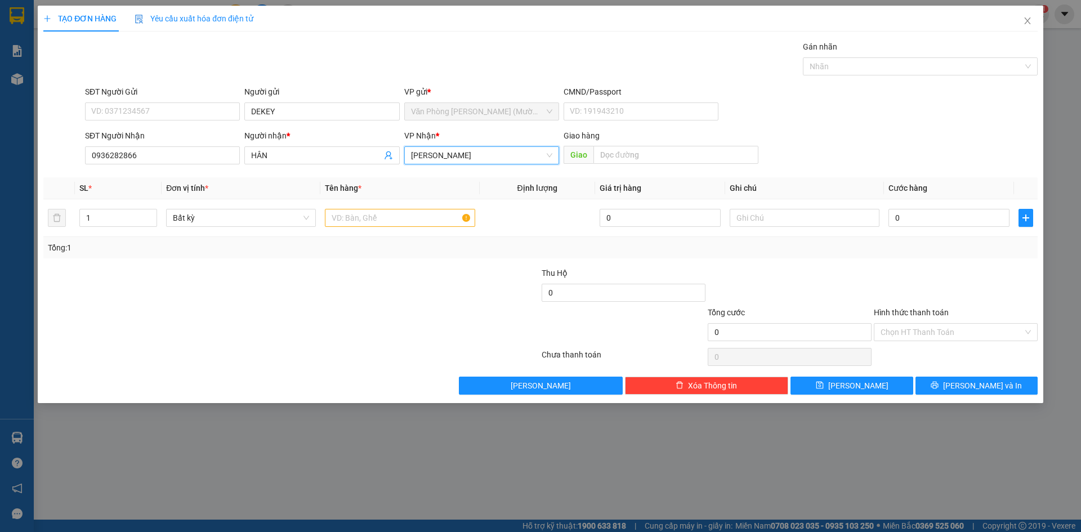
click at [840, 150] on div "SĐT Người Nhận 0936282866 Người nhận * HÂN VP Nhận * [PERSON_NAME] Lão [PERSON_…" at bounding box center [562, 149] width 958 height 39
click at [370, 222] on input "text" at bounding box center [400, 218] width 150 height 18
type input "1K"
click at [927, 157] on div "SĐT Người Nhận 0936282866 Người nhận * HÂN VP Nhận * [PERSON_NAME] hàng Giao" at bounding box center [562, 149] width 958 height 39
click at [925, 213] on input "0" at bounding box center [949, 218] width 121 height 18
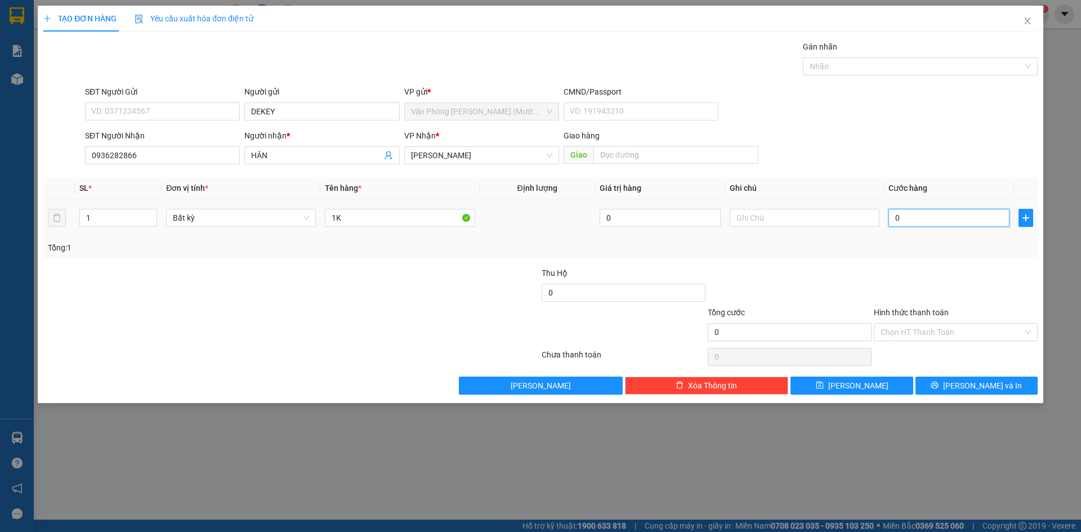
type input "4"
type input "40"
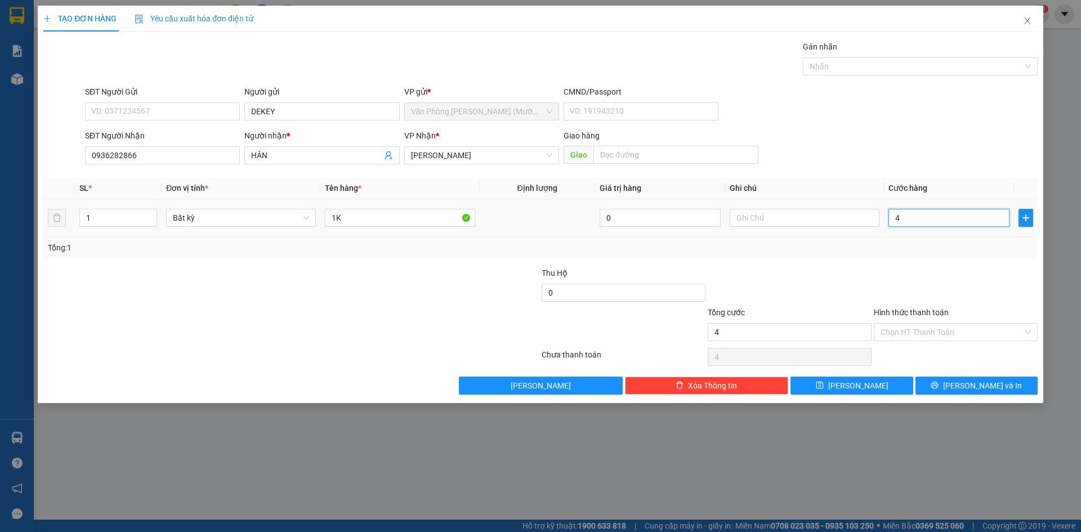
type input "40"
type input "40.000"
click at [961, 140] on div "SĐT Người Nhận 0936282866 Người nhận * HÂN VP Nhận * [PERSON_NAME] hàng Giao" at bounding box center [562, 149] width 958 height 39
click at [922, 112] on div "SĐT Người Gửi VD: 0371234567 Người gửi DEKEY VP gửi * Văn Phòng [PERSON_NAME] (…" at bounding box center [562, 105] width 958 height 39
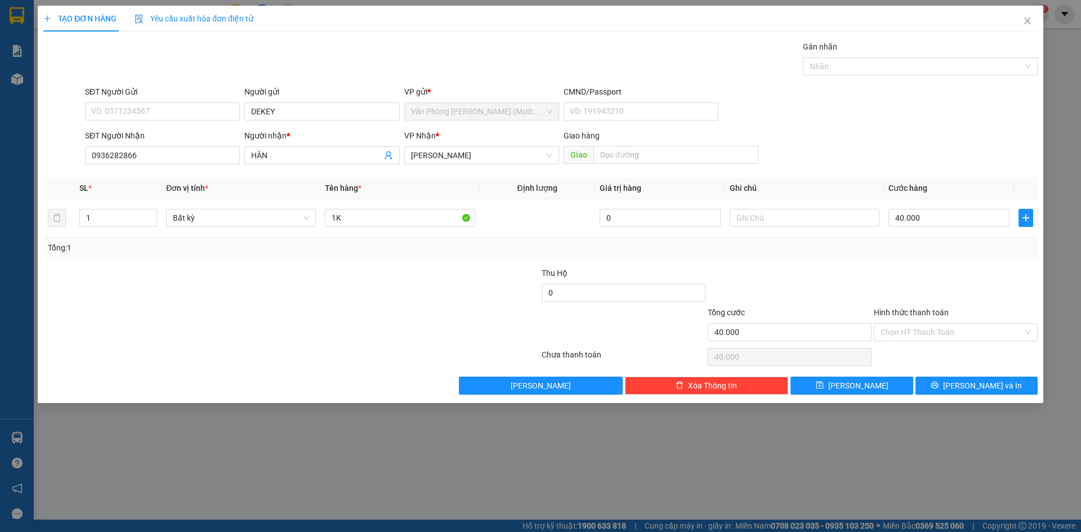
drag, startPoint x: 970, startPoint y: 268, endPoint x: 970, endPoint y: 279, distance: 11.3
click at [970, 271] on div at bounding box center [956, 286] width 166 height 39
drag, startPoint x: 970, startPoint y: 327, endPoint x: 960, endPoint y: 341, distance: 17.0
click at [969, 327] on input "Hình thức thanh toán" at bounding box center [952, 332] width 143 height 17
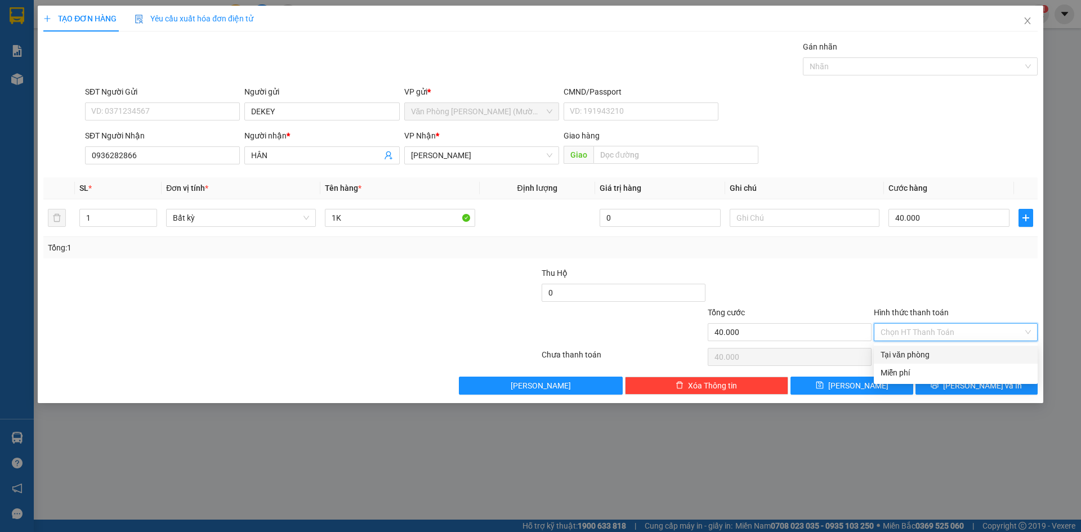
click at [943, 357] on div "Tại văn phòng" at bounding box center [956, 355] width 150 height 12
type input "0"
drag, startPoint x: 968, startPoint y: 289, endPoint x: 971, endPoint y: 300, distance: 10.9
click at [969, 289] on div at bounding box center [956, 286] width 166 height 39
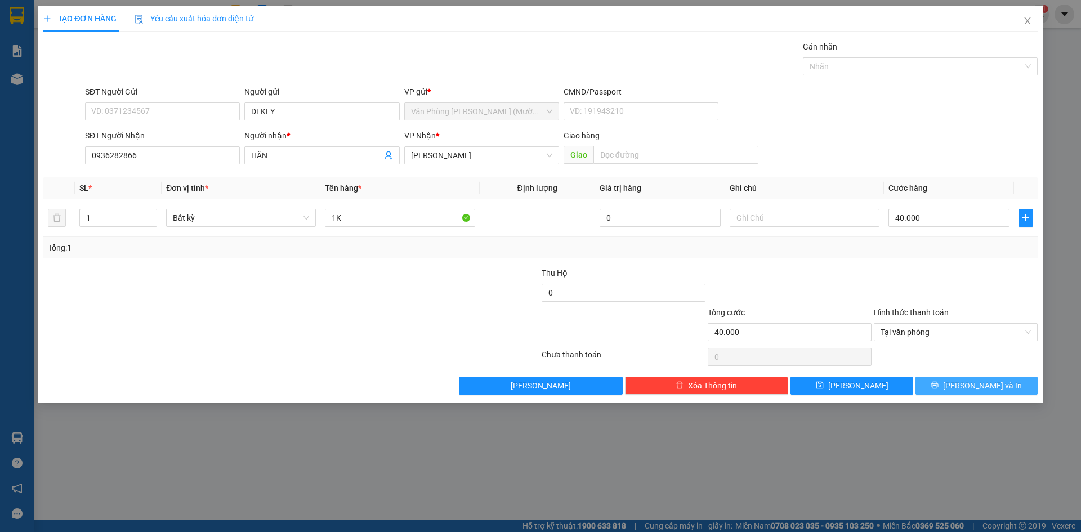
click at [981, 385] on span "[PERSON_NAME] và In" at bounding box center [982, 386] width 79 height 12
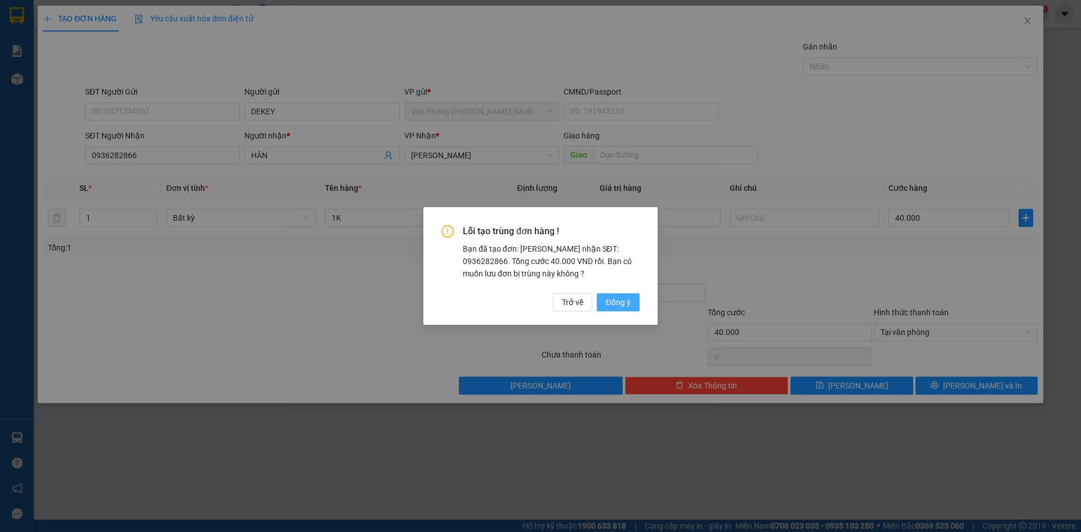
click at [612, 294] on button "Đồng ý" at bounding box center [618, 302] width 43 height 18
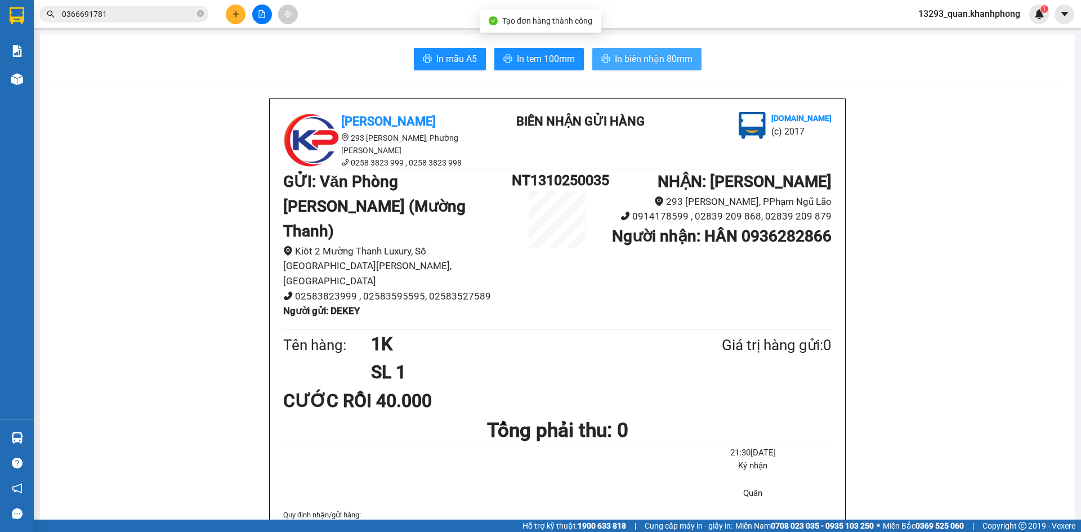
click at [666, 61] on span "In biên nhận 80mm" at bounding box center [654, 59] width 78 height 14
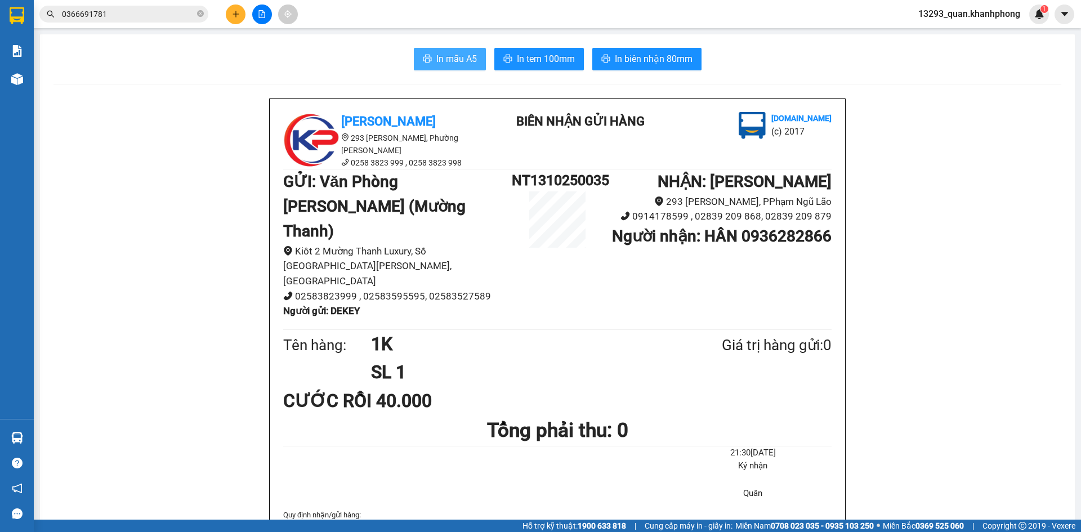
click at [460, 60] on span "In mẫu A5" at bounding box center [457, 59] width 41 height 14
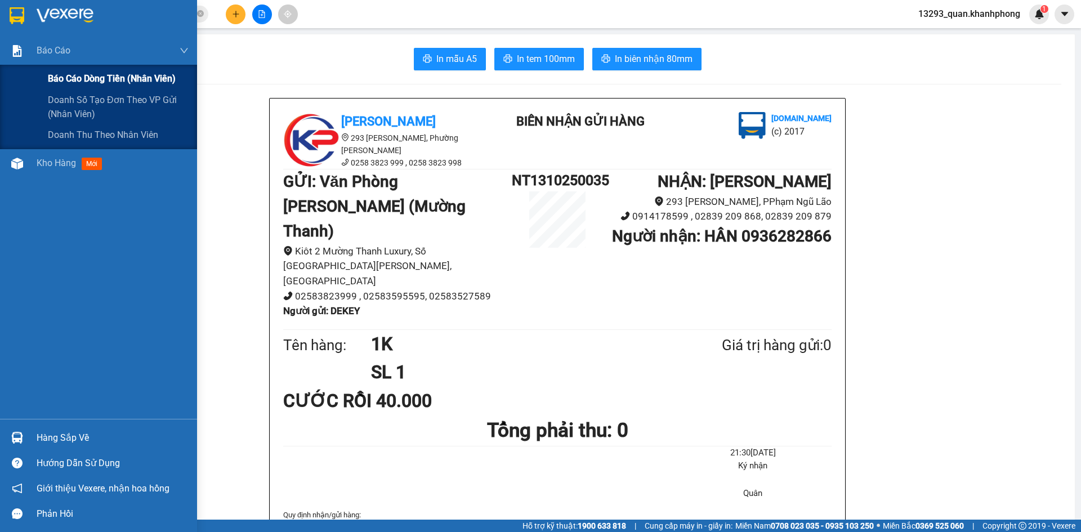
click at [90, 72] on span "Báo cáo dòng tiền (nhân viên)" at bounding box center [112, 79] width 128 height 14
